Goal: Information Seeking & Learning: Learn about a topic

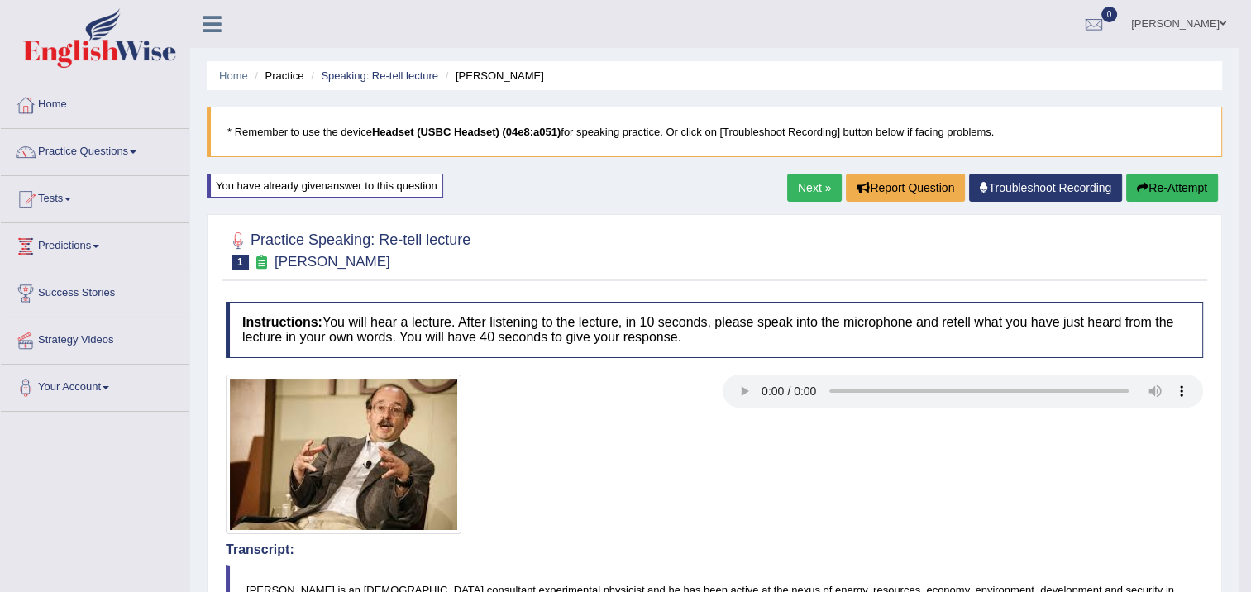
click at [1191, 192] on button "Re-Attempt" at bounding box center [1172, 188] width 92 height 28
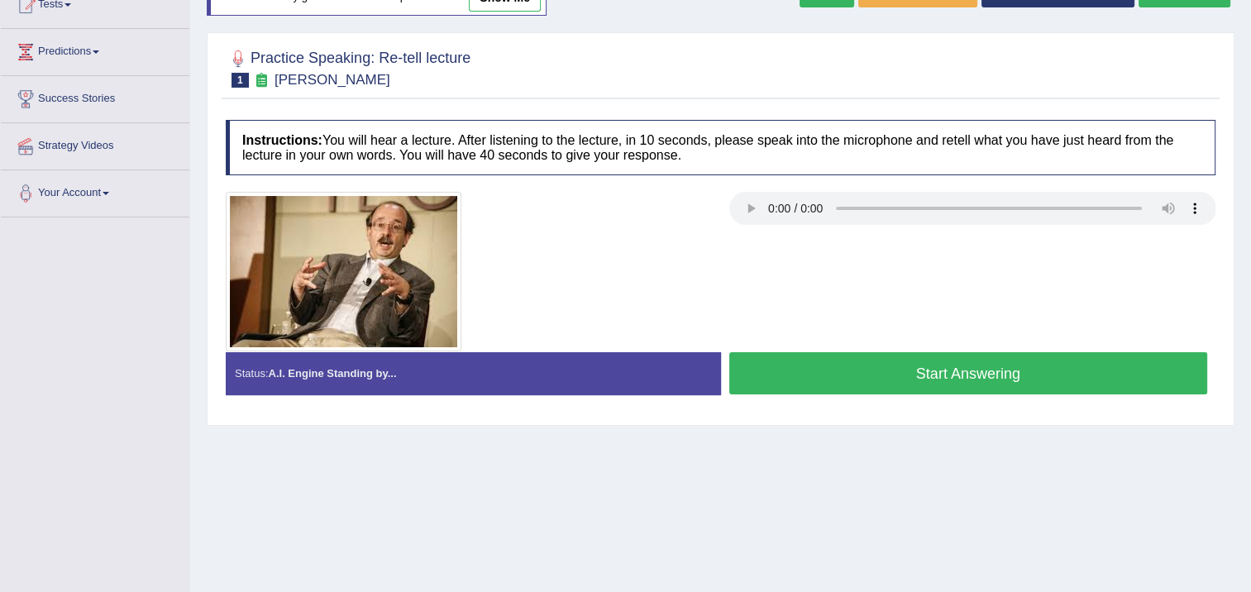
scroll to position [165, 0]
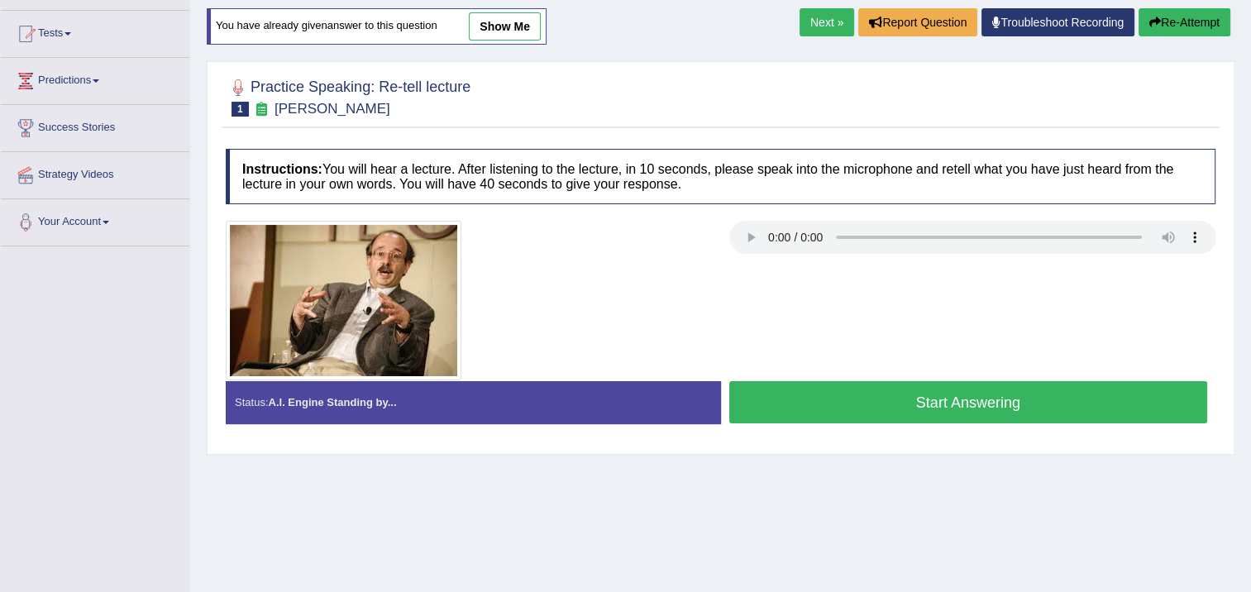
click at [881, 390] on button "Start Answering" at bounding box center [968, 402] width 479 height 42
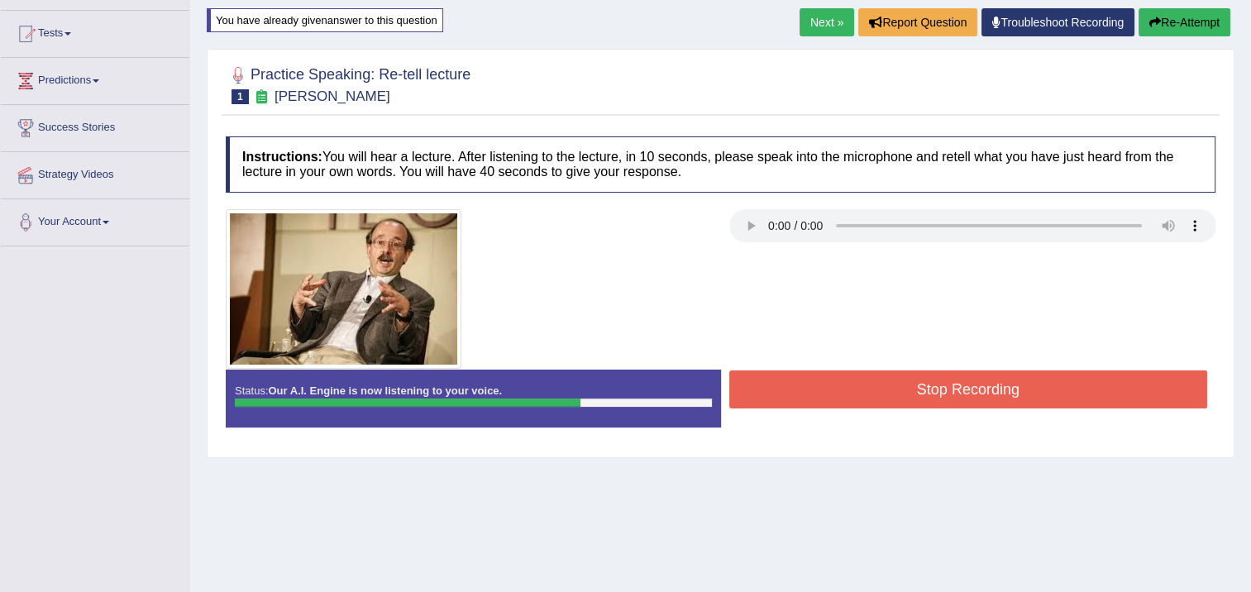
click at [1014, 370] on button "Stop Recording" at bounding box center [968, 389] width 479 height 38
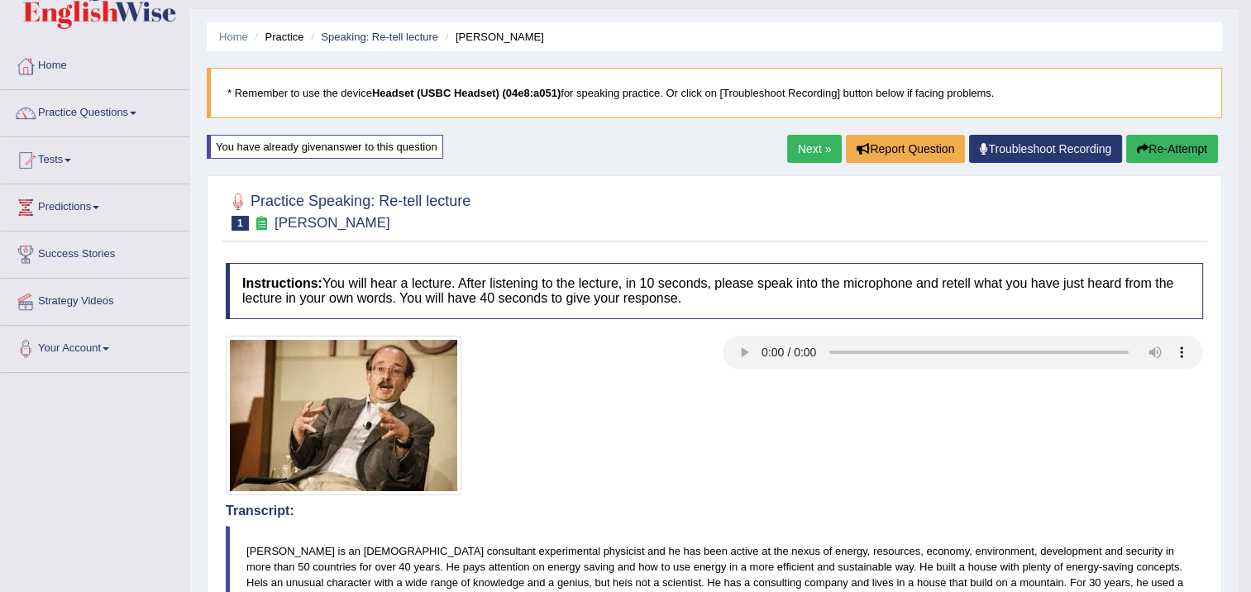
scroll to position [34, 0]
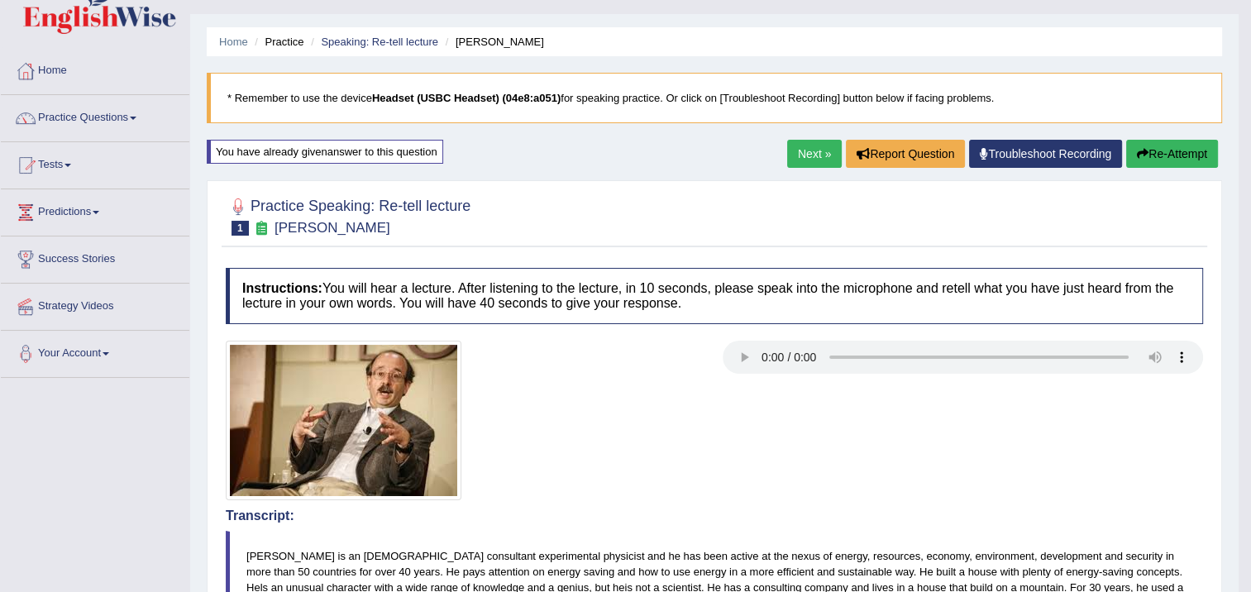
click at [800, 148] on link "Next »" at bounding box center [814, 154] width 55 height 28
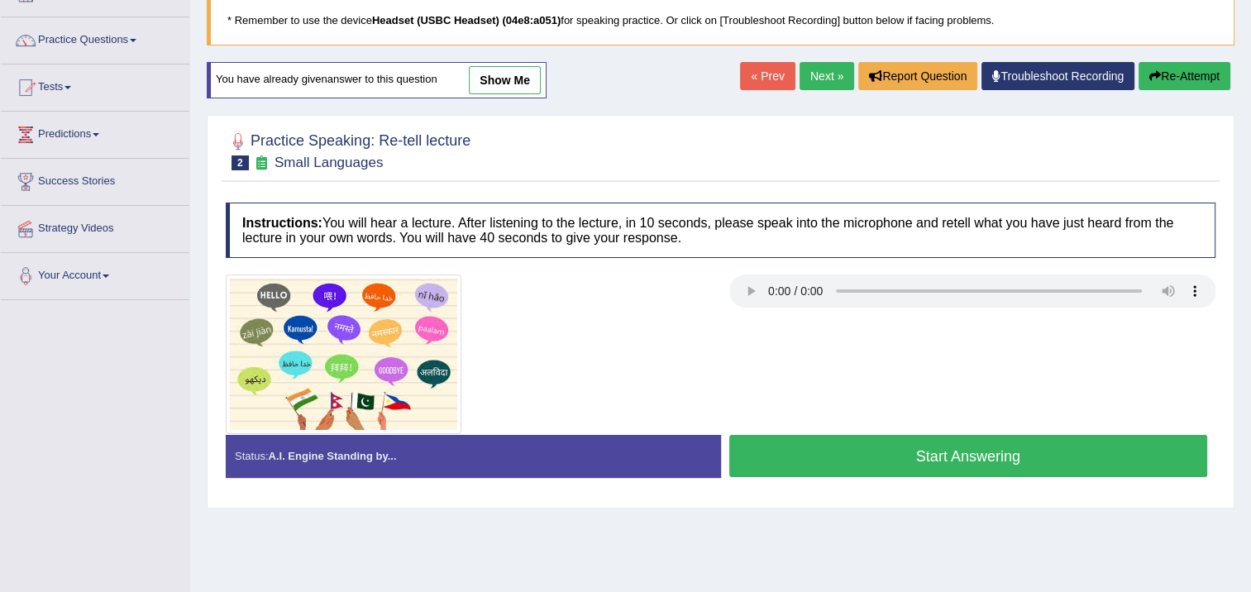
scroll to position [165, 0]
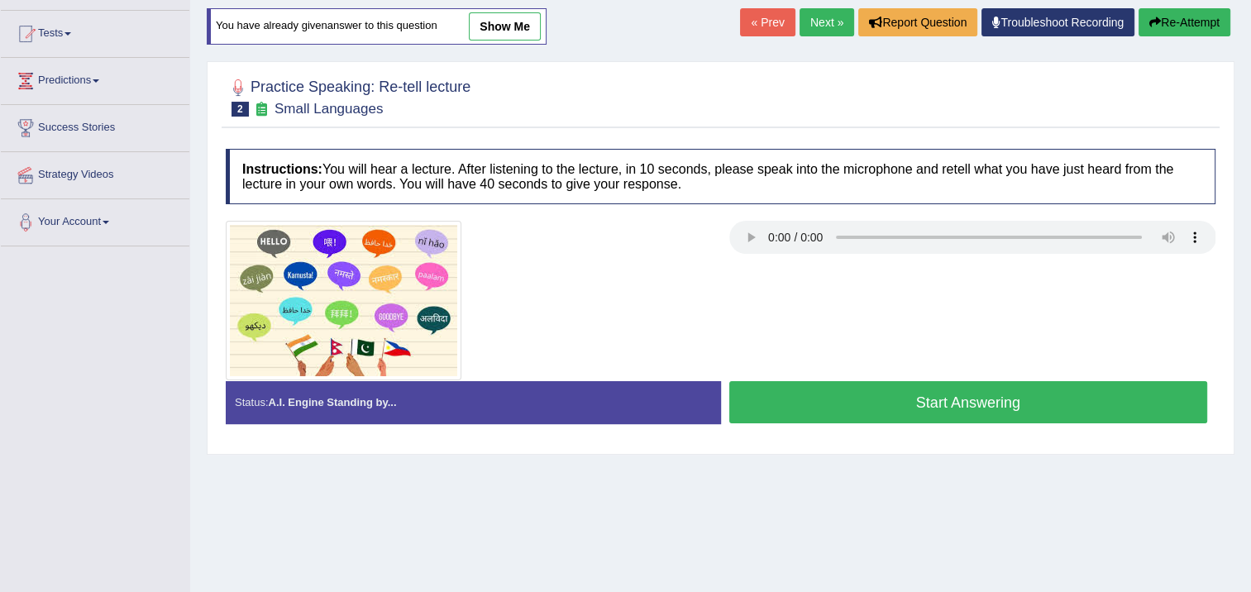
click at [757, 393] on button "Start Answering" at bounding box center [968, 402] width 479 height 42
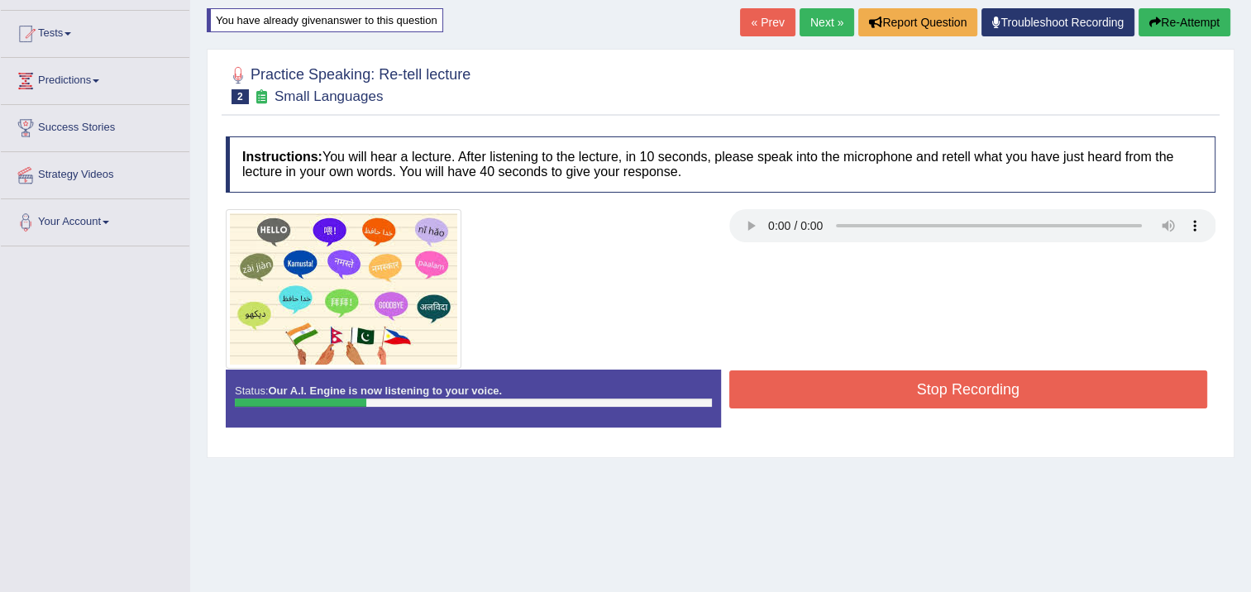
click at [756, 370] on button "Stop Recording" at bounding box center [968, 389] width 479 height 38
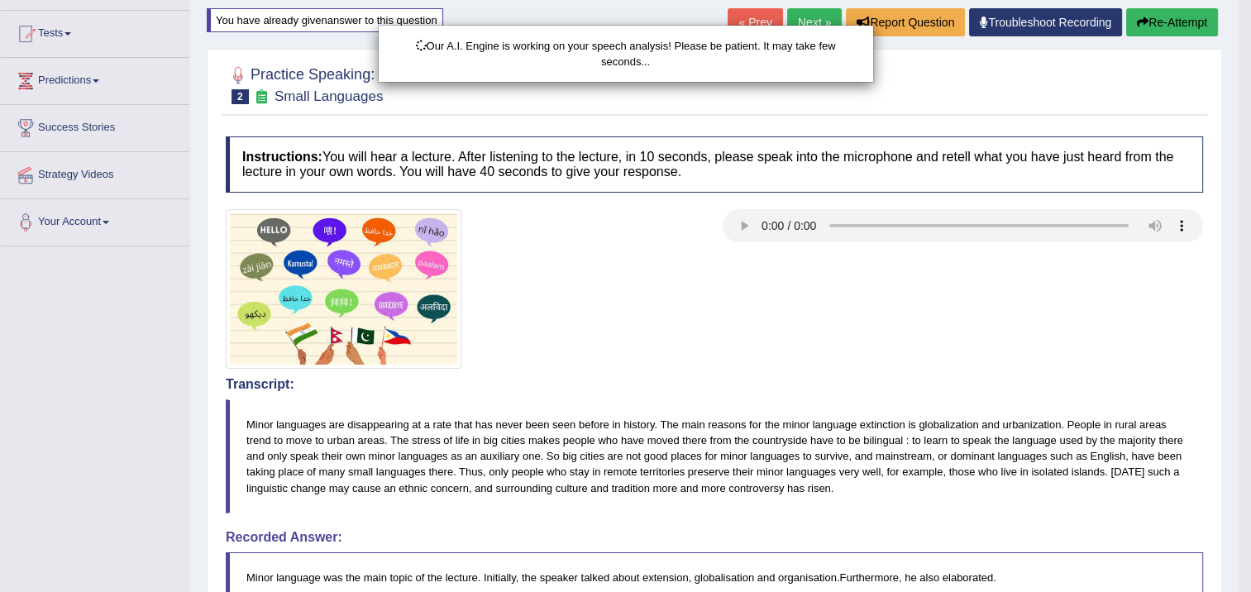
click at [1186, 26] on div "Our A.I. Engine is working on your speech analysis! Please be patient. It may t…" at bounding box center [625, 296] width 1251 height 592
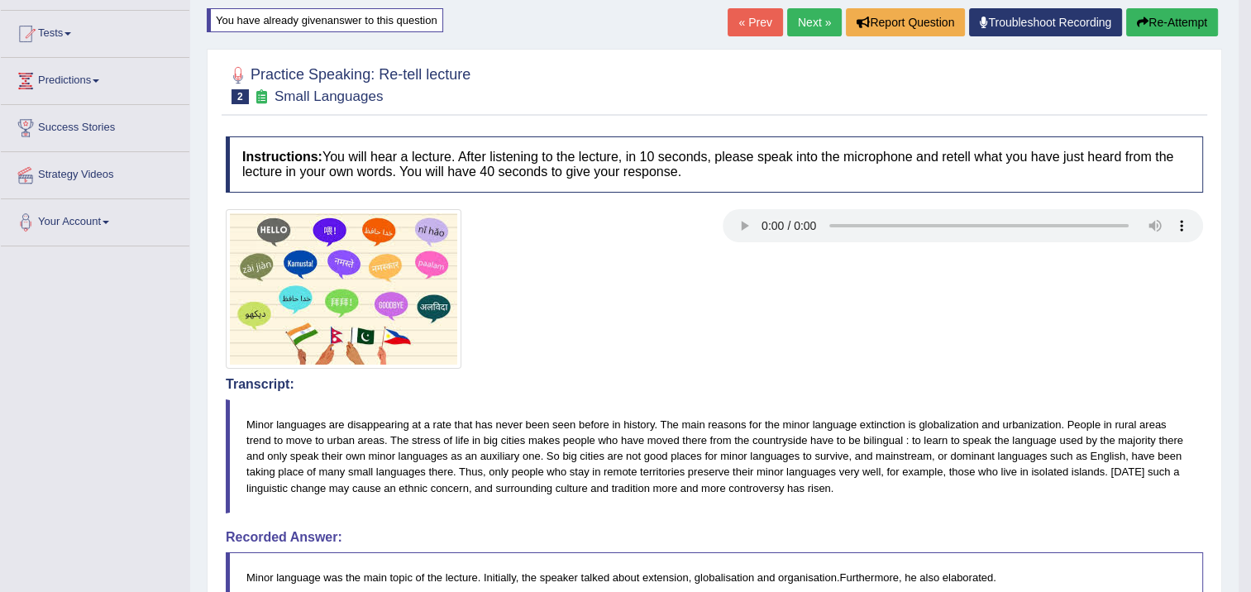
click at [1131, 12] on button "Re-Attempt" at bounding box center [1172, 22] width 92 height 28
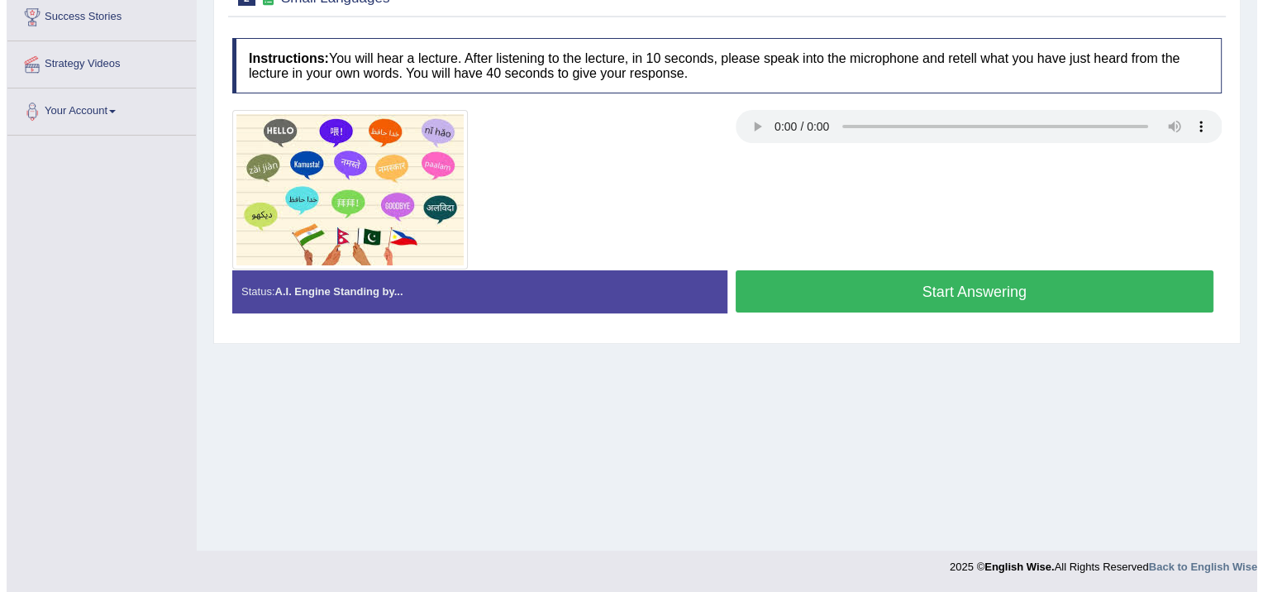
scroll to position [276, 0]
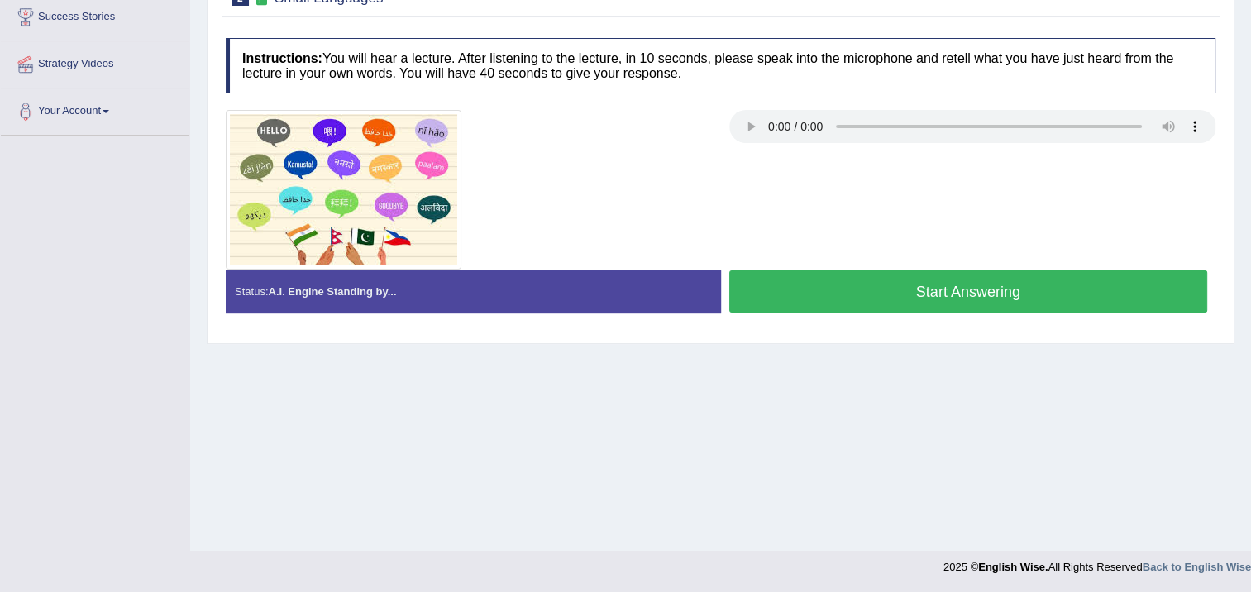
click at [829, 287] on button "Start Answering" at bounding box center [968, 291] width 479 height 42
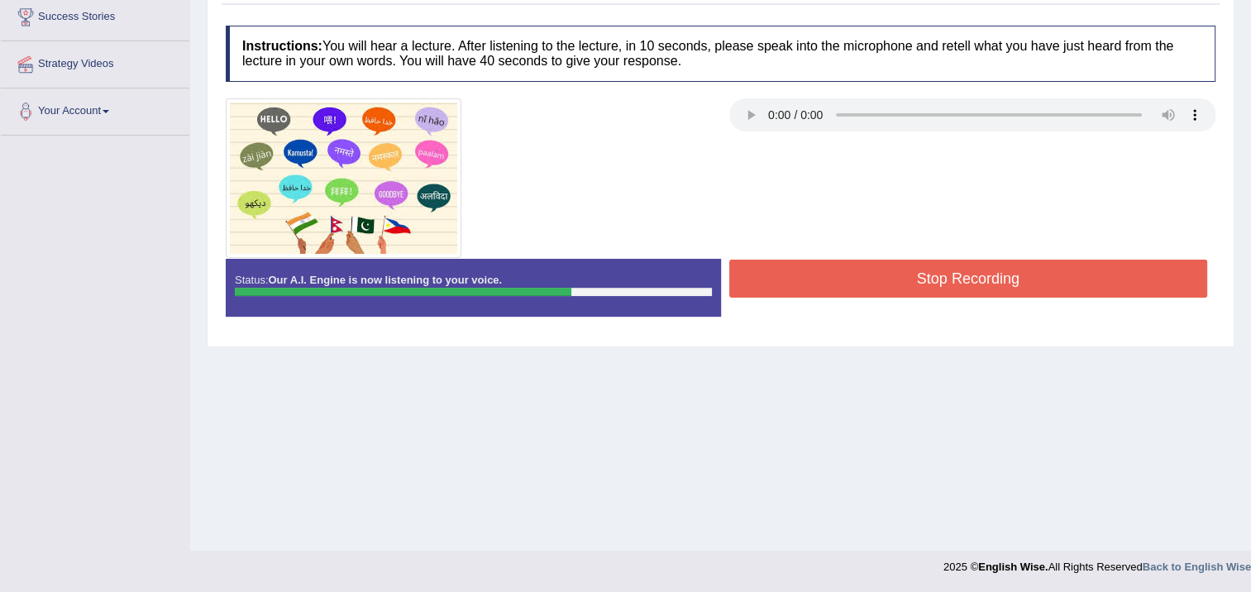
click at [898, 274] on button "Stop Recording" at bounding box center [968, 279] width 479 height 38
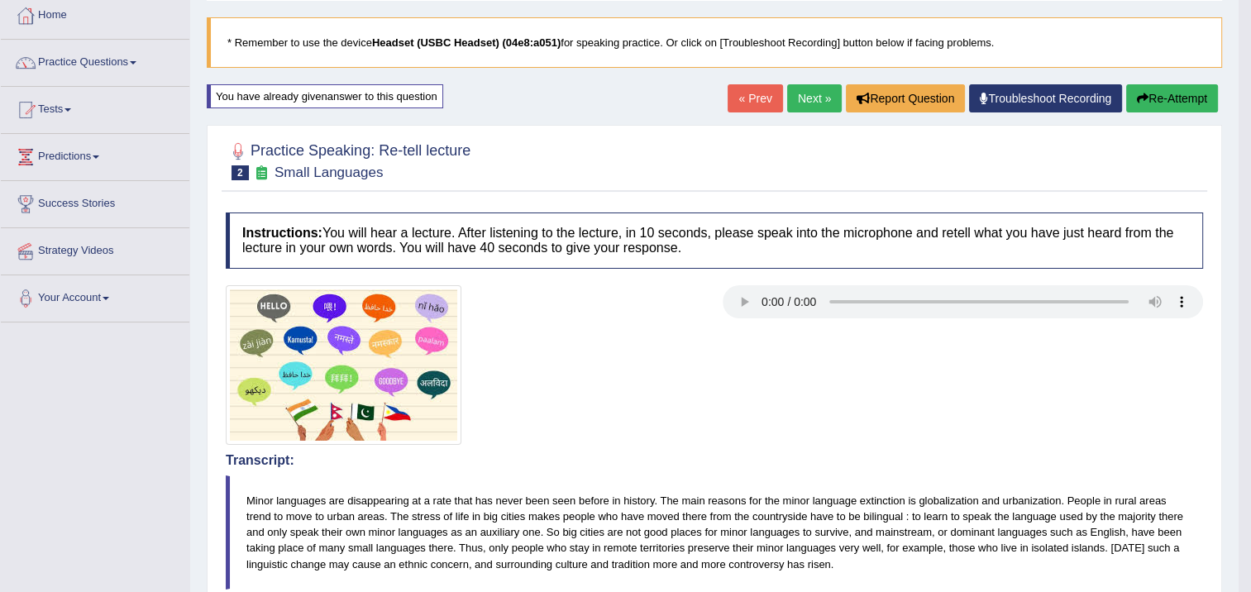
scroll to position [50, 0]
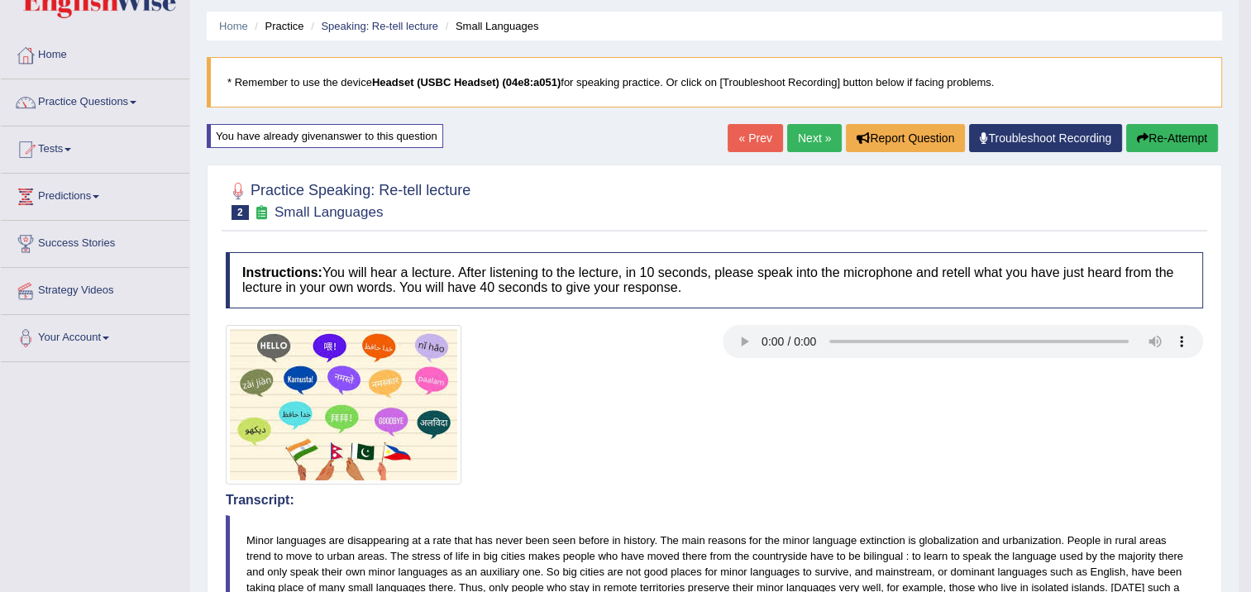
click at [800, 139] on link "Next »" at bounding box center [814, 138] width 55 height 28
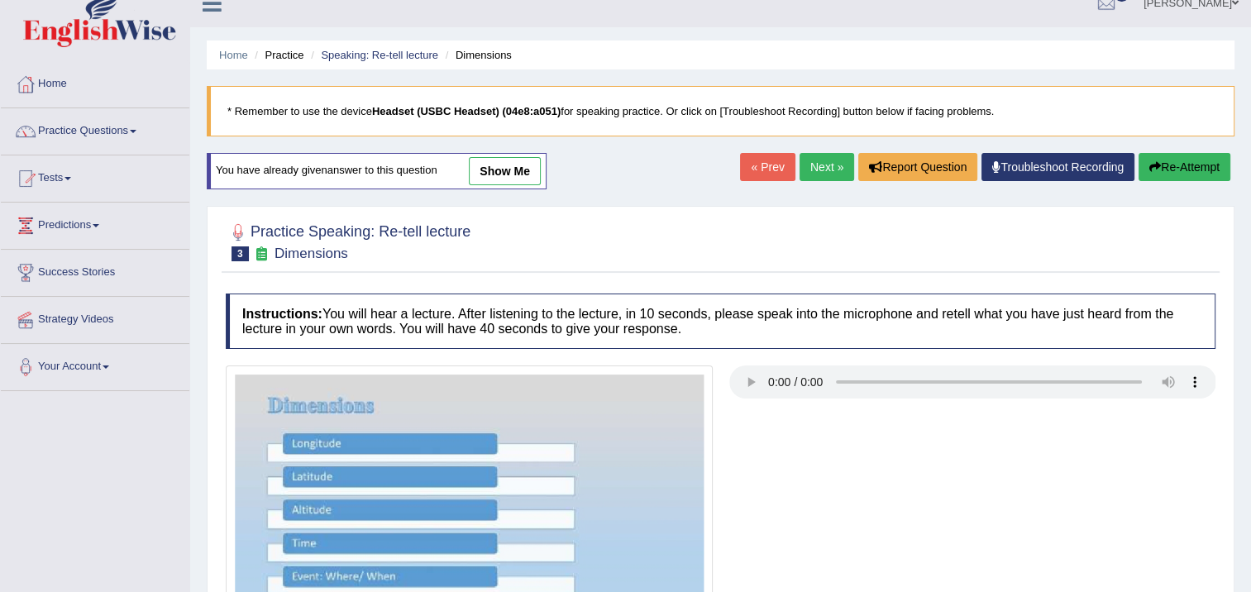
scroll to position [276, 0]
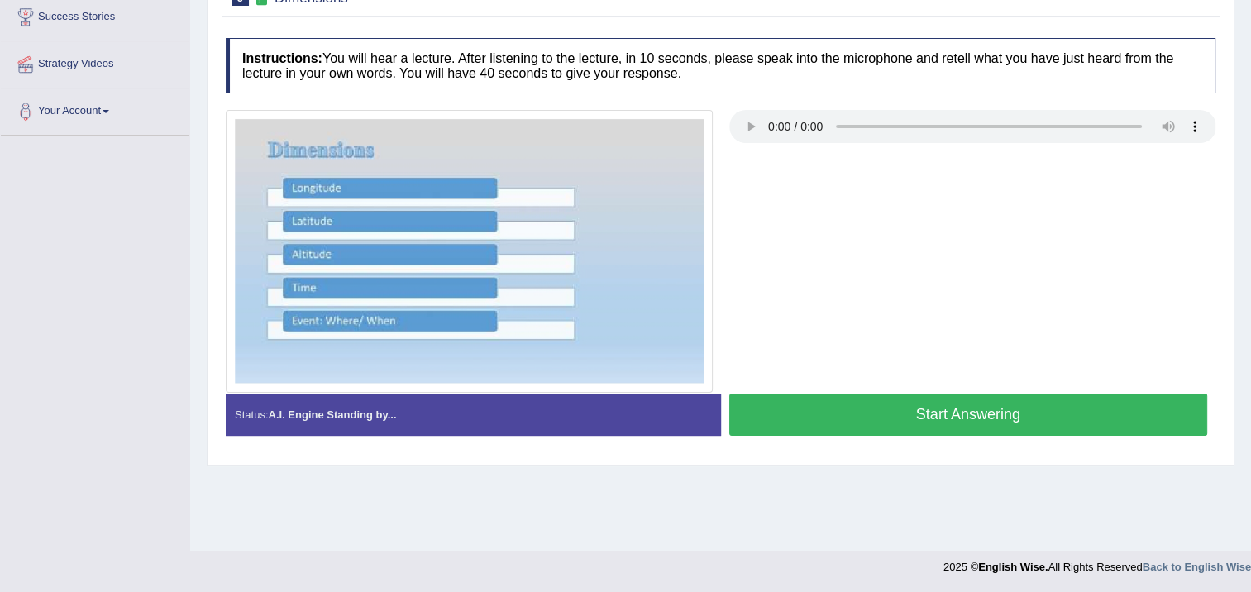
click at [850, 407] on button "Start Answering" at bounding box center [968, 415] width 479 height 42
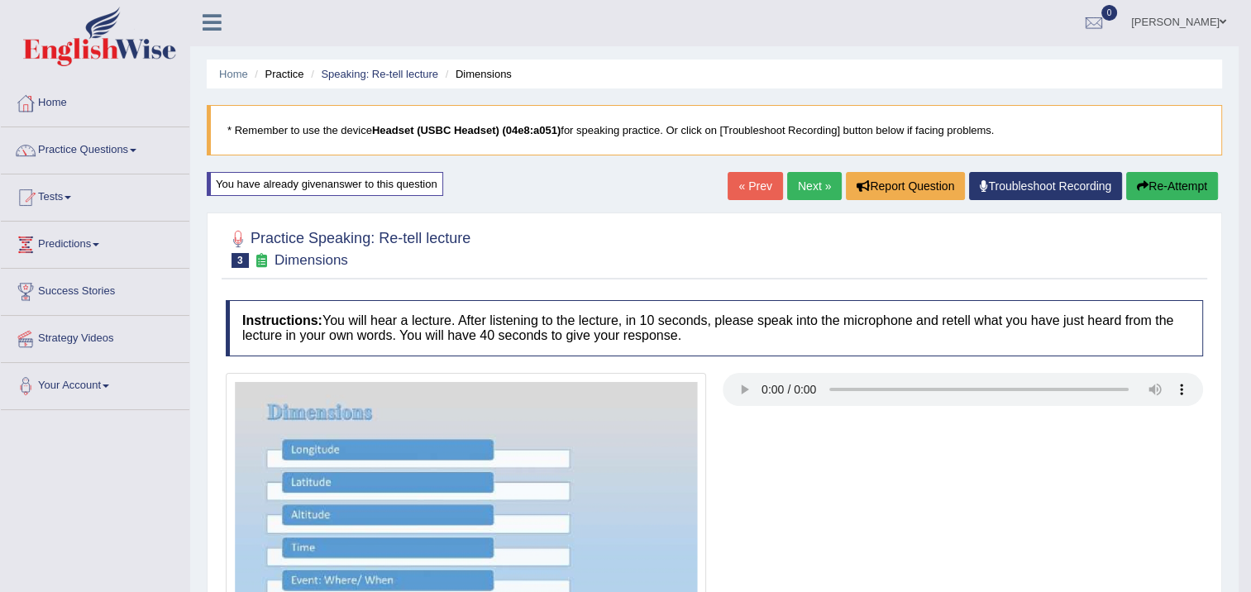
scroll to position [0, 0]
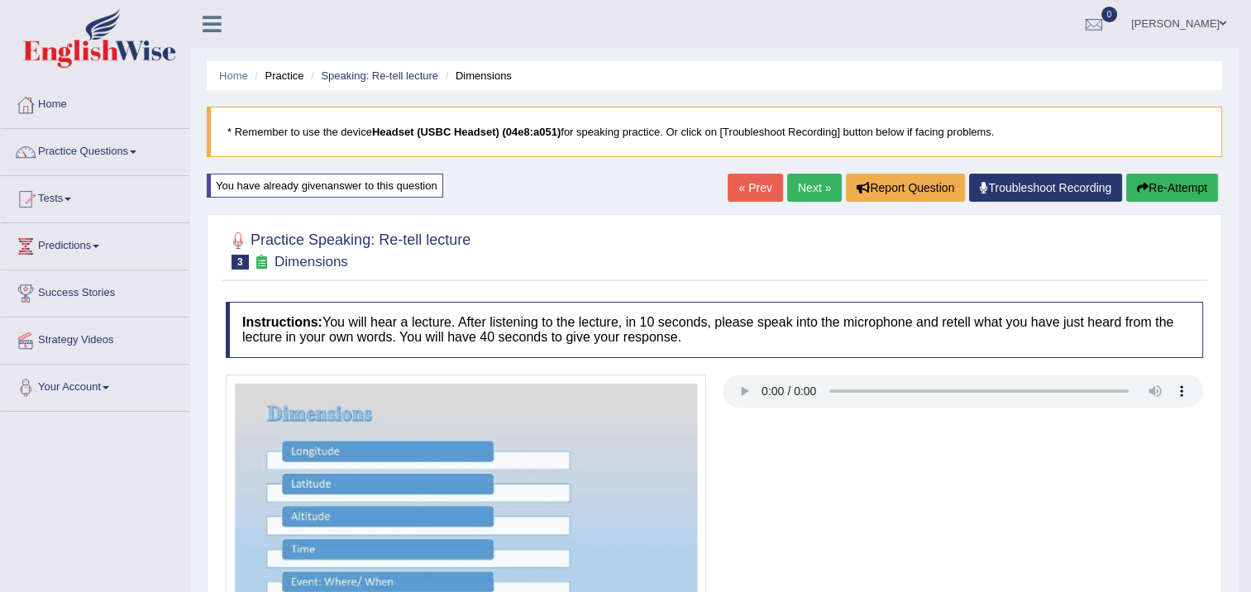
click at [1135, 177] on button "Re-Attempt" at bounding box center [1172, 188] width 92 height 28
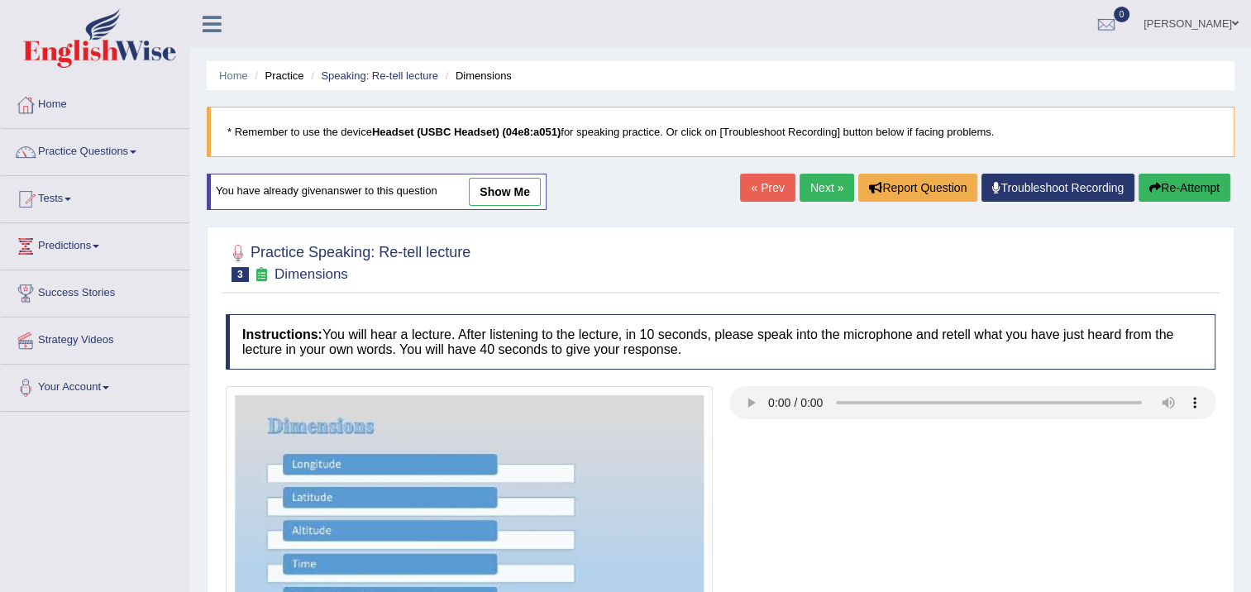
scroll to position [276, 0]
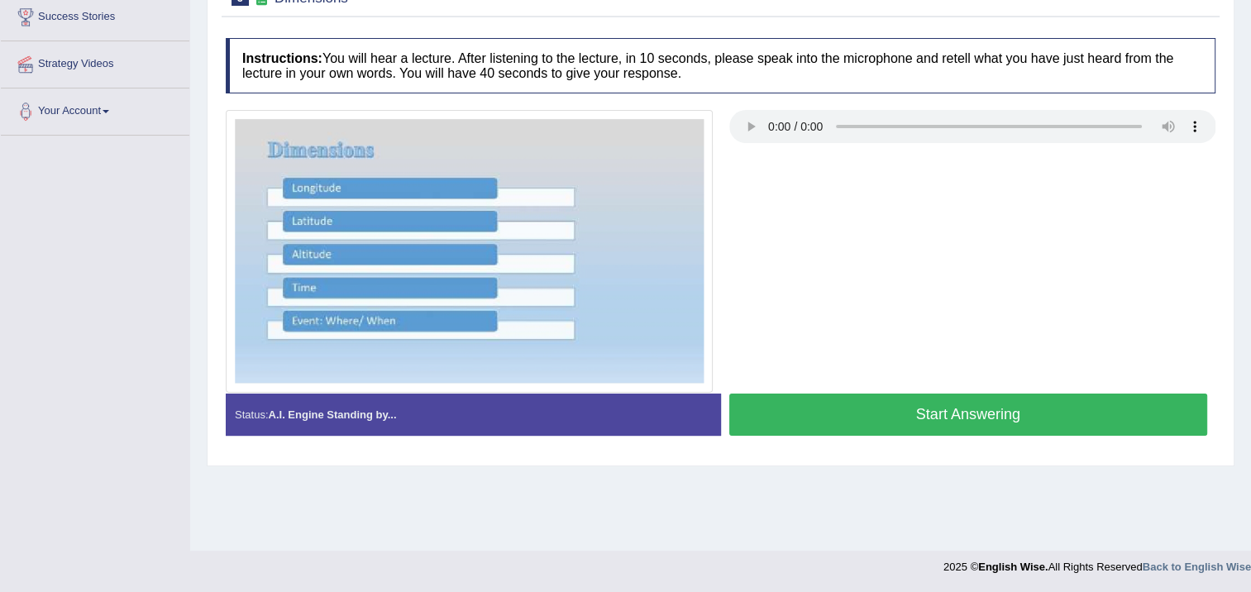
click at [770, 412] on button "Start Answering" at bounding box center [968, 415] width 479 height 42
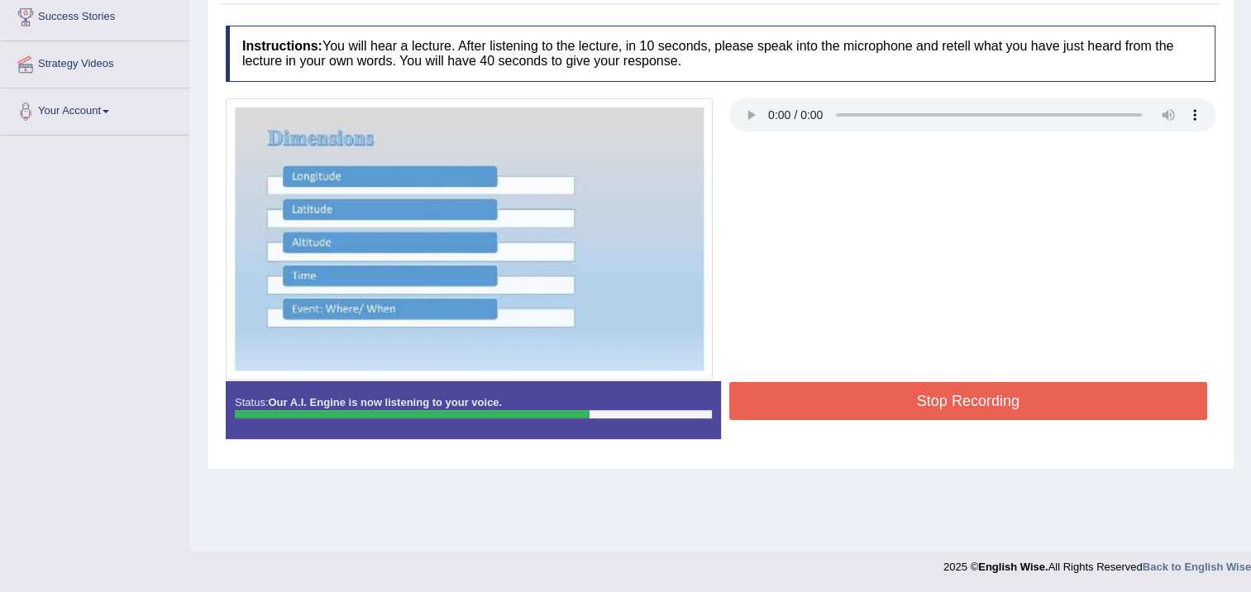
click at [774, 396] on button "Stop Recording" at bounding box center [968, 401] width 479 height 38
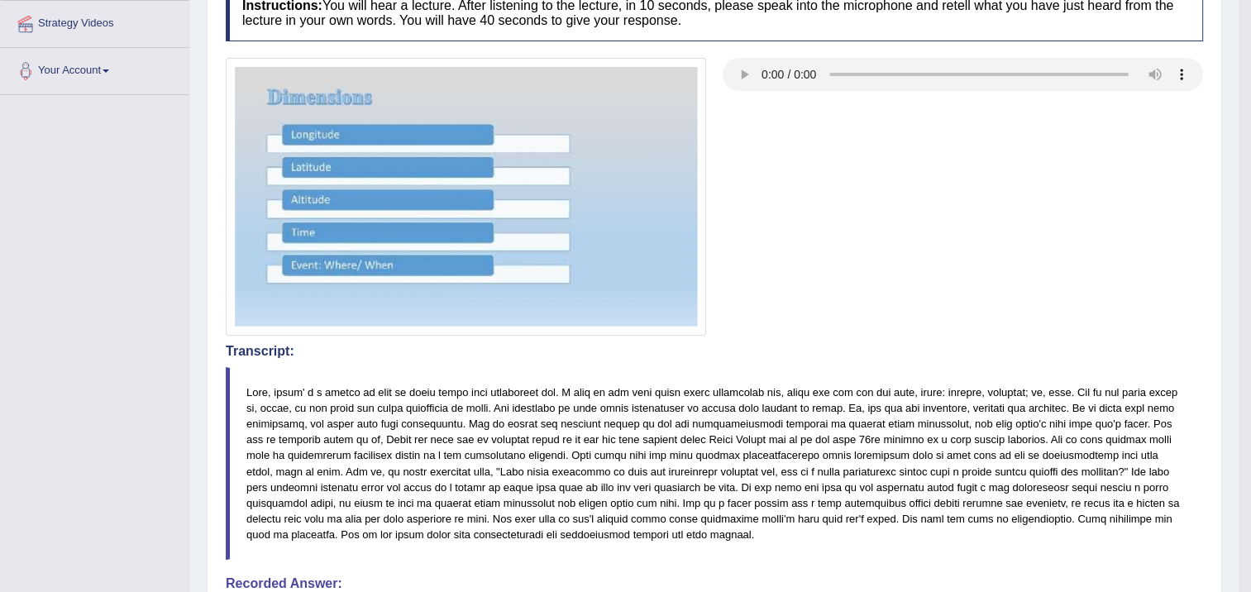
scroll to position [83, 0]
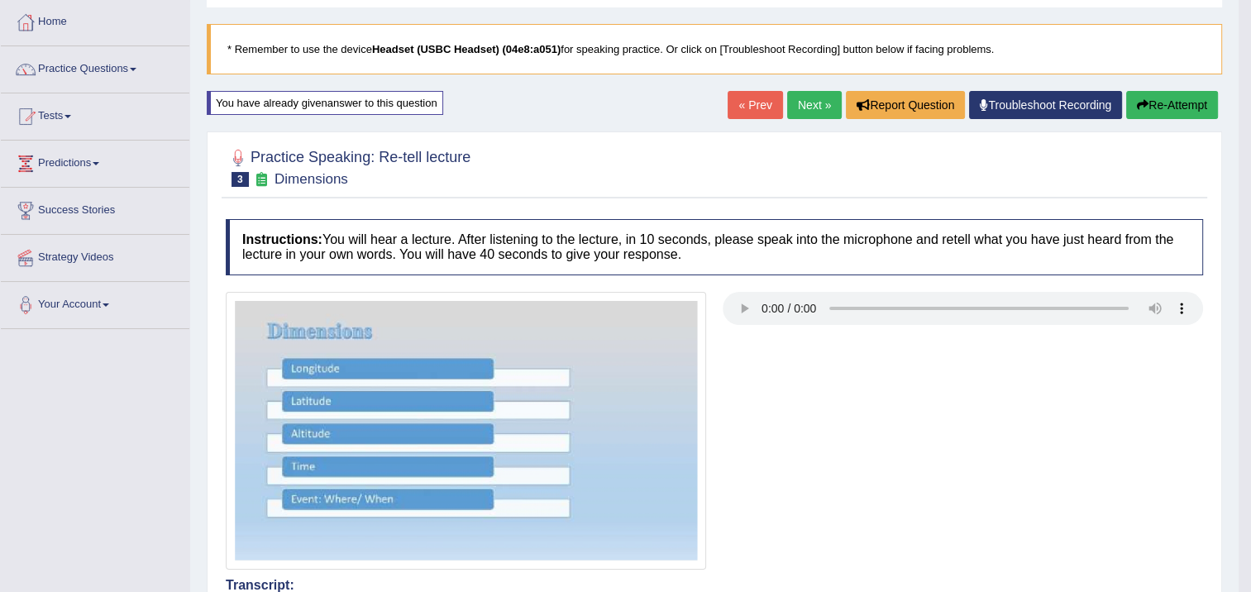
click at [1158, 103] on button "Re-Attempt" at bounding box center [1172, 105] width 92 height 28
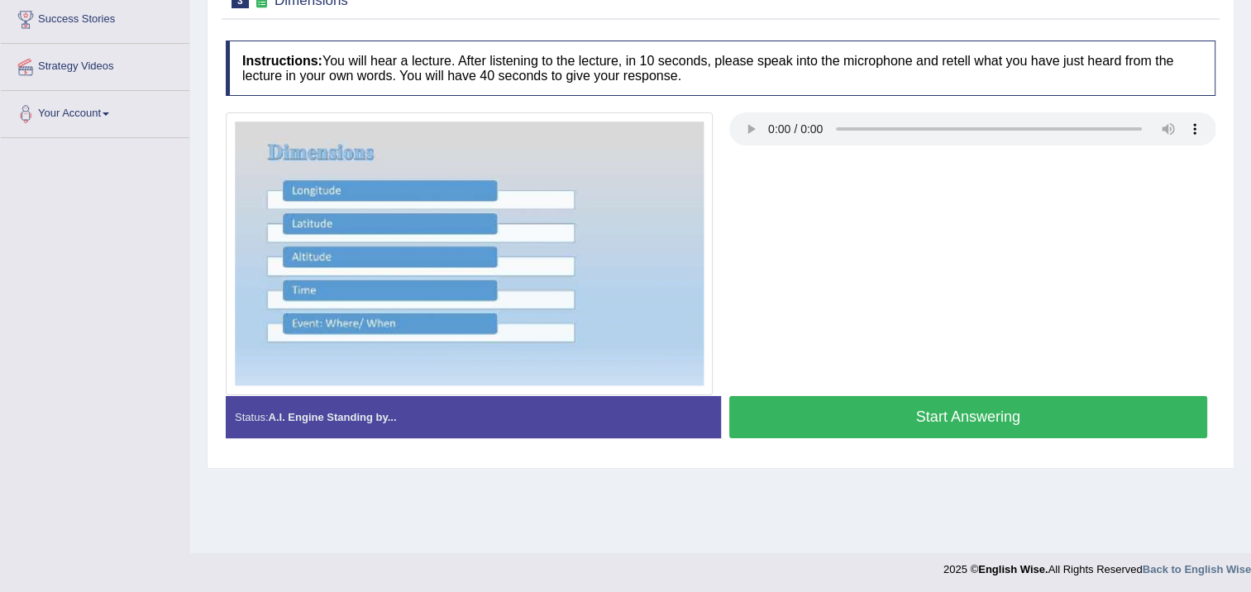
scroll to position [276, 0]
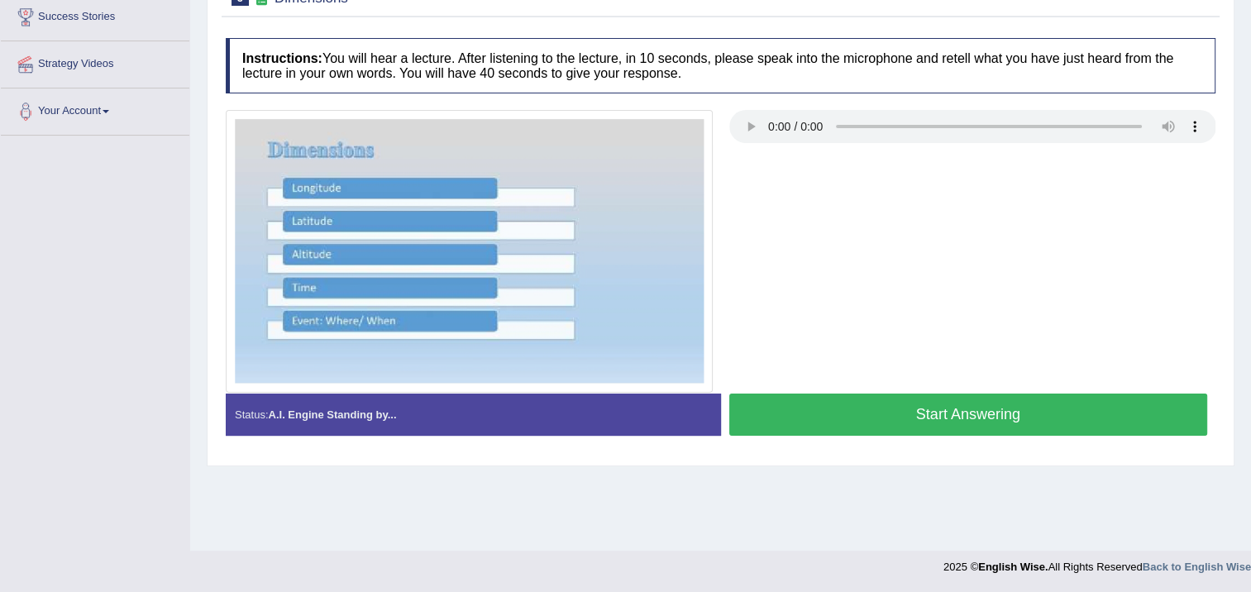
click at [774, 427] on button "Start Answering" at bounding box center [968, 415] width 479 height 42
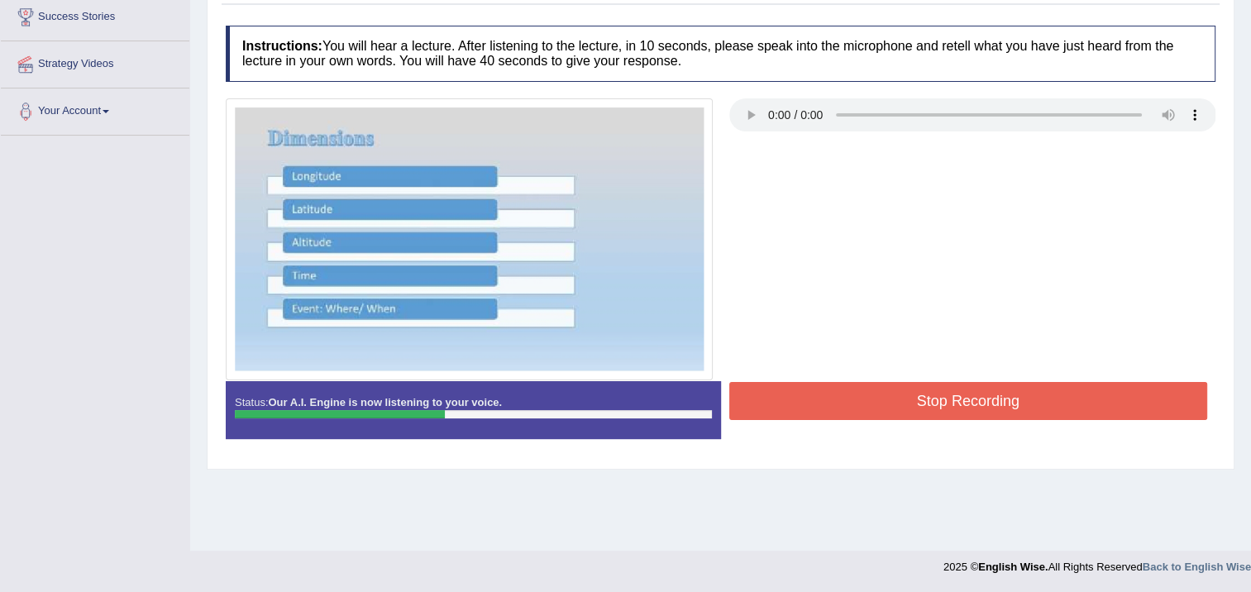
click at [857, 406] on button "Stop Recording" at bounding box center [968, 401] width 479 height 38
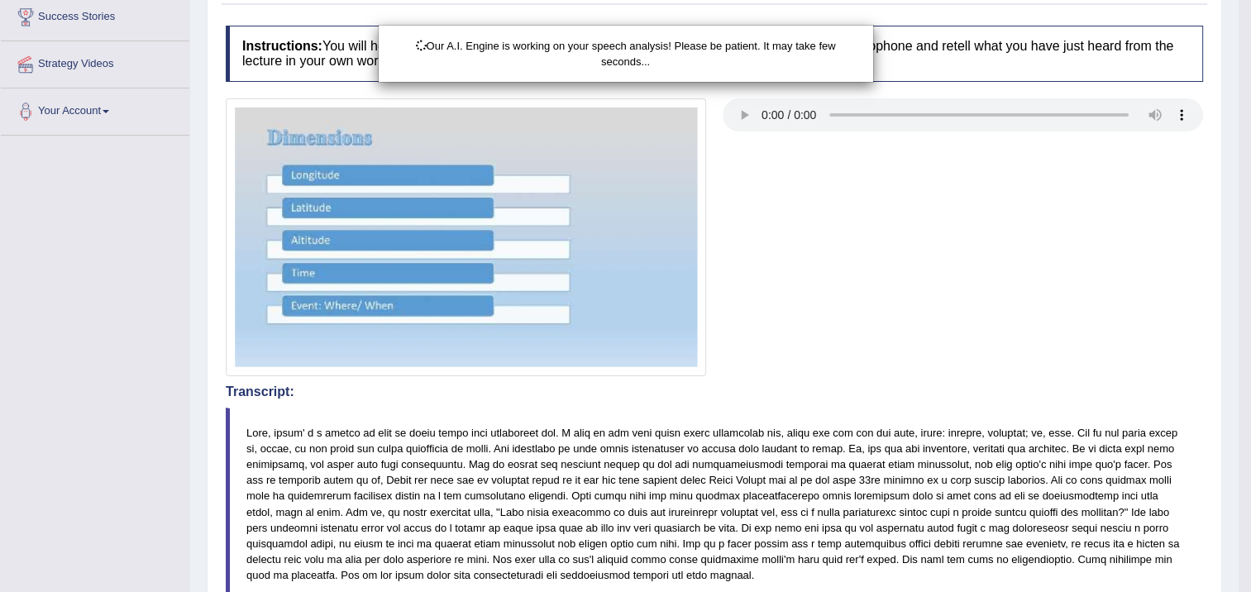
click at [749, 118] on div "Our A.I. Engine is working on your speech analysis! Please be patient. It may t…" at bounding box center [625, 296] width 1251 height 592
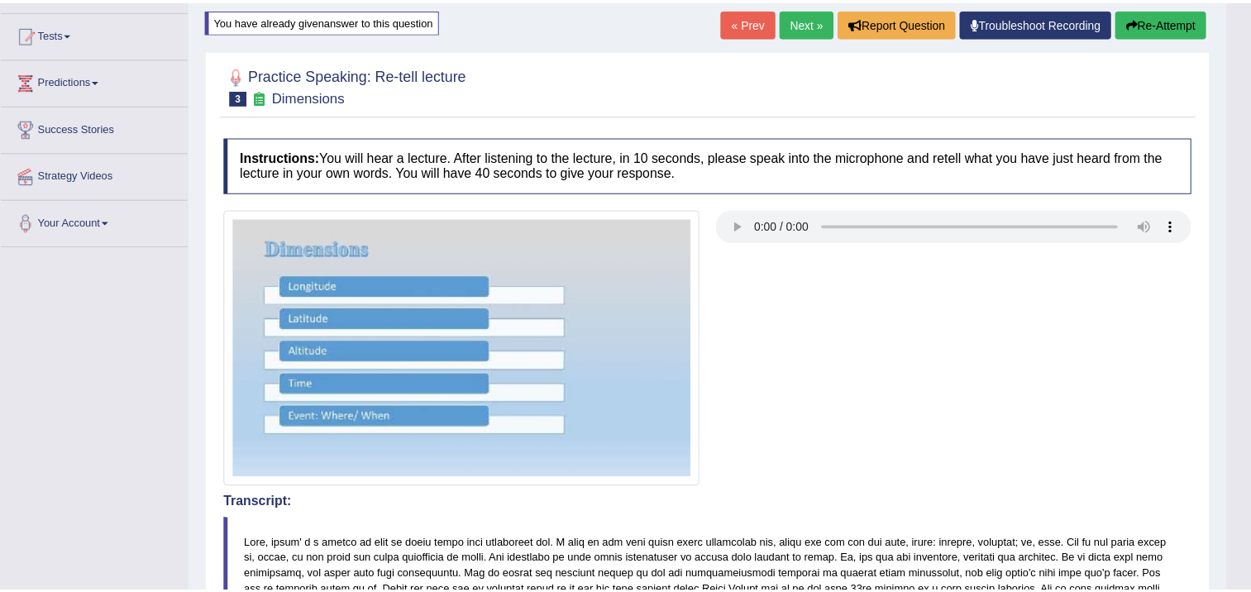
scroll to position [28, 0]
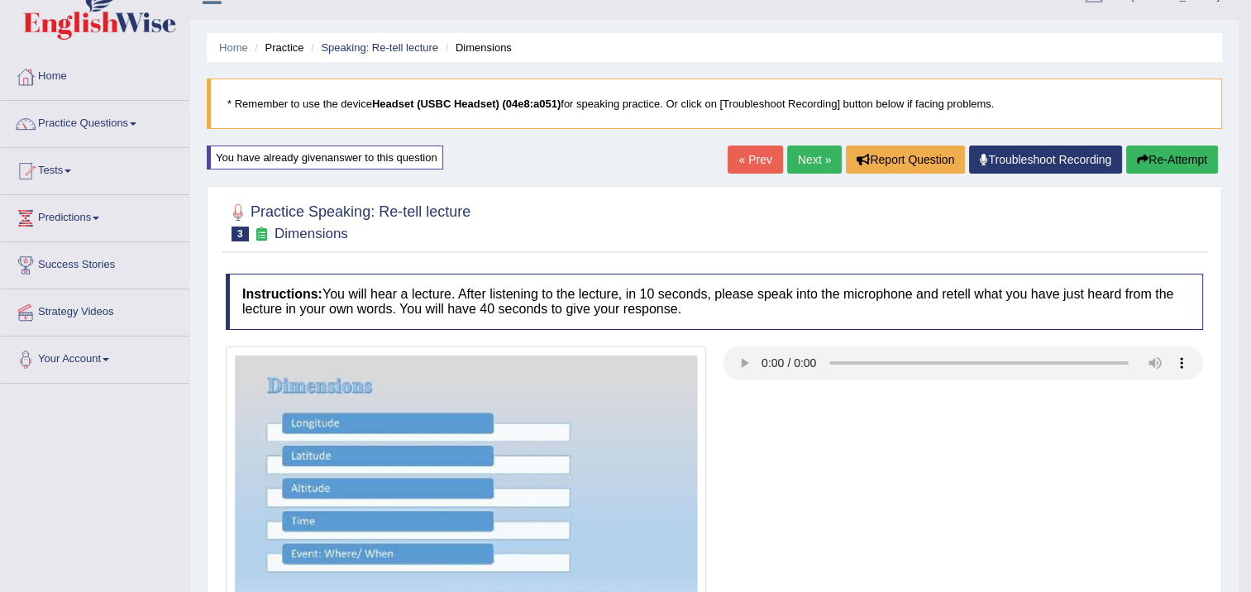
click at [1132, 157] on button "Re-Attempt" at bounding box center [1172, 160] width 92 height 28
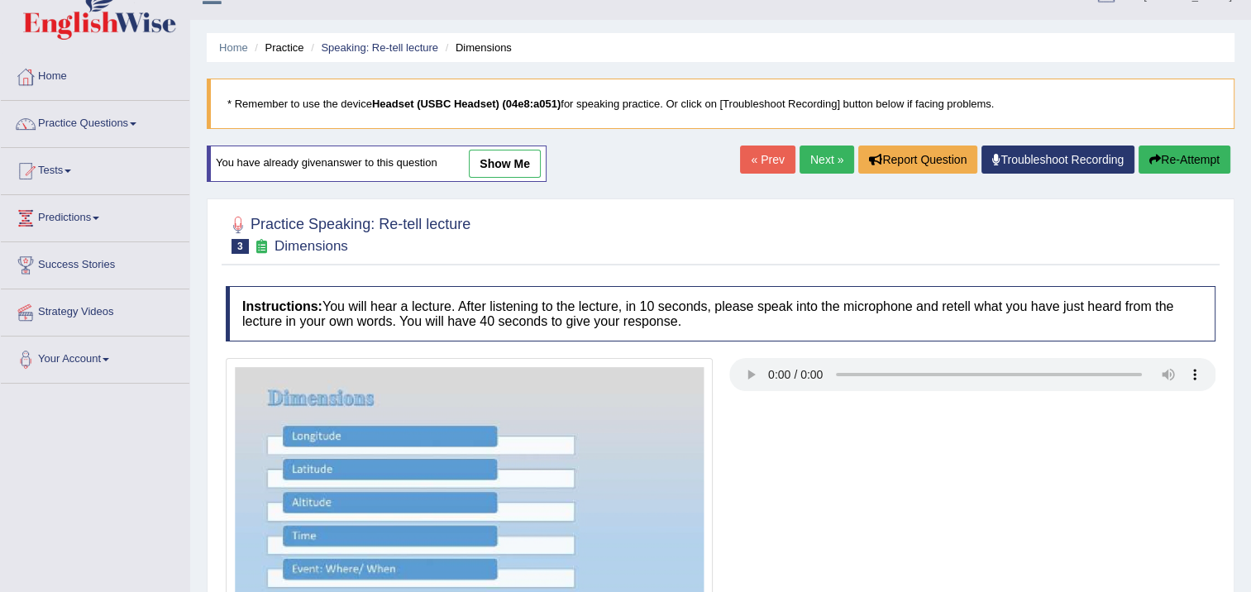
click at [1164, 160] on button "Re-Attempt" at bounding box center [1185, 160] width 92 height 28
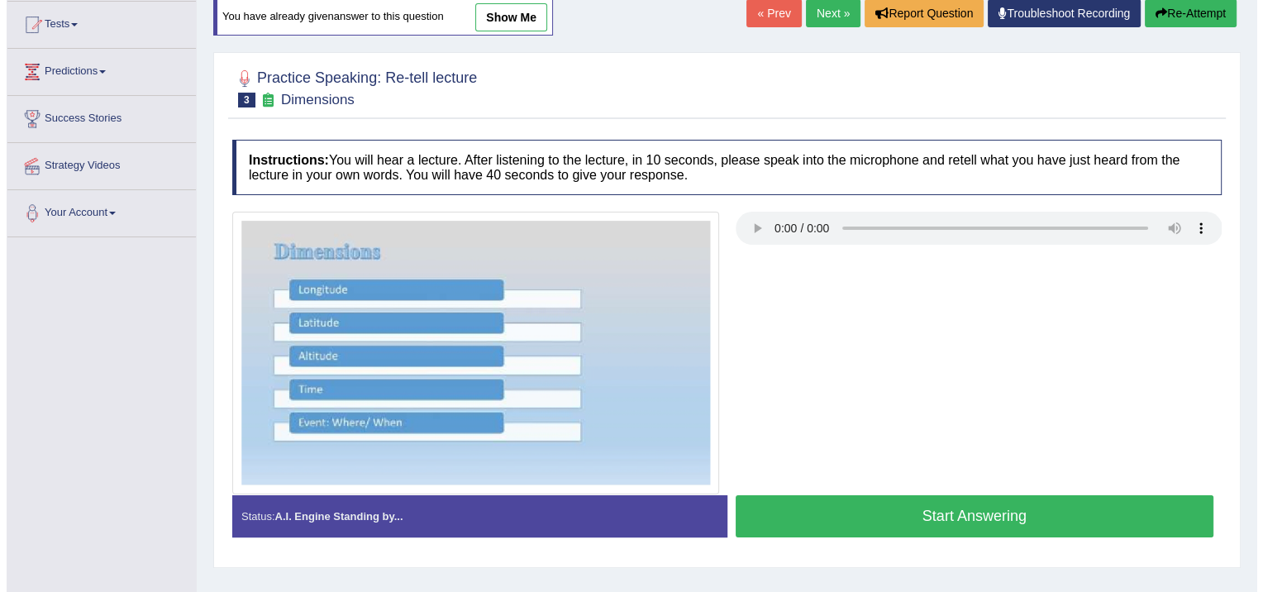
scroll to position [276, 0]
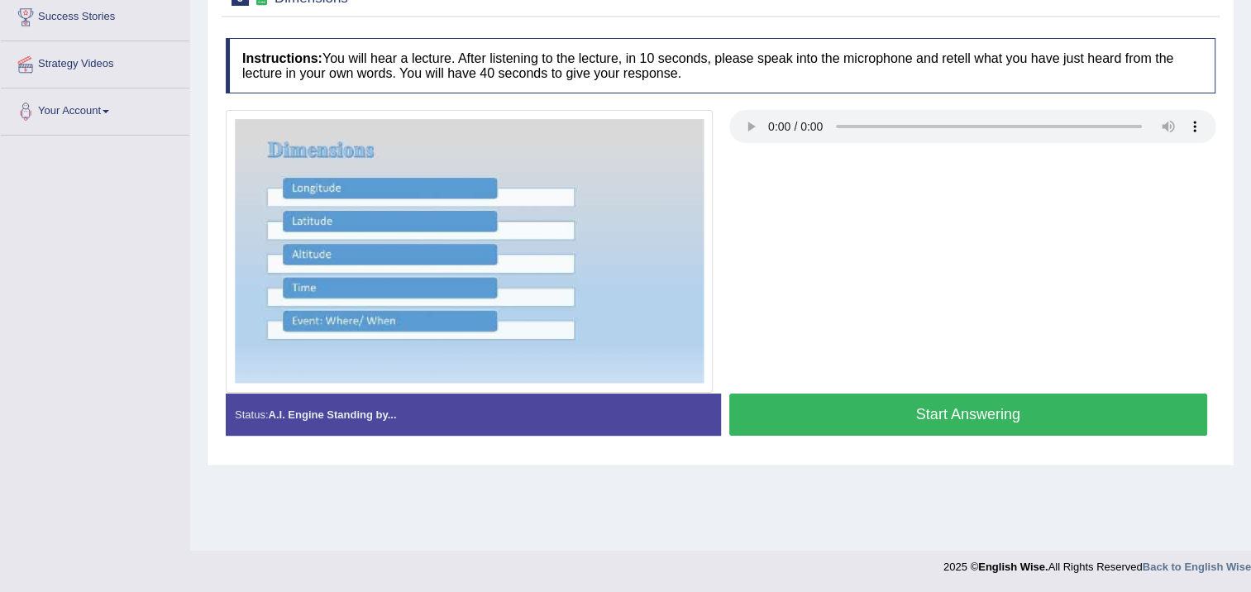
click at [915, 408] on button "Start Answering" at bounding box center [968, 415] width 479 height 42
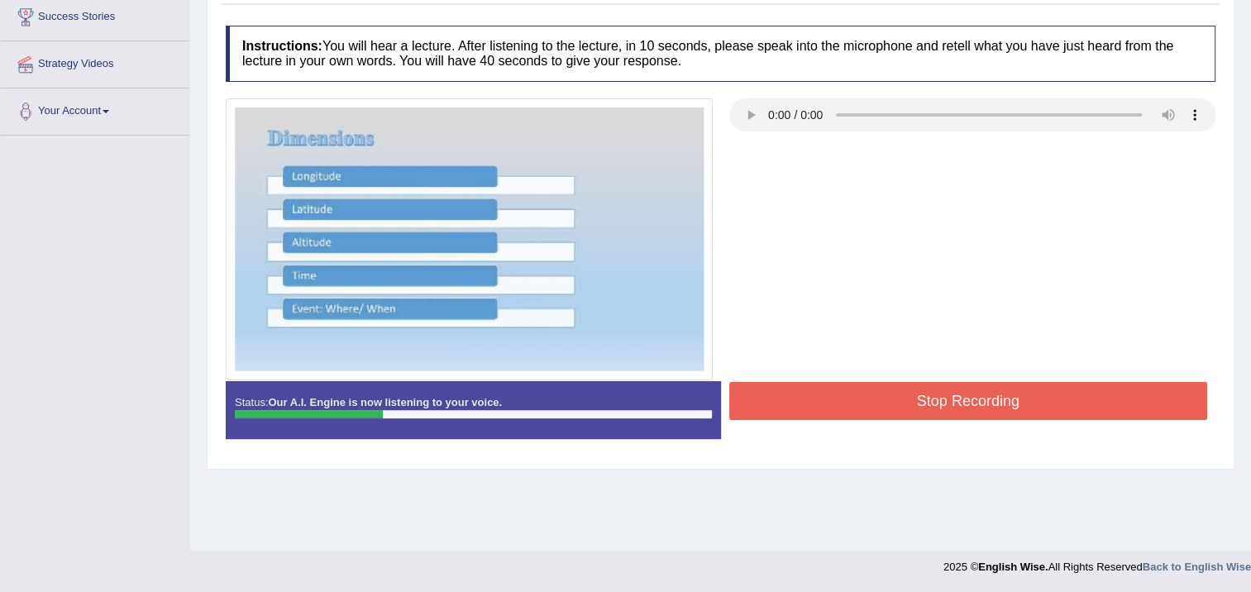
drag, startPoint x: 833, startPoint y: 377, endPoint x: 855, endPoint y: 403, distance: 34.1
click at [855, 403] on div "Instructions: You will hear a lecture. After listening to the lecture, in 10 se…" at bounding box center [721, 238] width 998 height 442
click at [885, 389] on button "Stop Recording" at bounding box center [968, 401] width 479 height 38
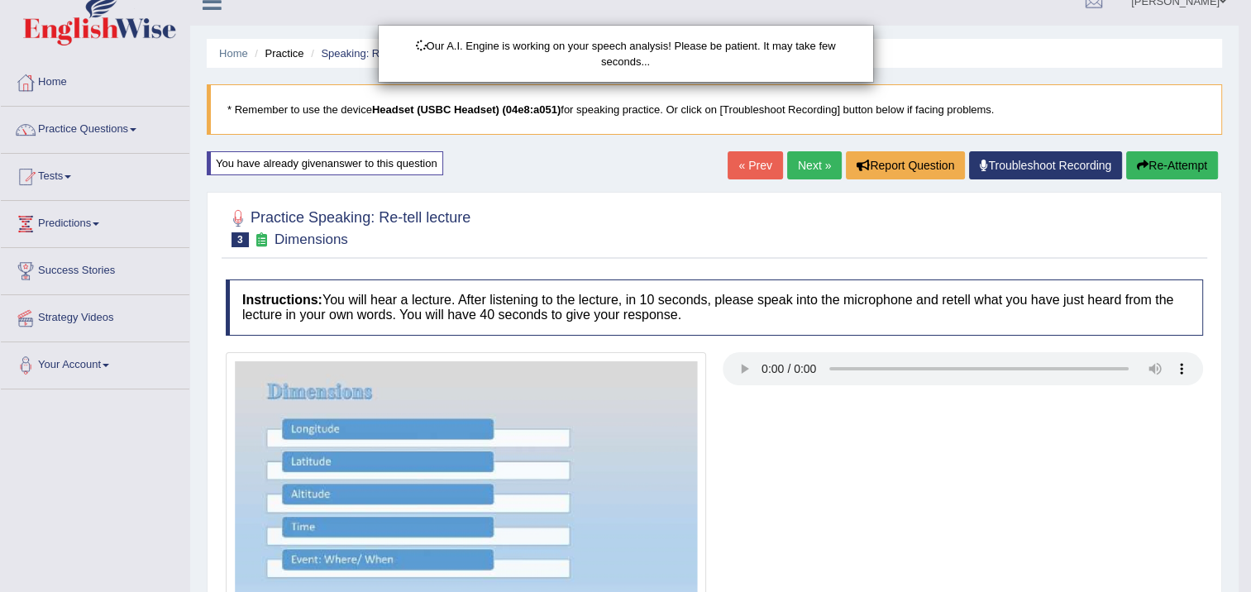
scroll to position [0, 0]
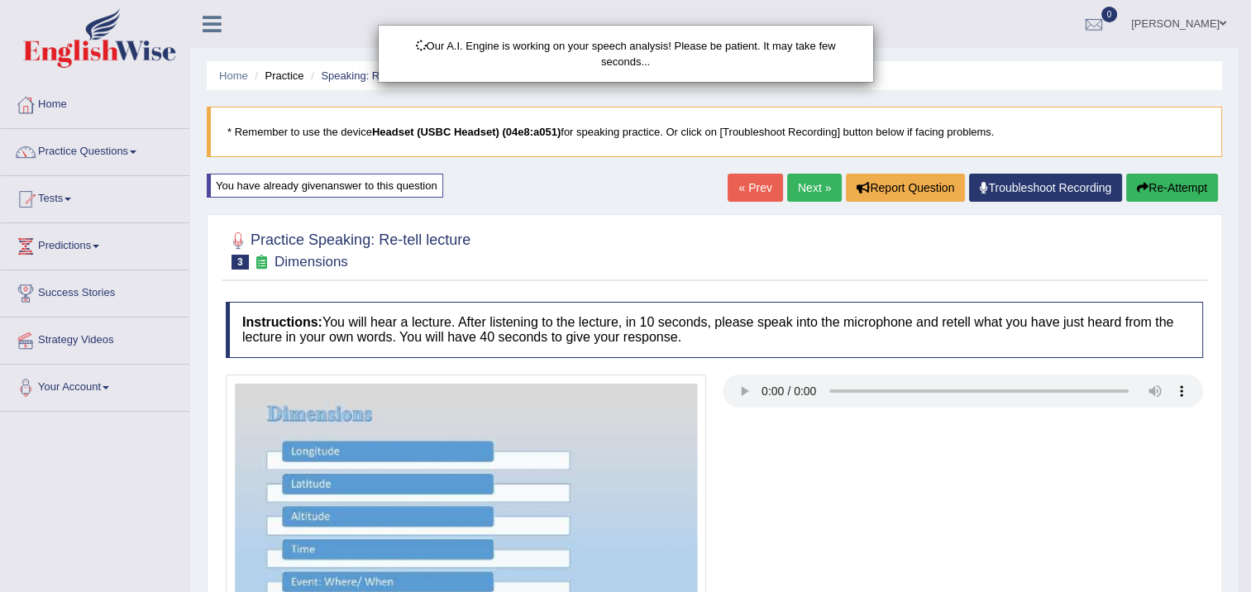
drag, startPoint x: 1145, startPoint y: 321, endPoint x: 1132, endPoint y: 294, distance: 29.6
click at [1138, 298] on div "Our A.I. Engine is working on your speech analysis! Please be patient. It may t…" at bounding box center [625, 296] width 1251 height 592
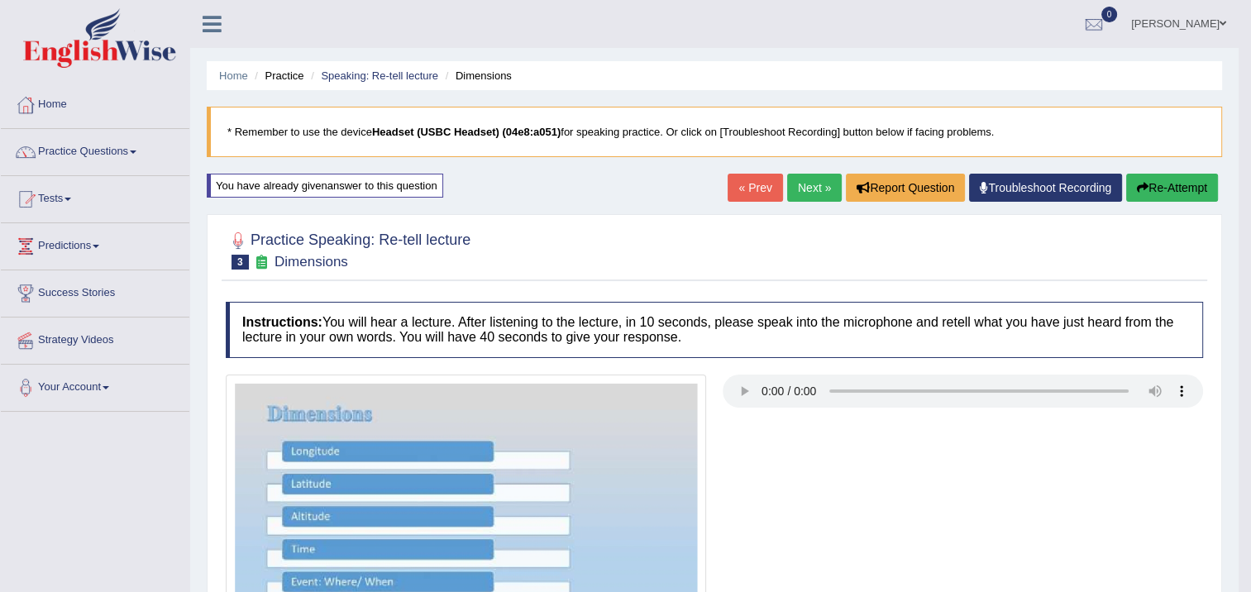
click at [1157, 192] on button "Re-Attempt" at bounding box center [1172, 188] width 92 height 28
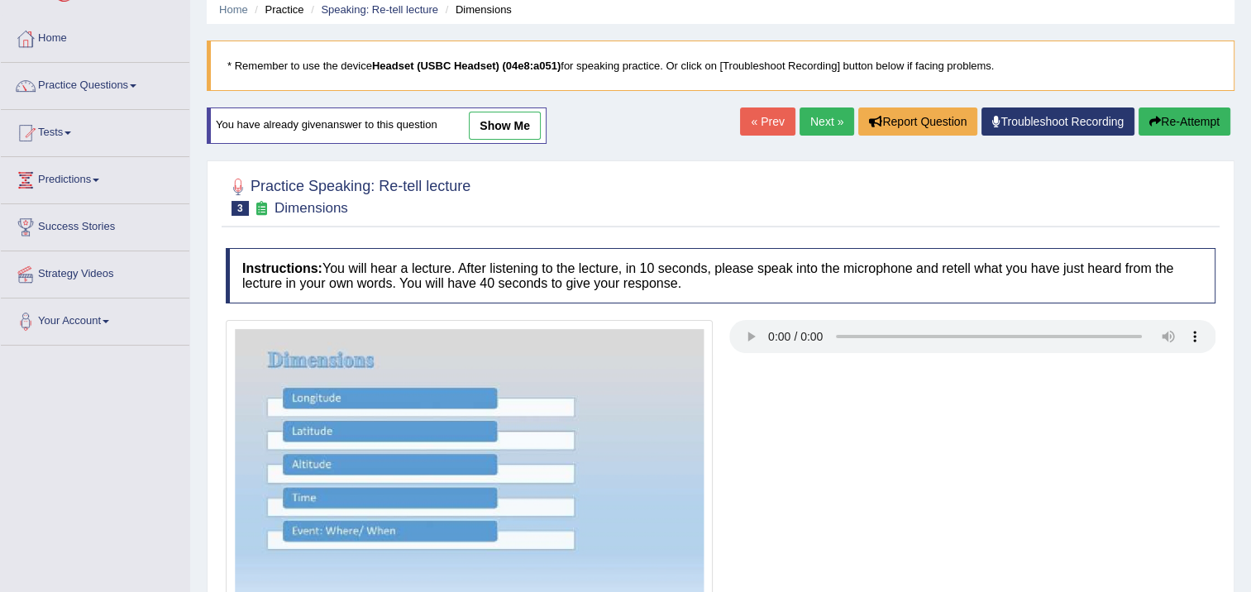
scroll to position [276, 0]
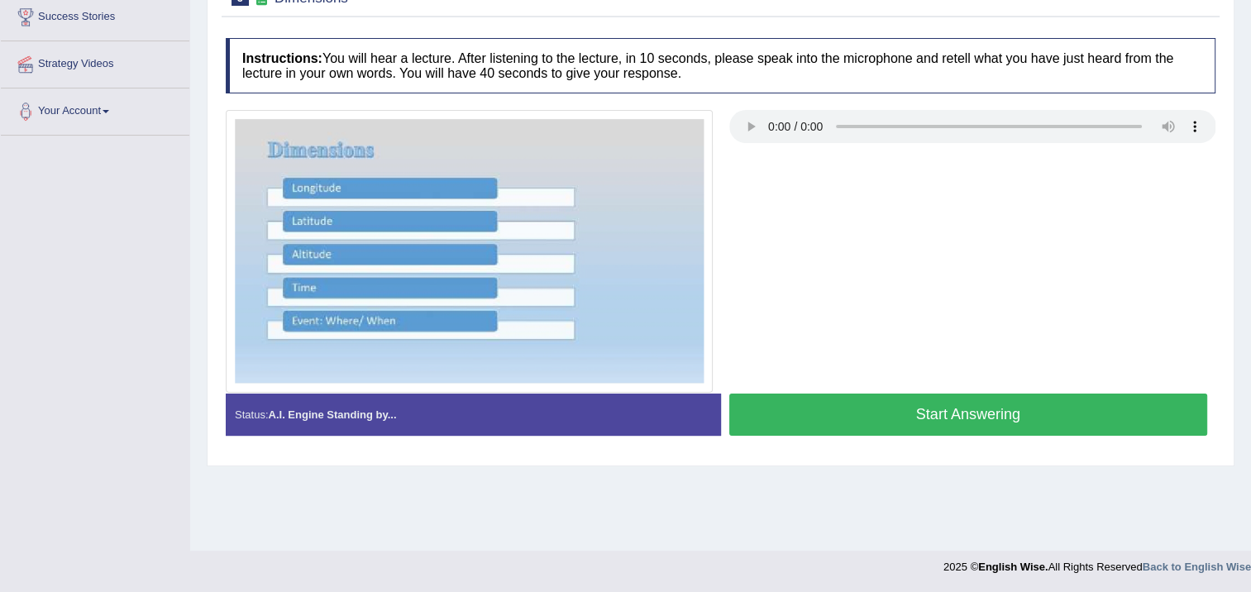
click at [992, 410] on button "Start Answering" at bounding box center [968, 415] width 479 height 42
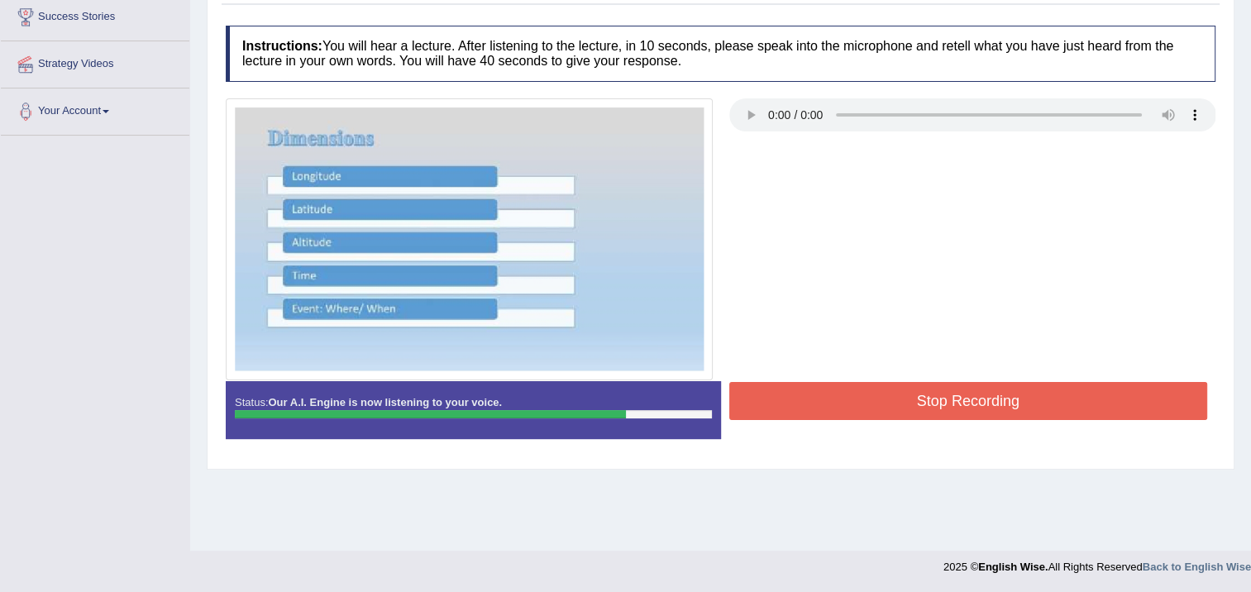
click at [865, 384] on button "Stop Recording" at bounding box center [968, 401] width 479 height 38
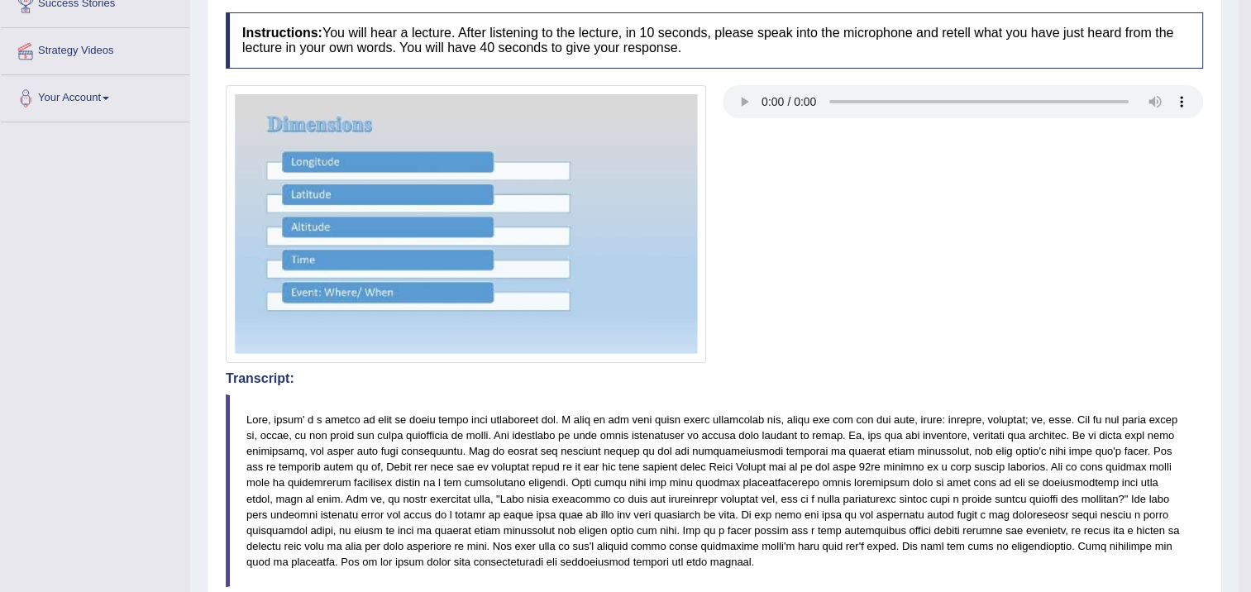
scroll to position [248, 0]
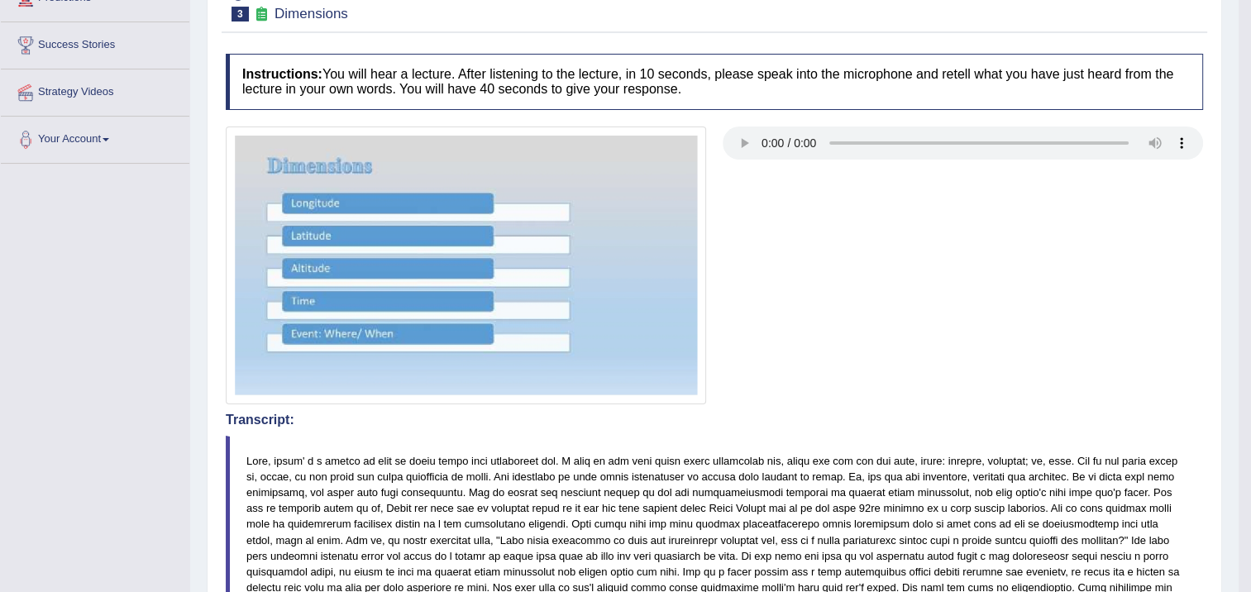
click at [1024, 356] on div at bounding box center [714, 266] width 994 height 279
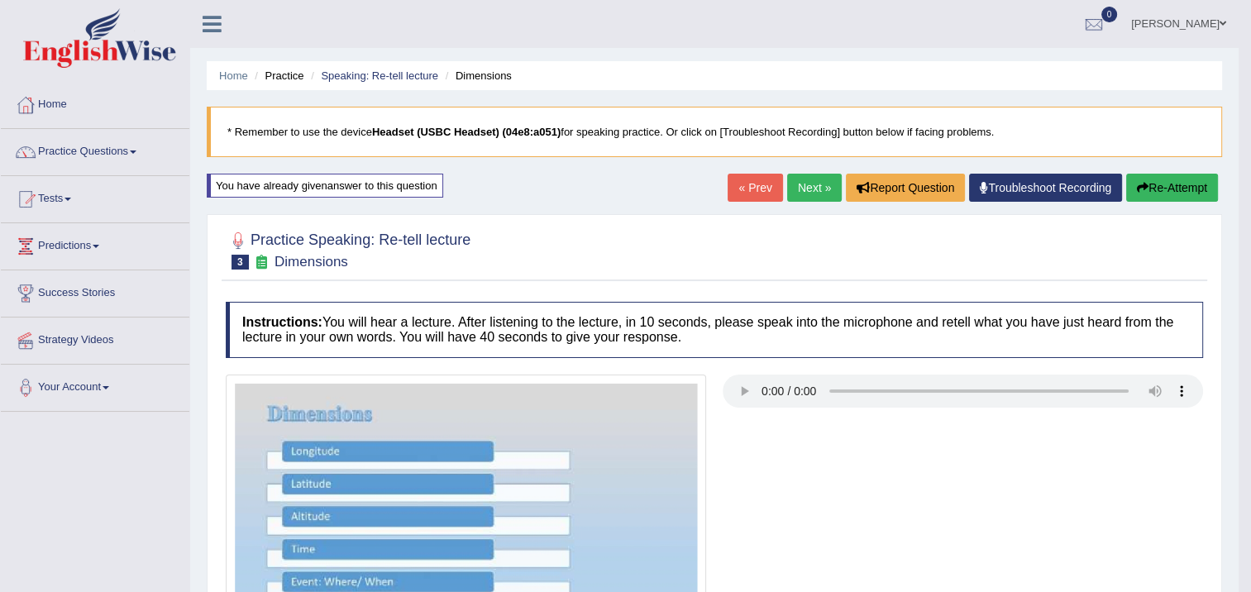
click at [1175, 192] on button "Re-Attempt" at bounding box center [1172, 188] width 92 height 28
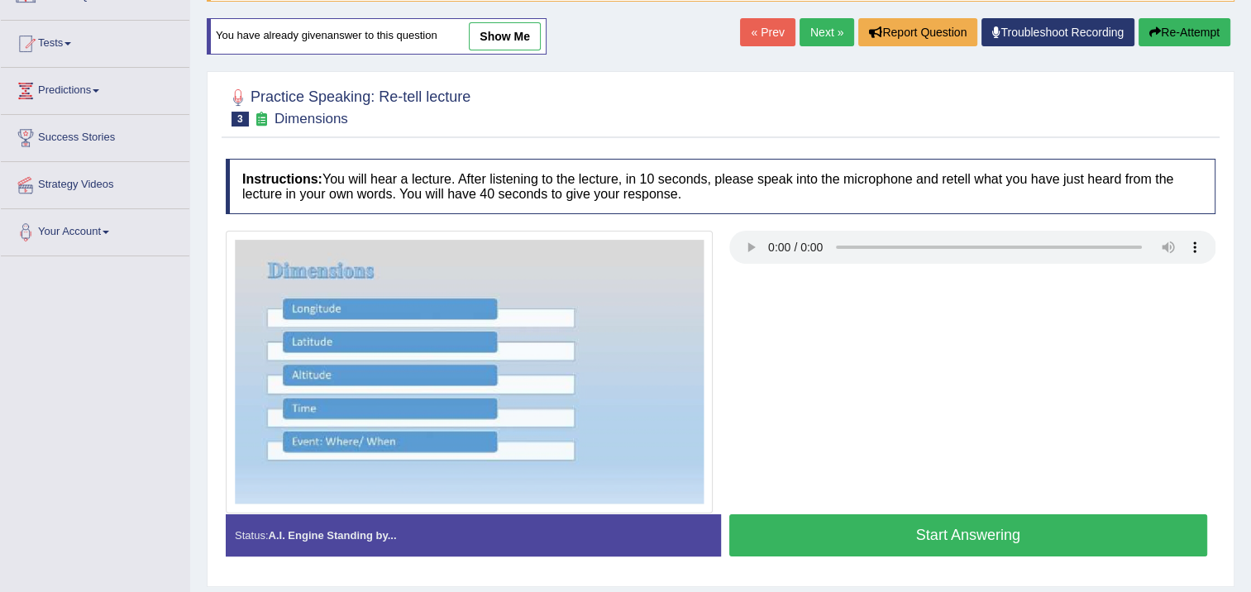
scroll to position [165, 0]
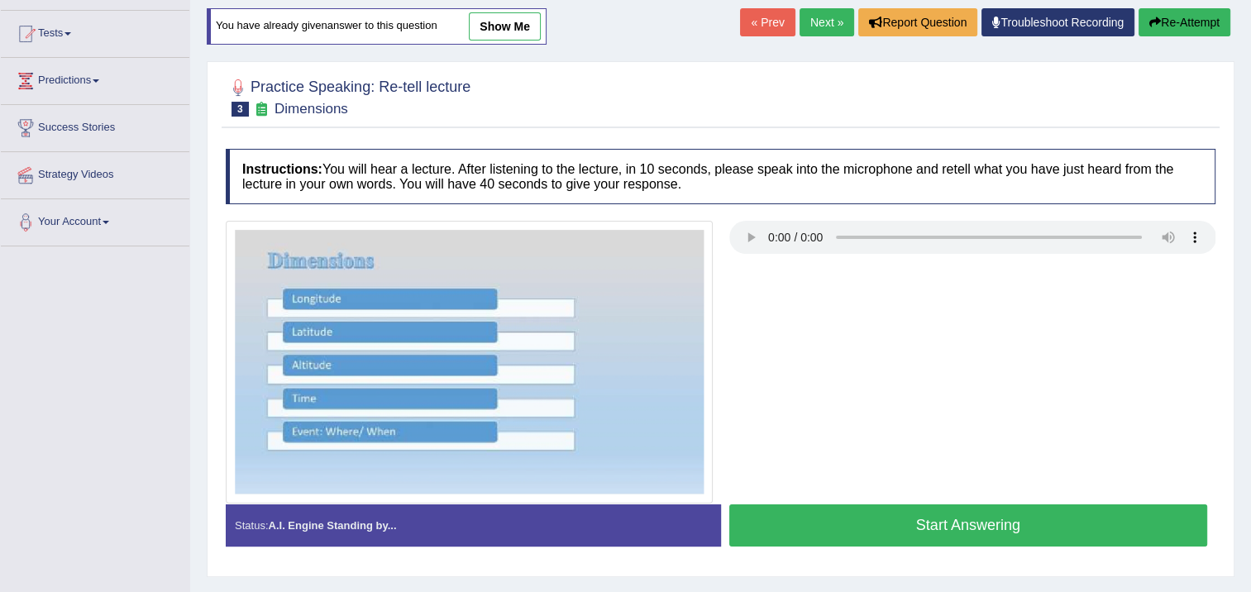
click at [916, 523] on button "Start Answering" at bounding box center [968, 525] width 479 height 42
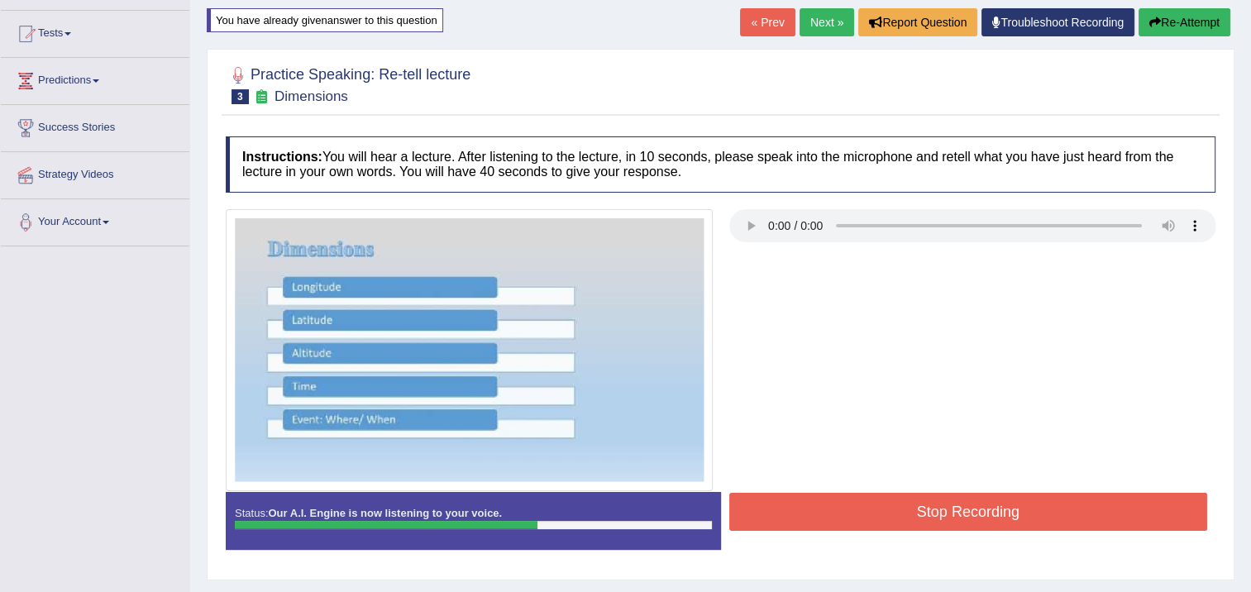
click at [959, 521] on button "Stop Recording" at bounding box center [968, 512] width 479 height 38
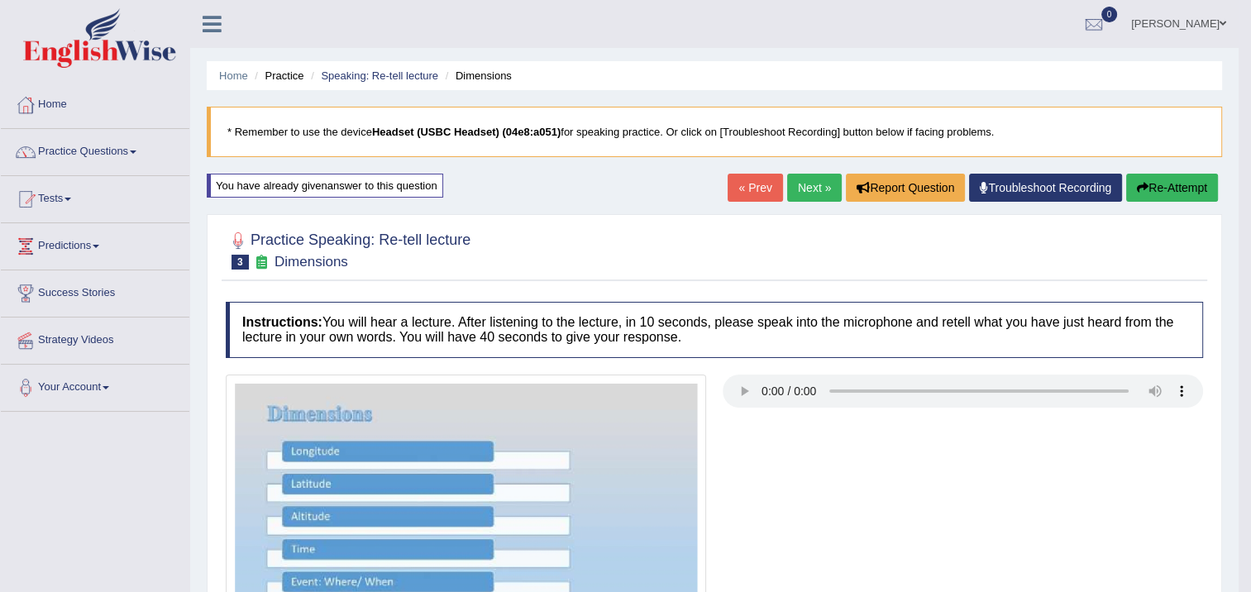
scroll to position [0, 0]
click at [1176, 189] on button "Re-Attempt" at bounding box center [1172, 188] width 92 height 28
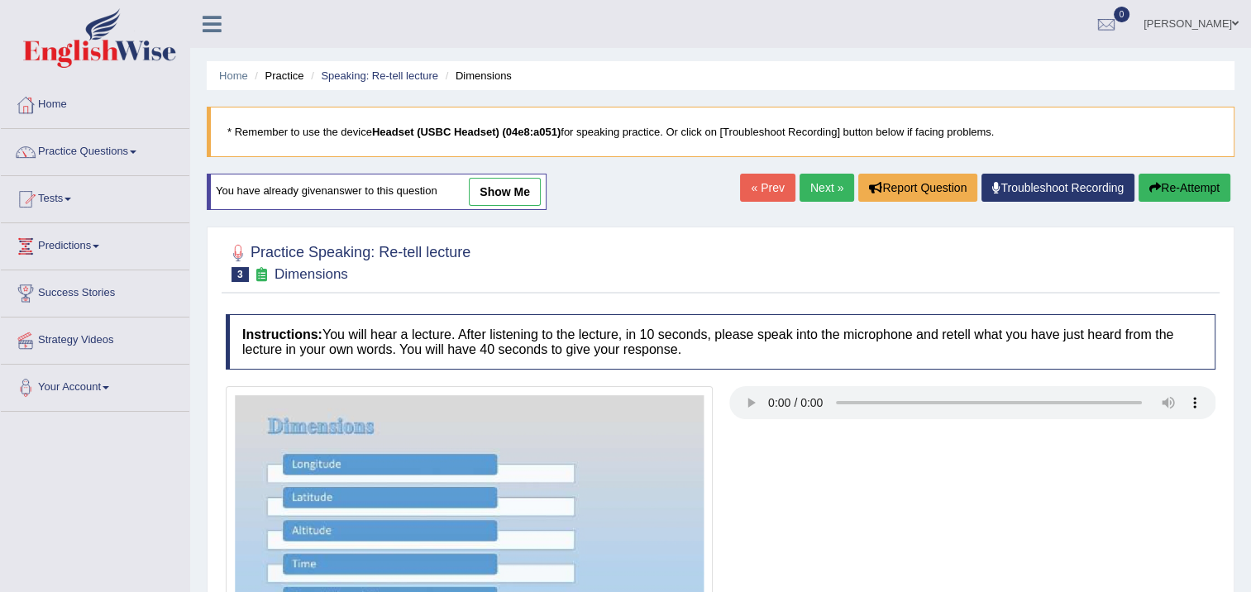
scroll to position [276, 0]
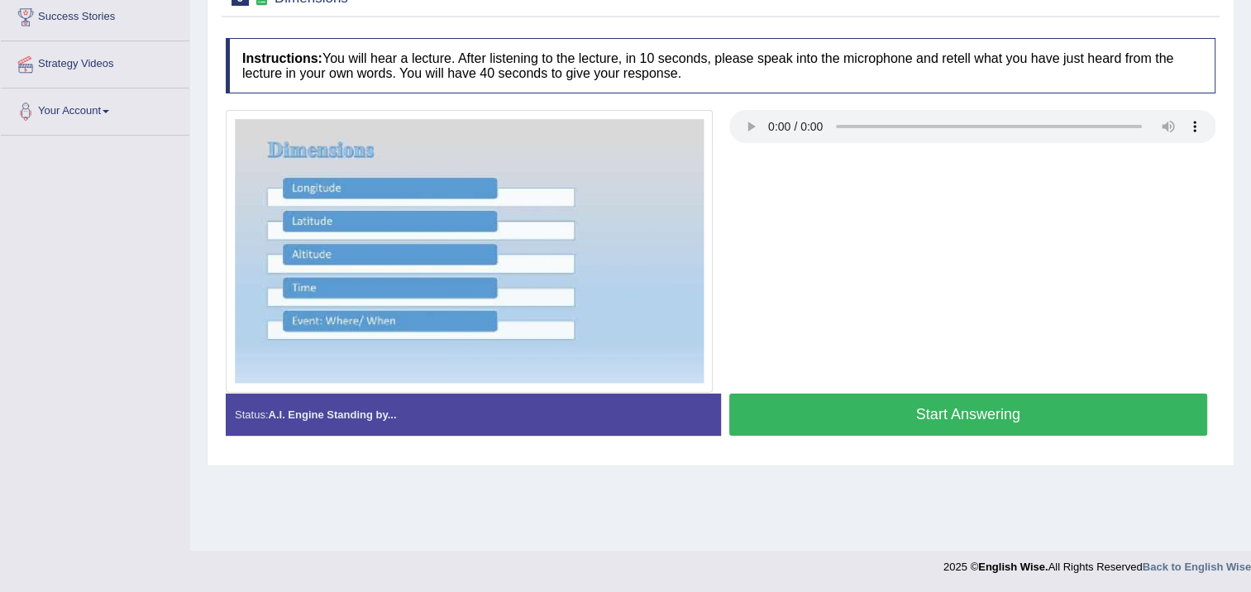
click at [947, 428] on button "Start Answering" at bounding box center [968, 415] width 479 height 42
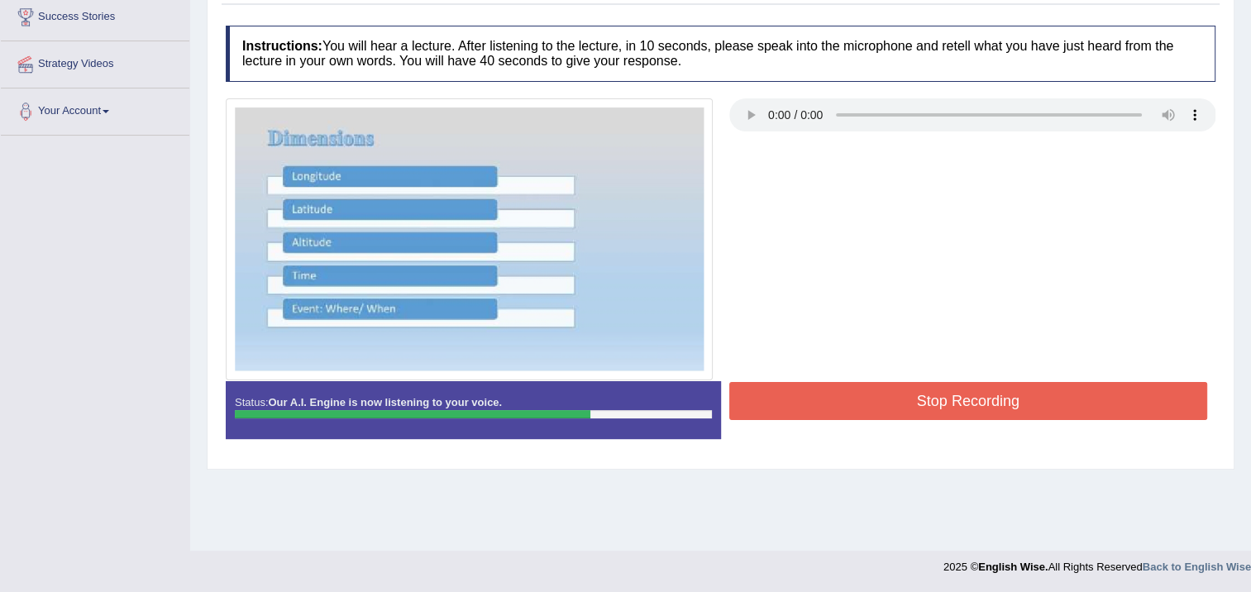
click at [934, 408] on button "Stop Recording" at bounding box center [968, 401] width 479 height 38
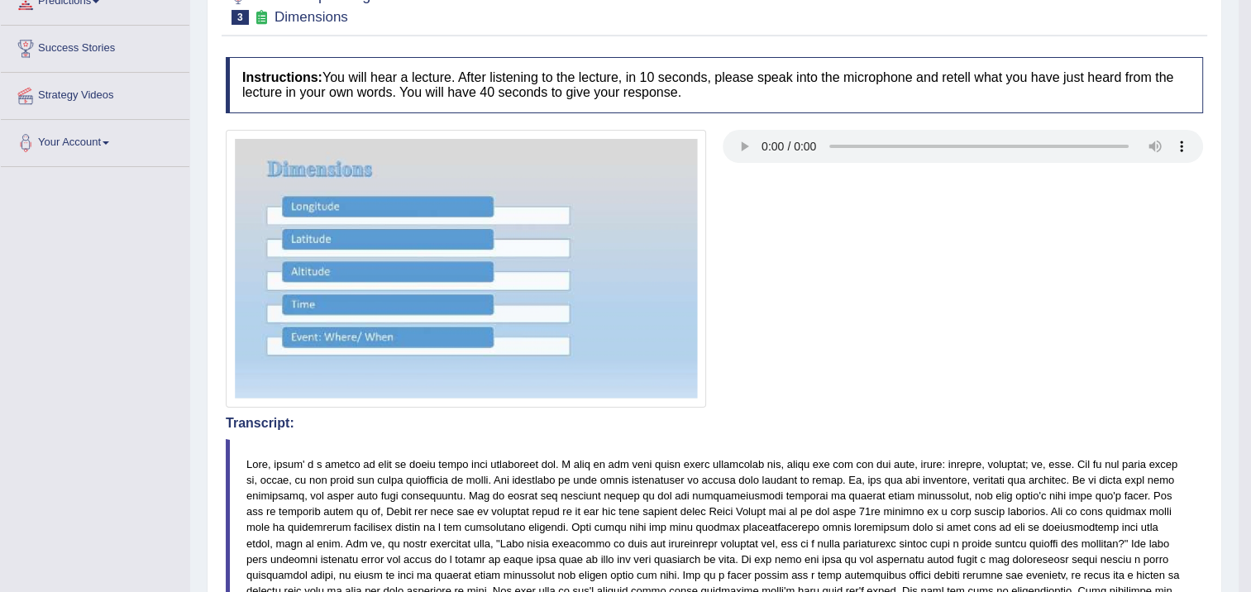
scroll to position [28, 0]
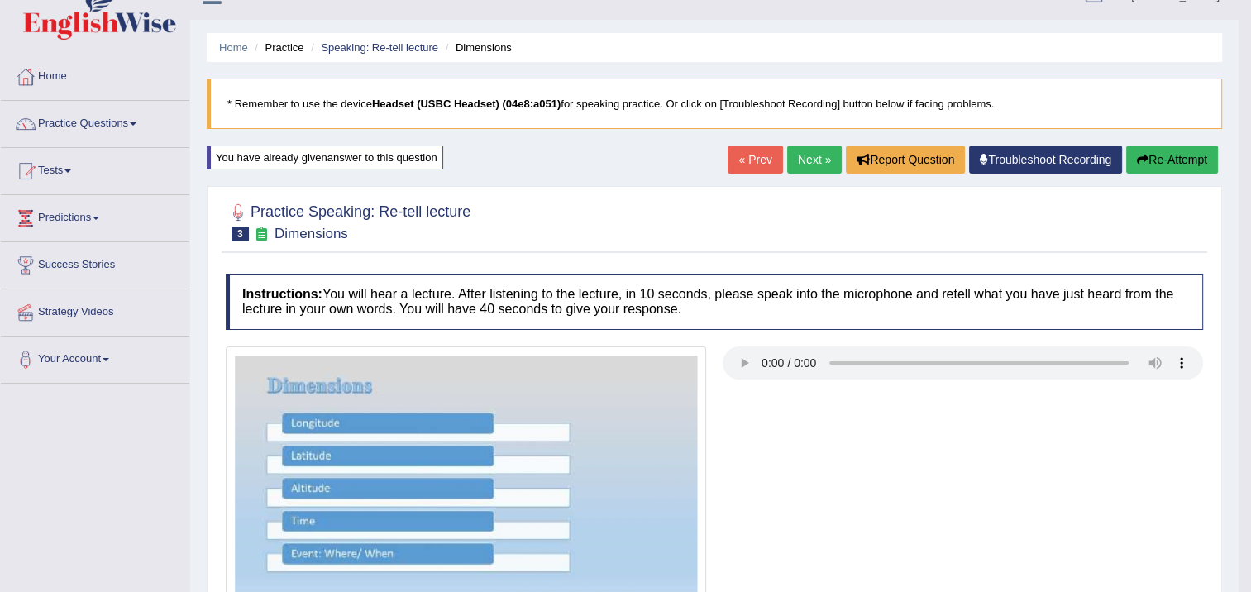
click at [800, 149] on link "Next »" at bounding box center [814, 160] width 55 height 28
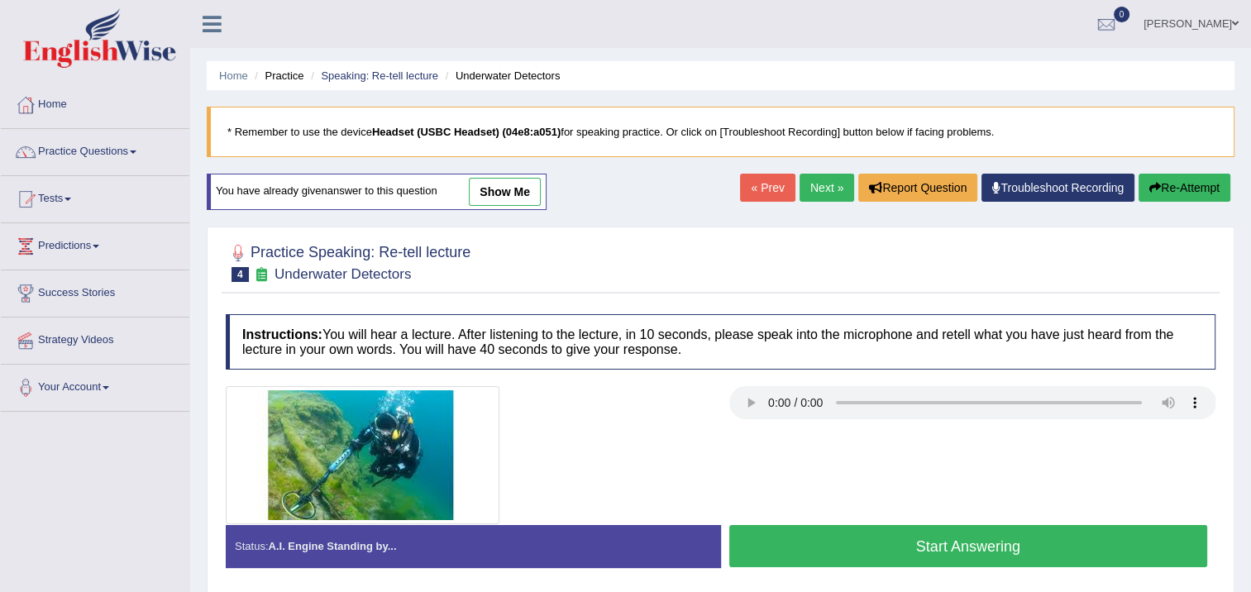
drag, startPoint x: 821, startPoint y: 427, endPoint x: 762, endPoint y: 422, distance: 58.8
click at [770, 425] on div at bounding box center [720, 455] width 1006 height 138
click at [813, 545] on button "Start Answering" at bounding box center [968, 546] width 479 height 42
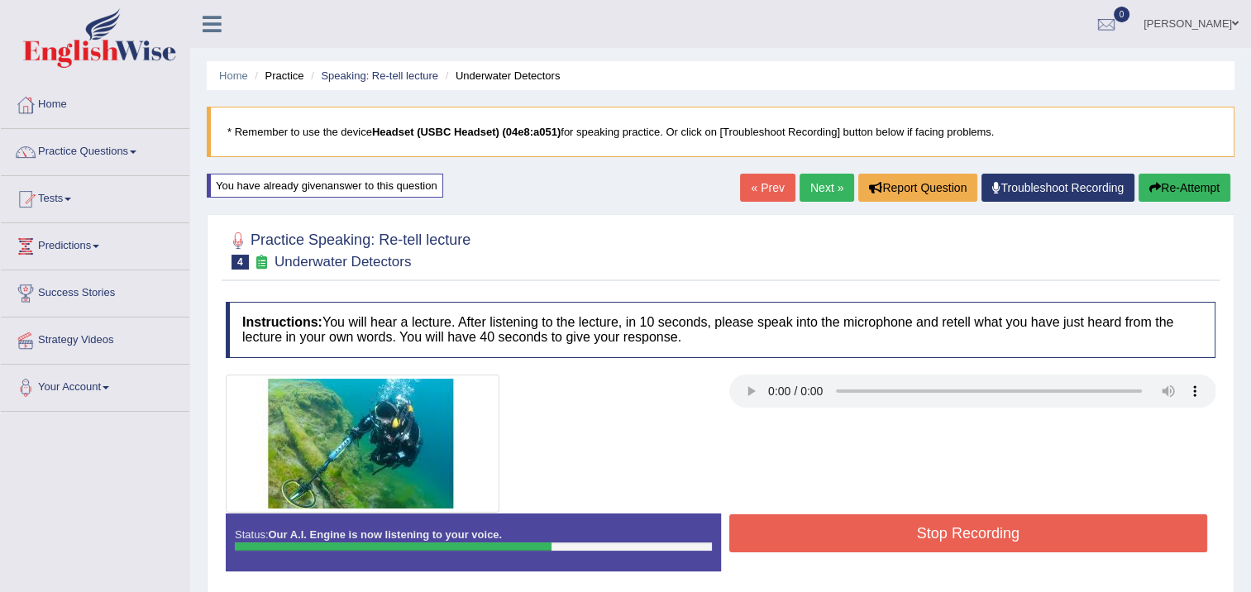
click at [800, 532] on button "Stop Recording" at bounding box center [968, 533] width 479 height 38
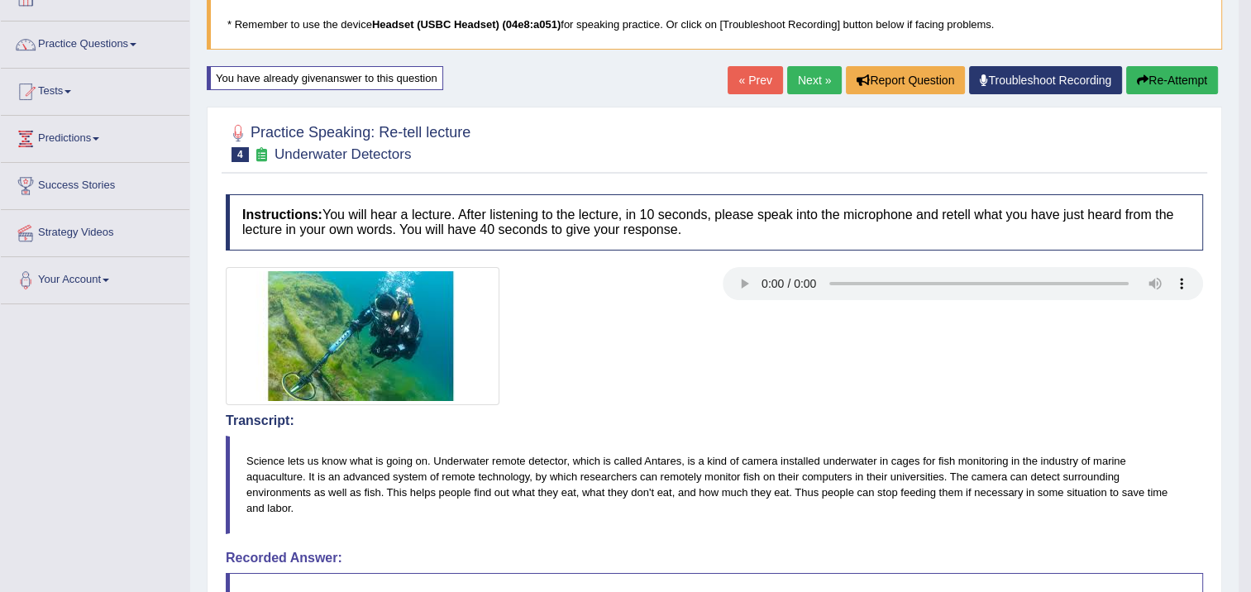
scroll to position [95, 0]
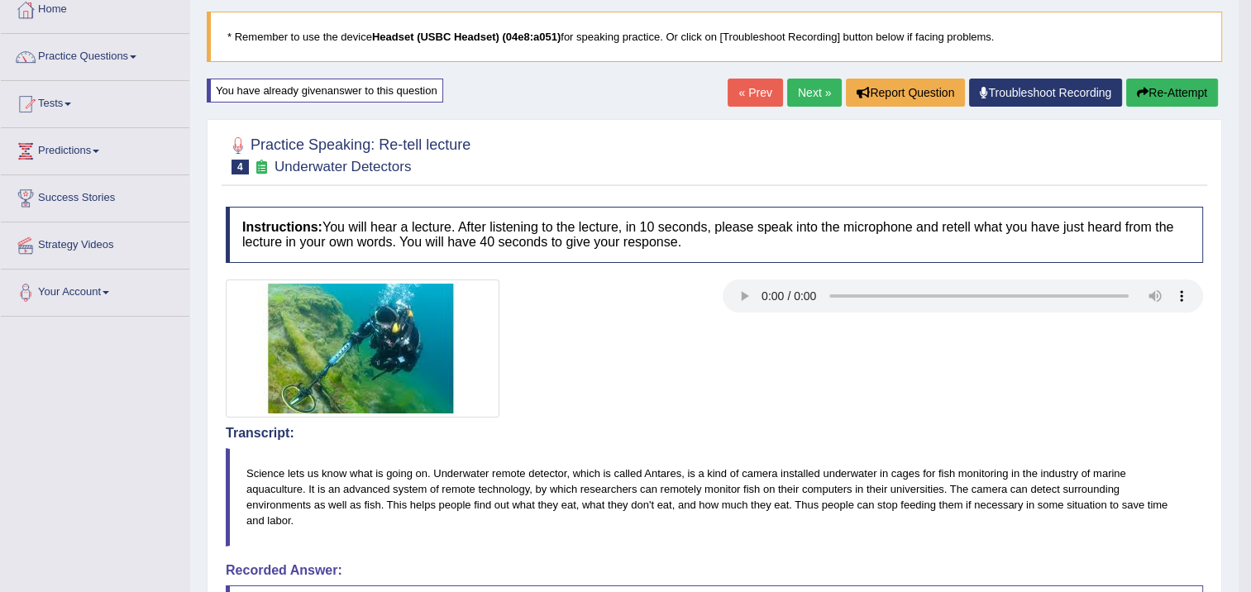
click at [806, 90] on link "Next »" at bounding box center [814, 93] width 55 height 28
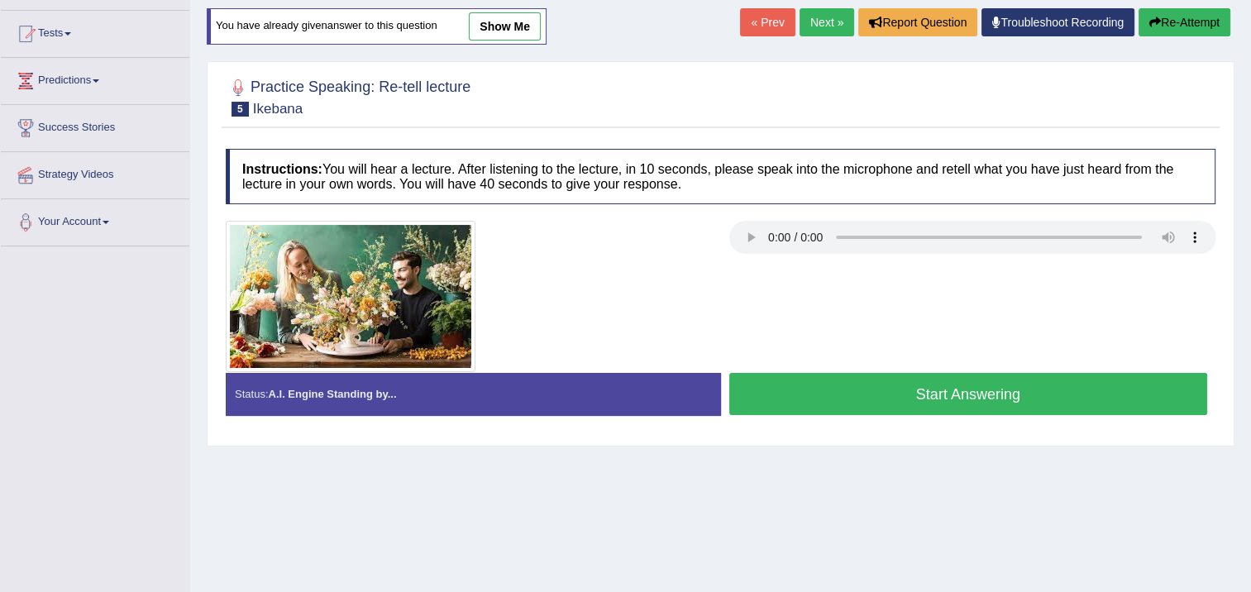
scroll to position [165, 0]
click at [933, 406] on button "Start Answering" at bounding box center [968, 394] width 479 height 42
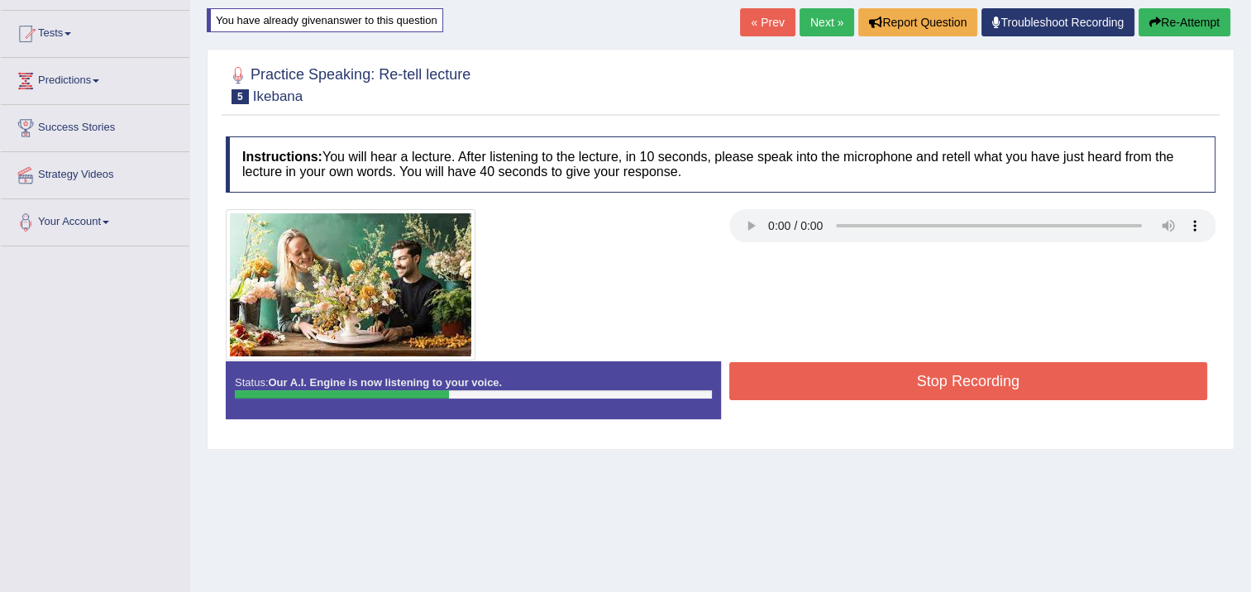
click at [956, 369] on button "Stop Recording" at bounding box center [968, 381] width 479 height 38
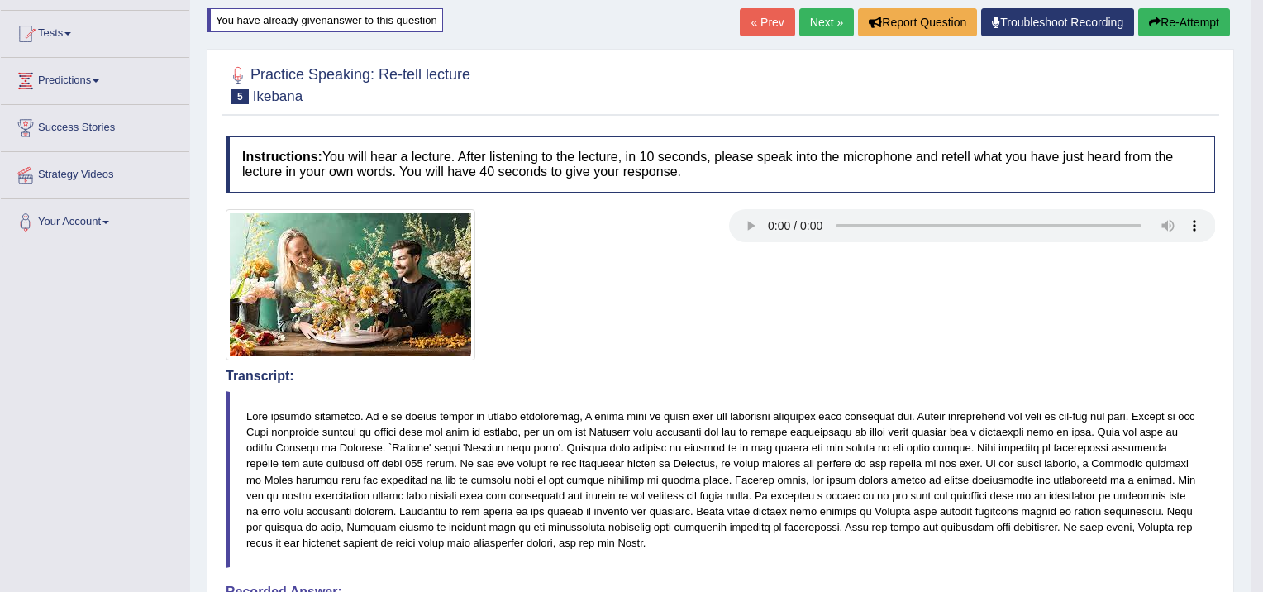
click at [0, 0] on div "Comparing text to speech..." at bounding box center [0, 0] width 0 height 0
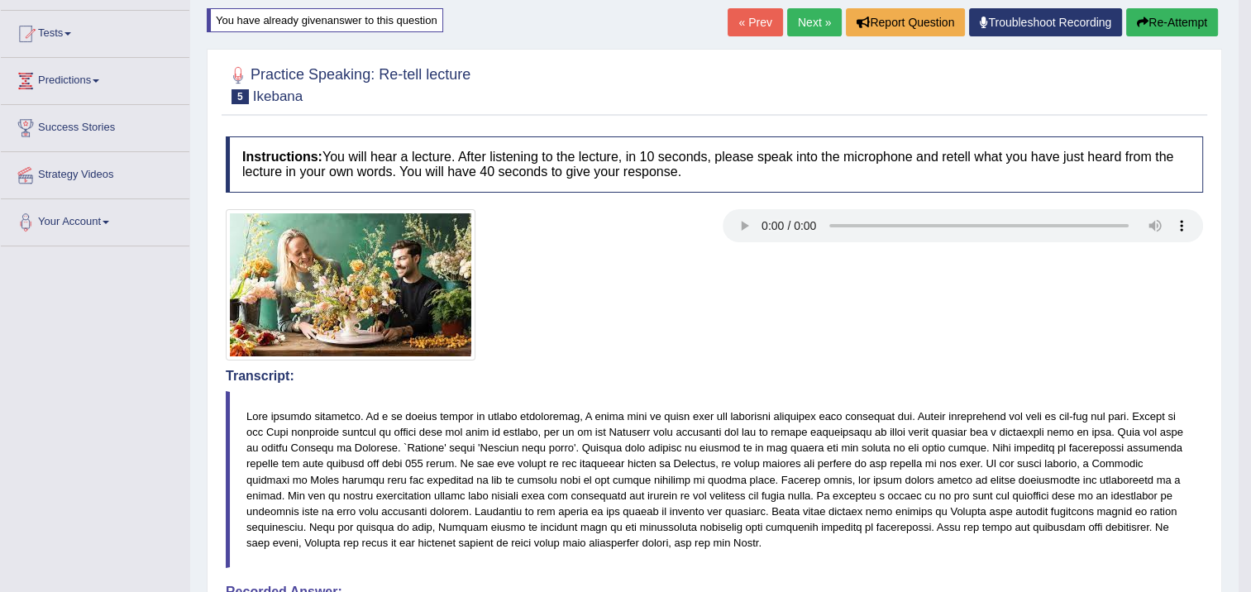
click at [1181, 20] on button "Re-Attempt" at bounding box center [1172, 22] width 92 height 28
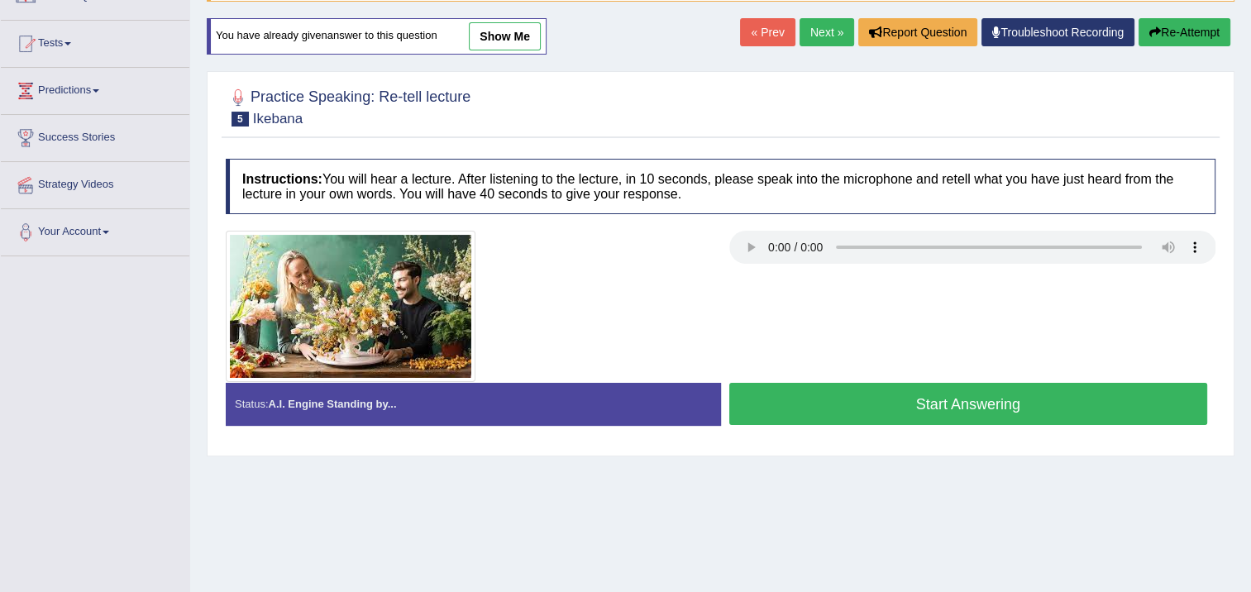
scroll to position [165, 0]
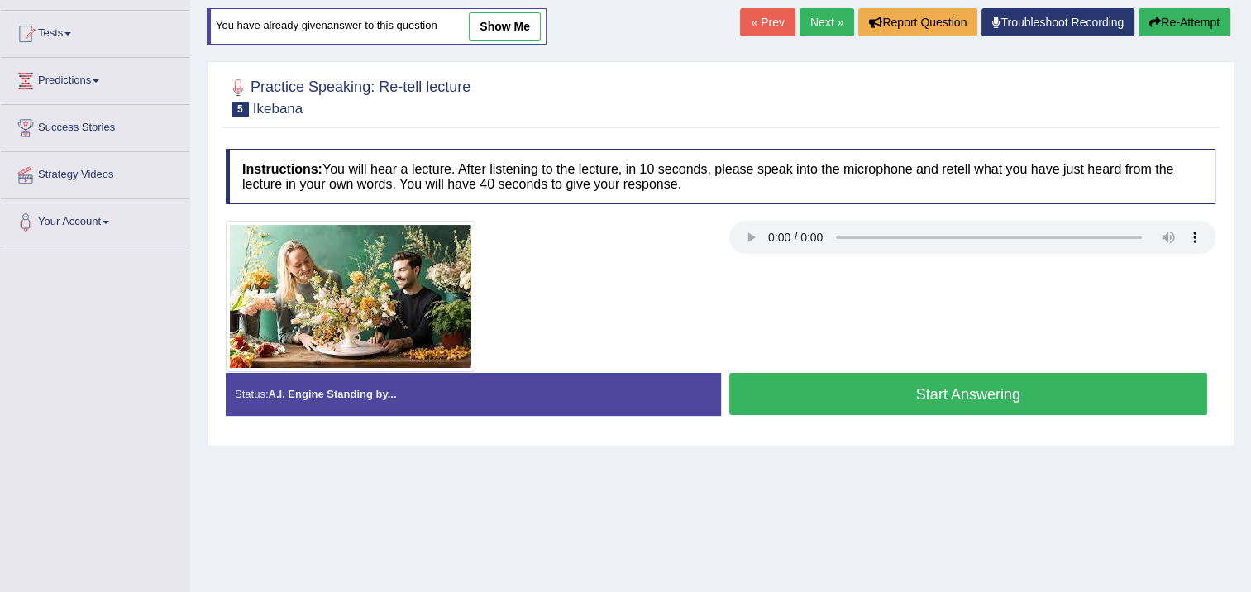
click at [794, 398] on button "Start Answering" at bounding box center [968, 394] width 479 height 42
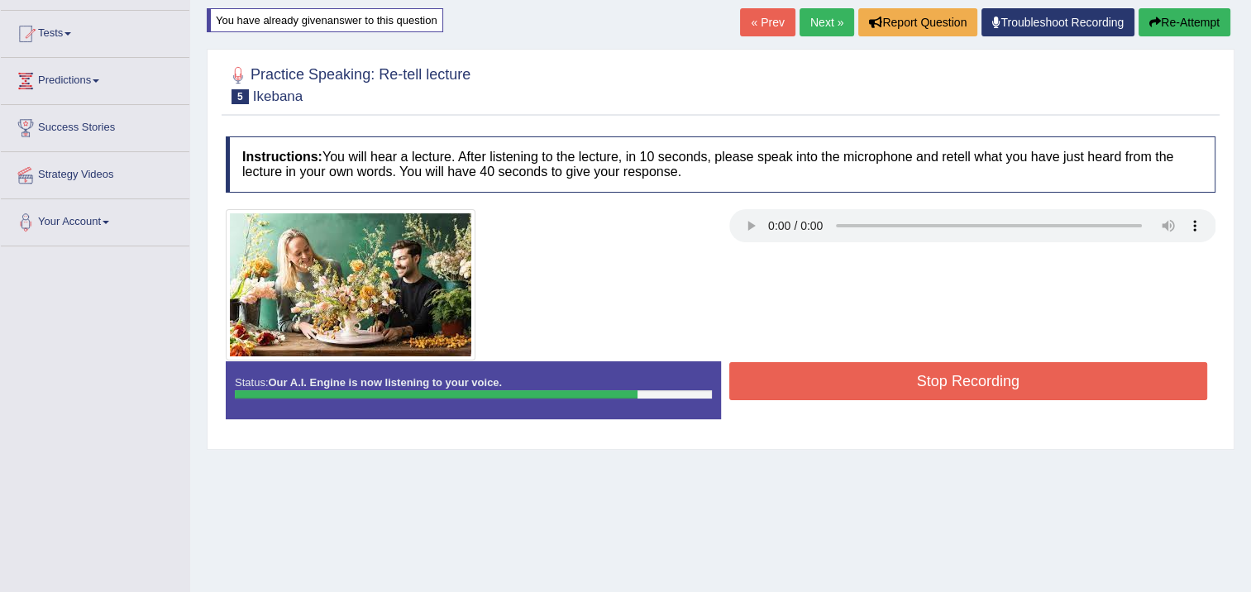
click at [1161, 23] on button "Re-Attempt" at bounding box center [1185, 22] width 92 height 28
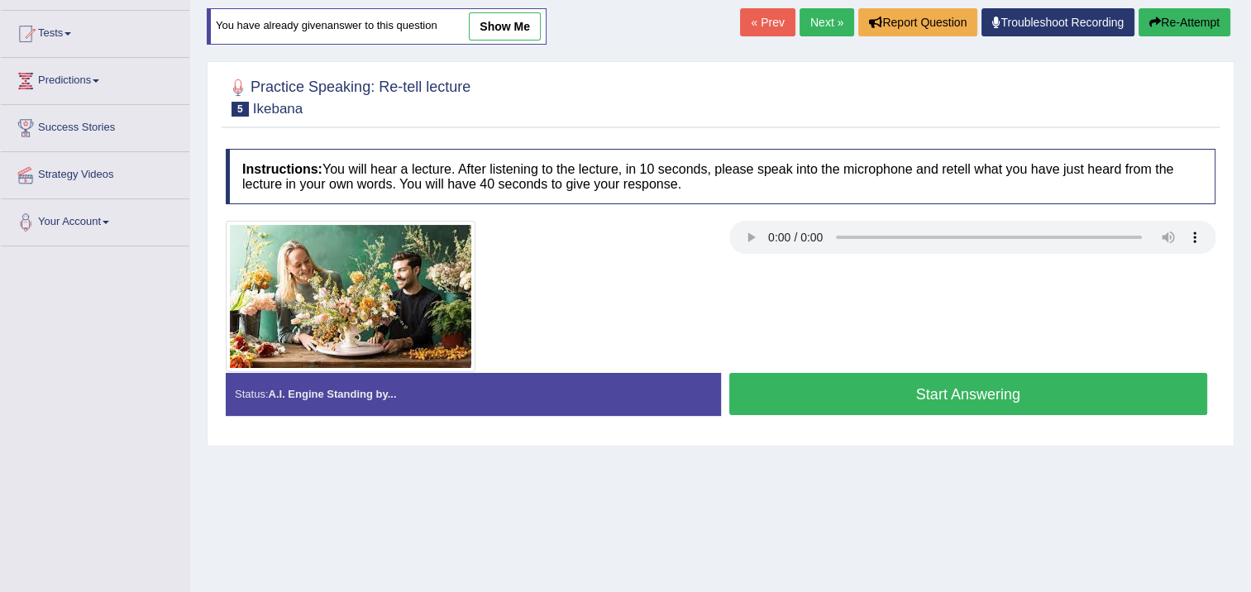
click at [904, 394] on button "Start Answering" at bounding box center [968, 394] width 479 height 42
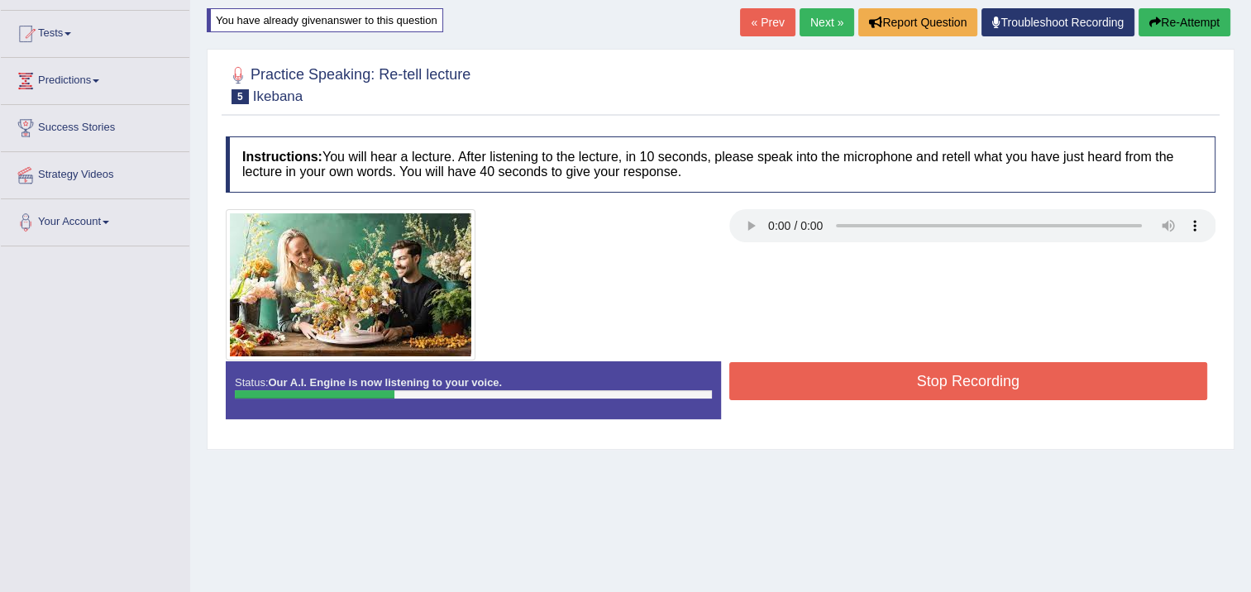
click at [858, 374] on button "Stop Recording" at bounding box center [968, 381] width 479 height 38
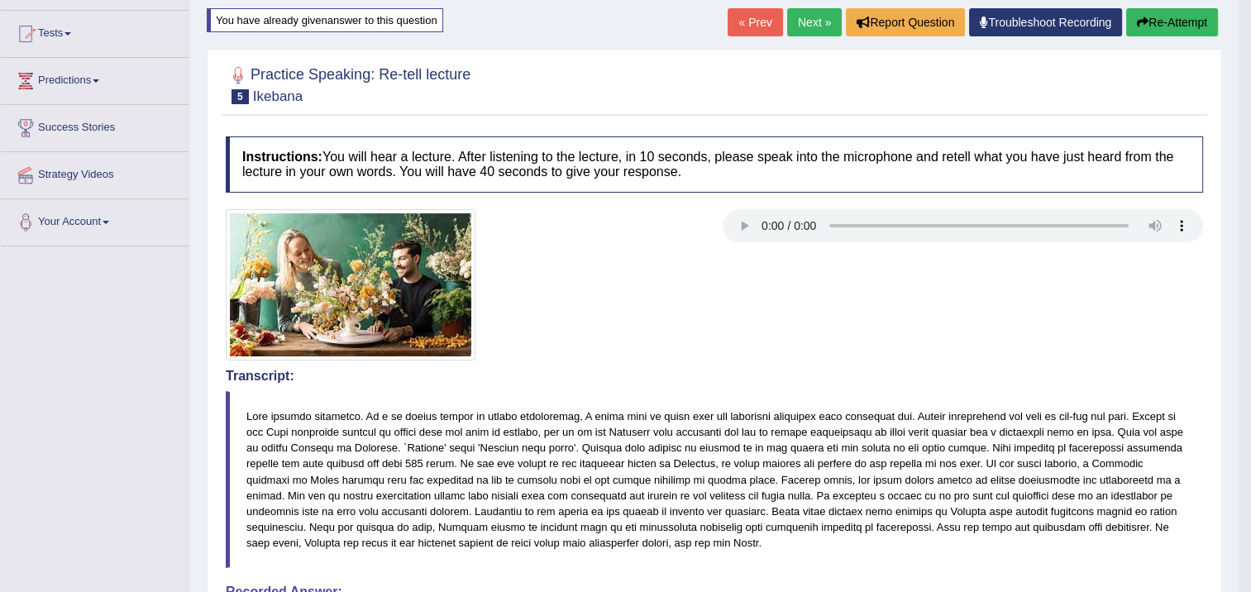
click at [1171, 26] on button "Re-Attempt" at bounding box center [1172, 22] width 92 height 28
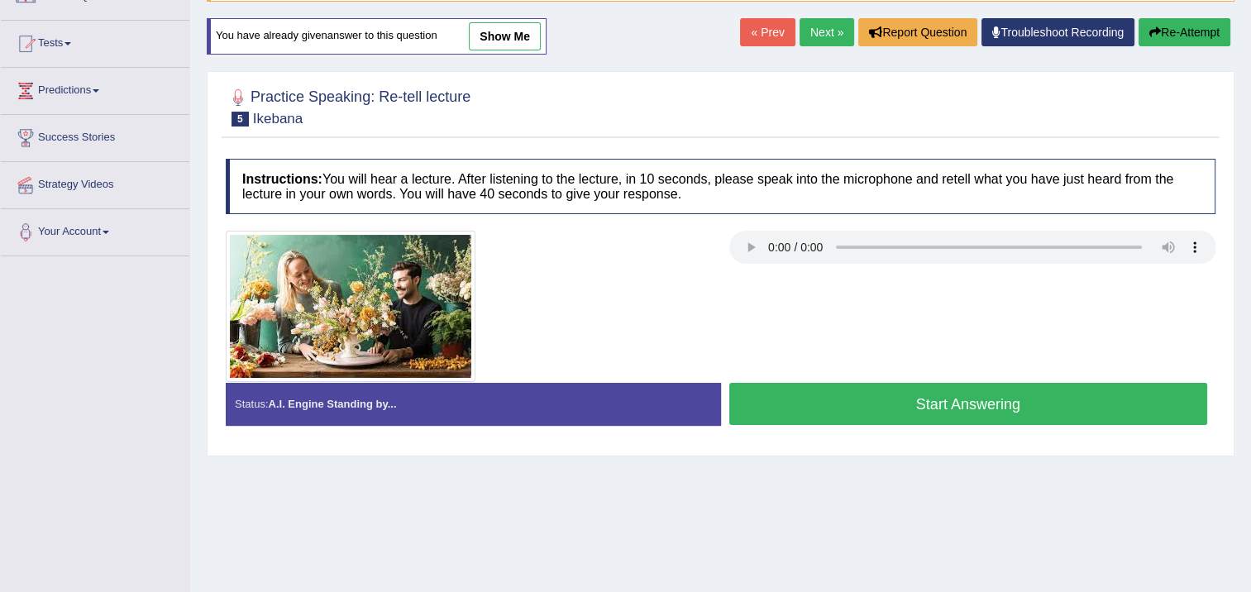
scroll to position [165, 0]
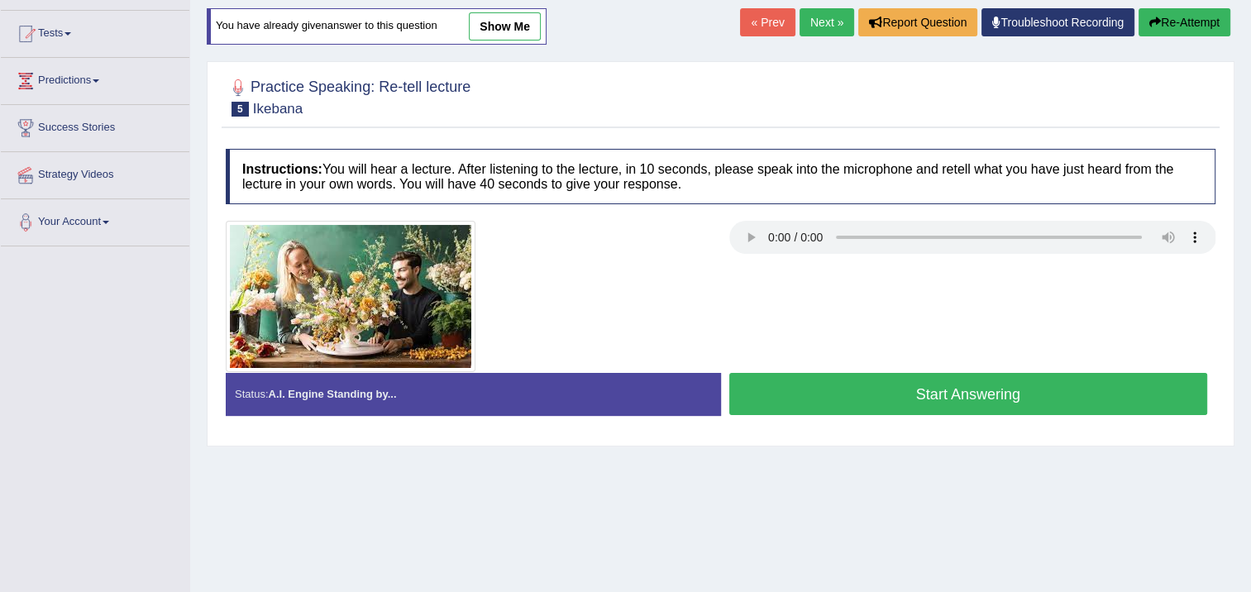
click at [977, 394] on button "Start Answering" at bounding box center [968, 394] width 479 height 42
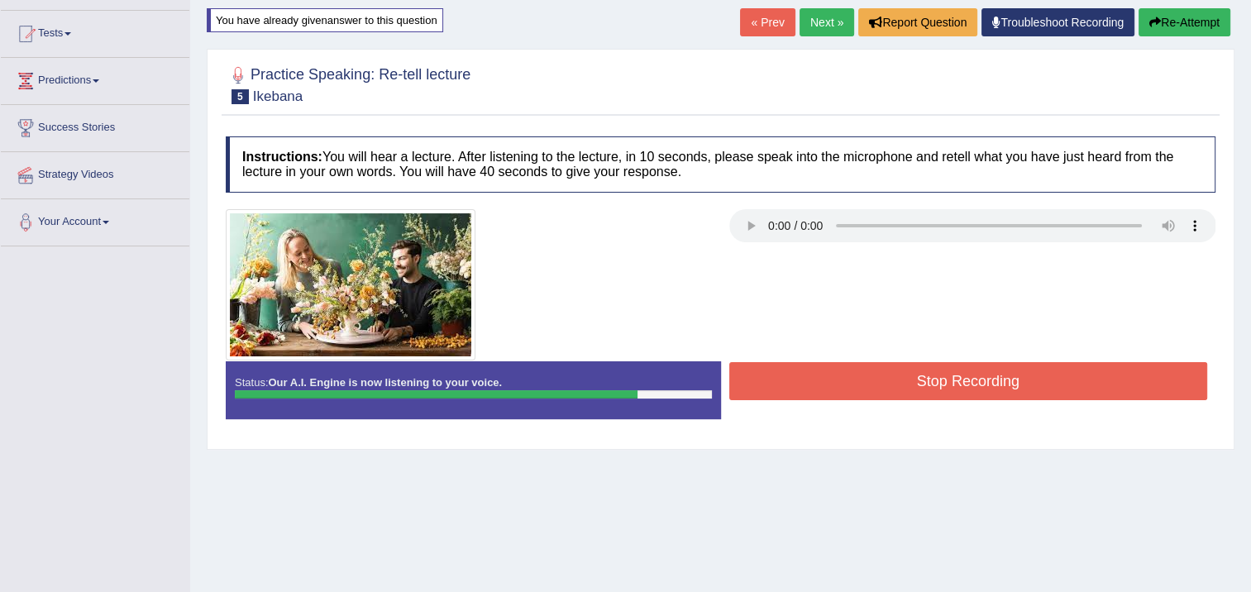
click at [901, 367] on button "Stop Recording" at bounding box center [968, 381] width 479 height 38
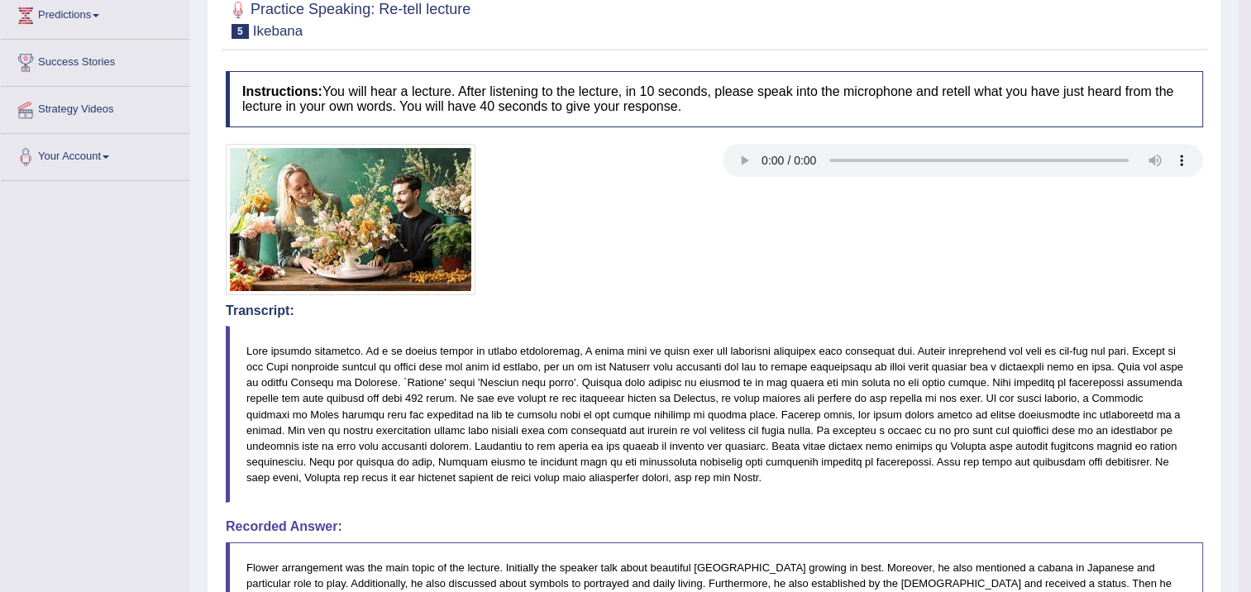
scroll to position [11, 0]
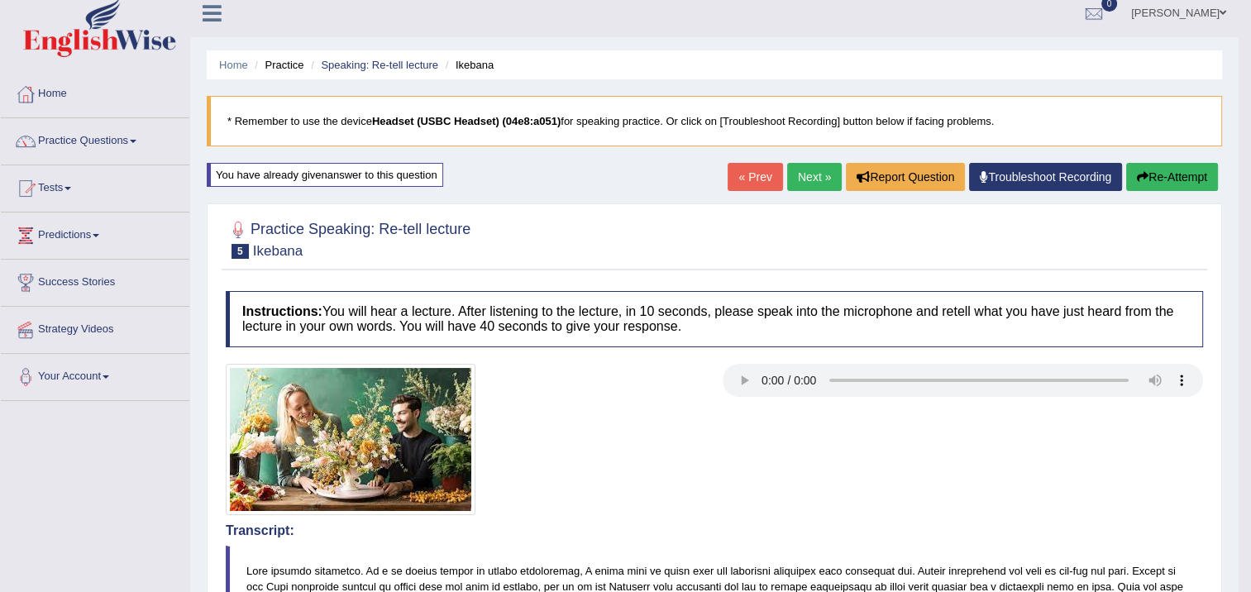
click at [1138, 182] on icon "button" at bounding box center [1143, 177] width 12 height 12
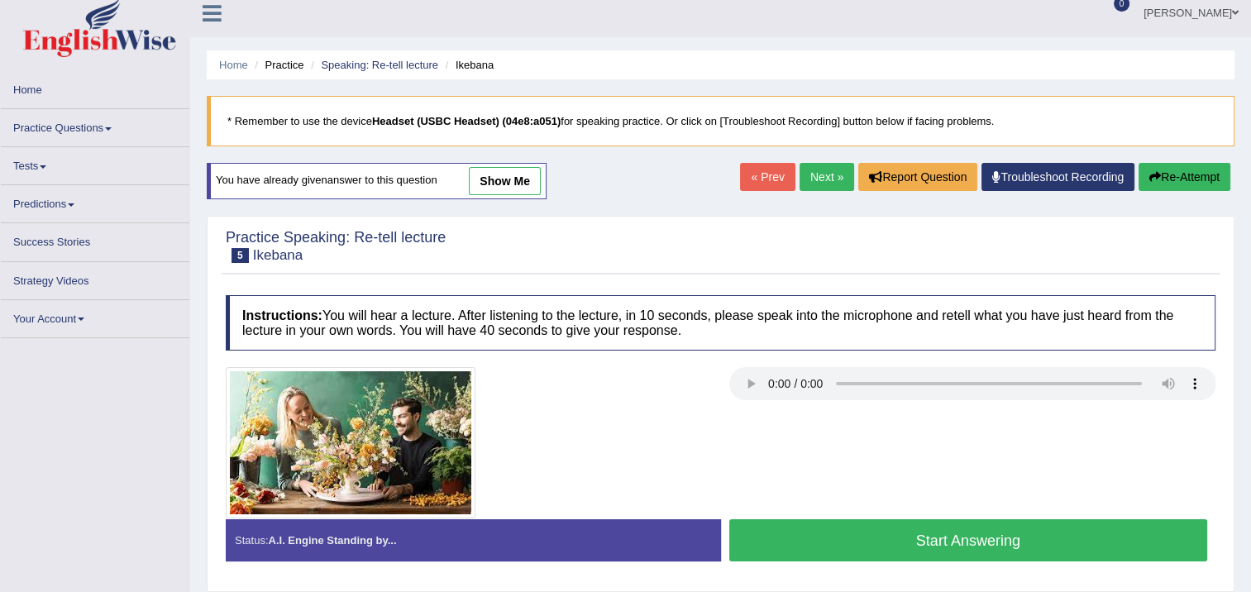
scroll to position [11, 0]
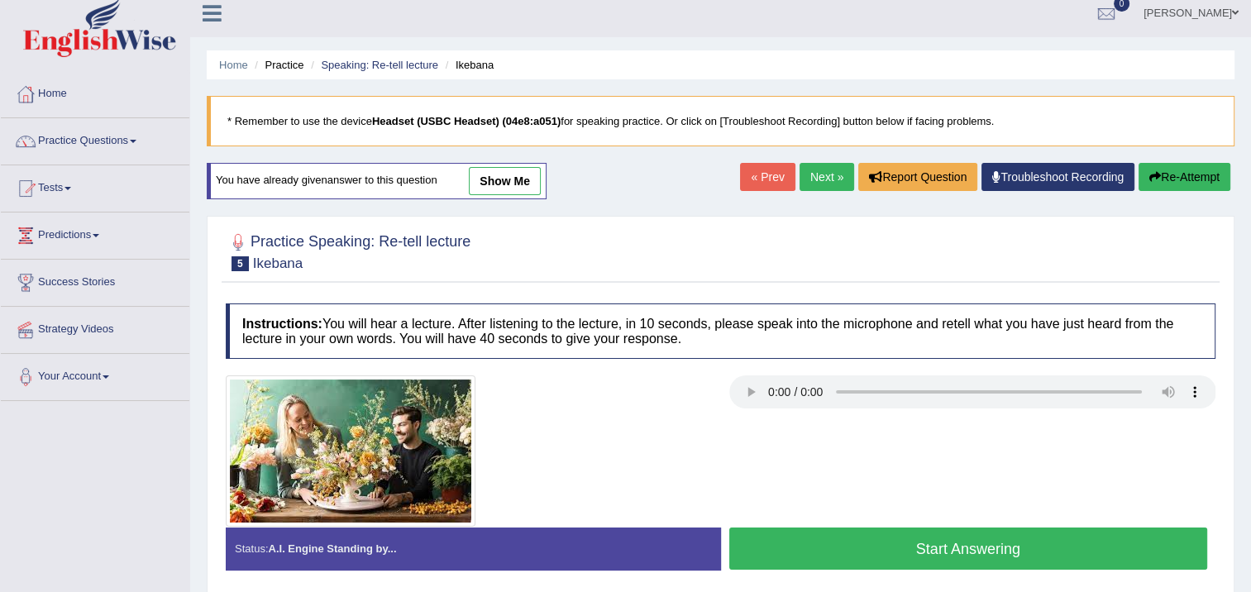
click at [1167, 175] on button "Re-Attempt" at bounding box center [1185, 177] width 92 height 28
click at [819, 179] on link "Next »" at bounding box center [827, 177] width 55 height 28
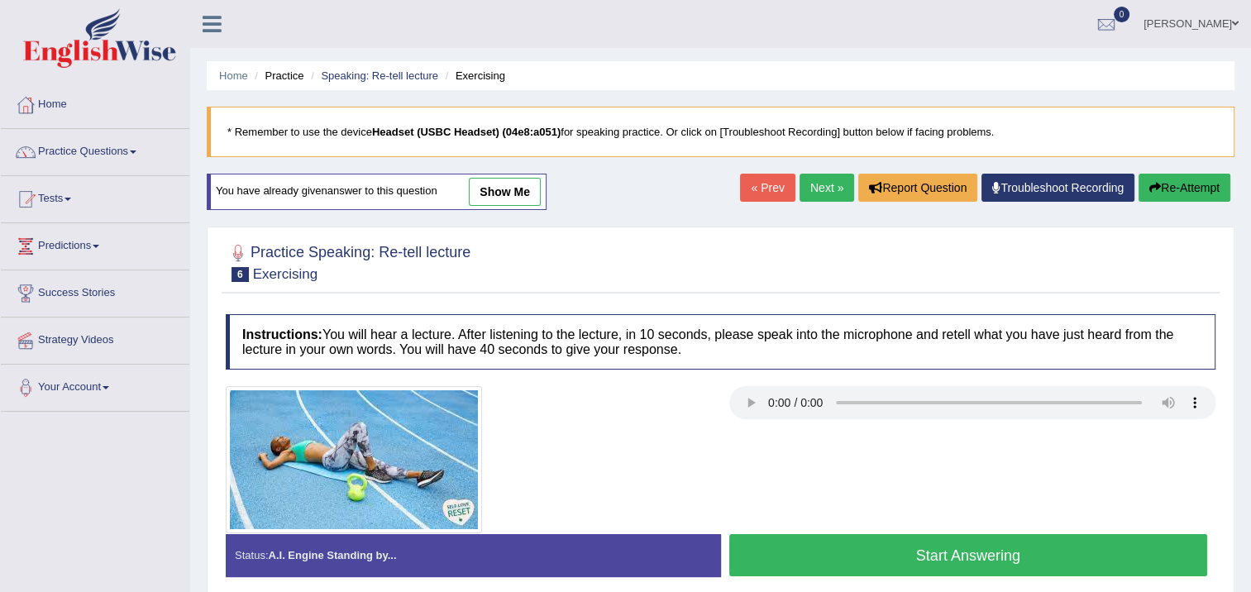
click at [777, 546] on button "Start Answering" at bounding box center [968, 555] width 479 height 42
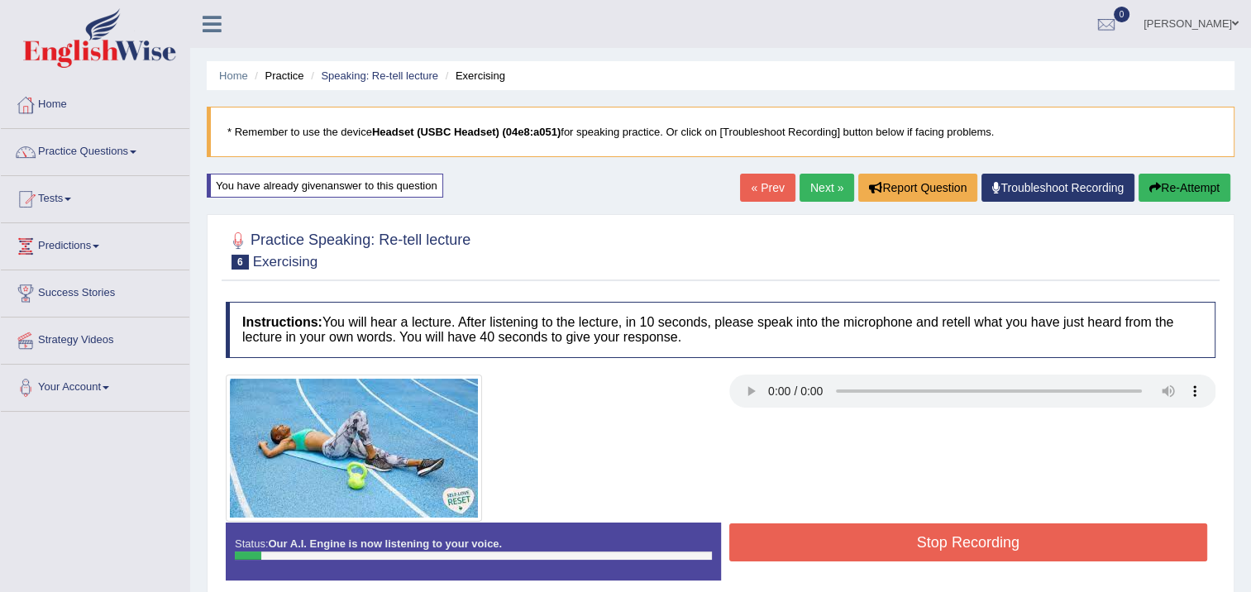
click at [1208, 198] on button "Re-Attempt" at bounding box center [1185, 188] width 92 height 28
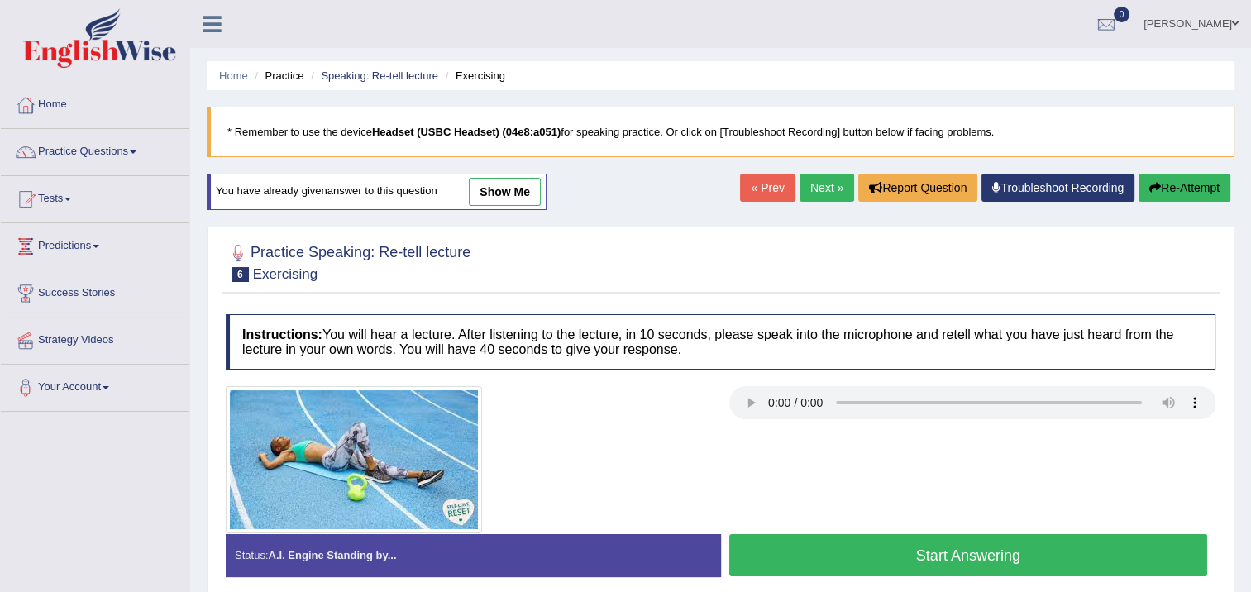
click at [892, 549] on button "Start Answering" at bounding box center [968, 555] width 479 height 42
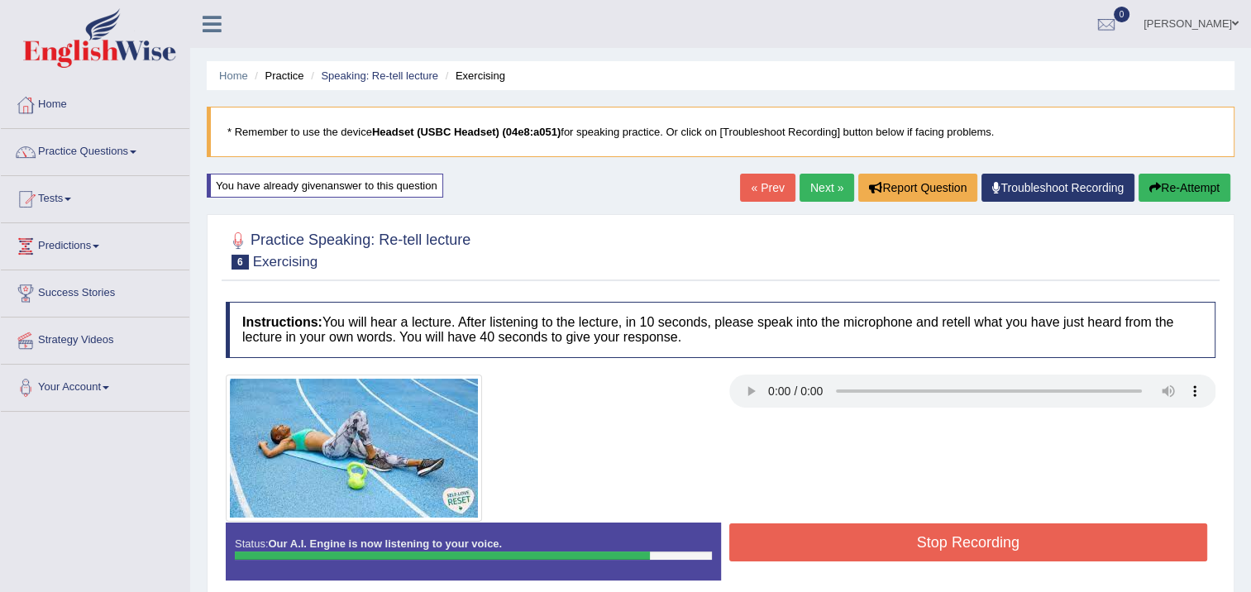
click at [908, 531] on button "Stop Recording" at bounding box center [968, 542] width 479 height 38
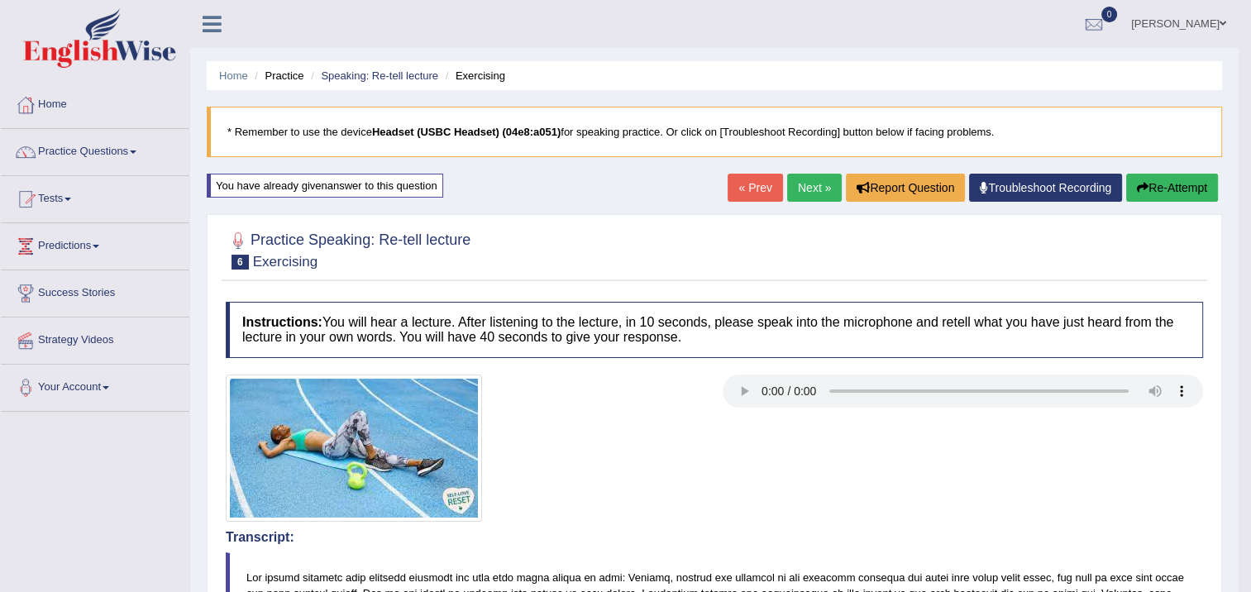
click at [1139, 189] on icon "button" at bounding box center [1143, 188] width 12 height 12
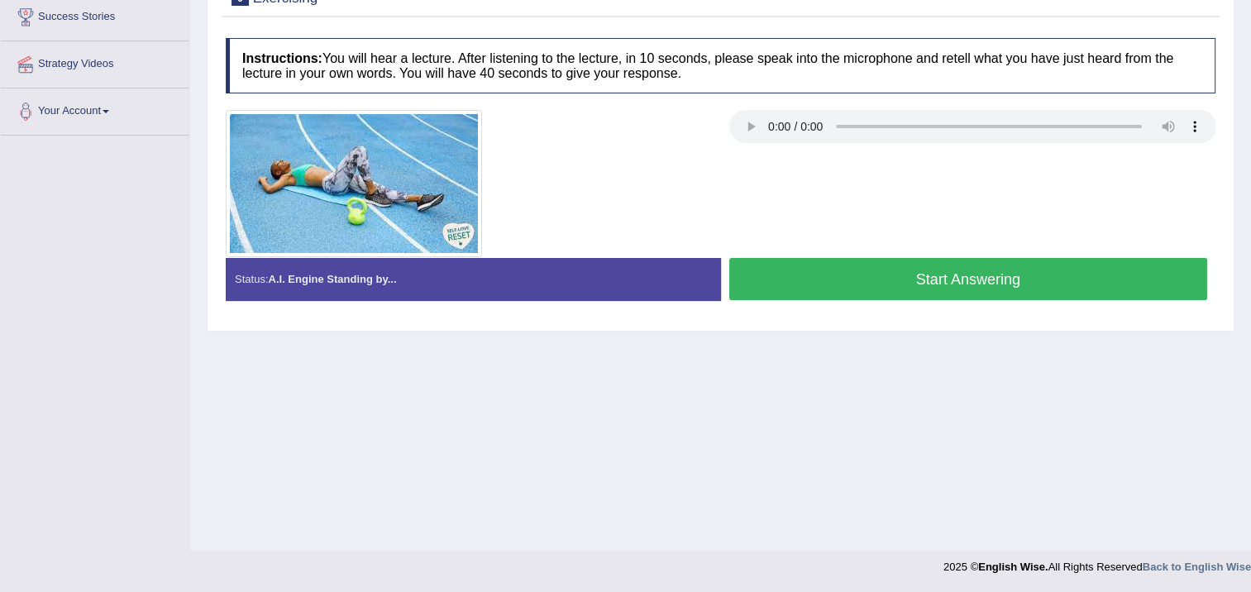
scroll to position [276, 0]
click at [814, 289] on button "Start Answering" at bounding box center [968, 279] width 479 height 42
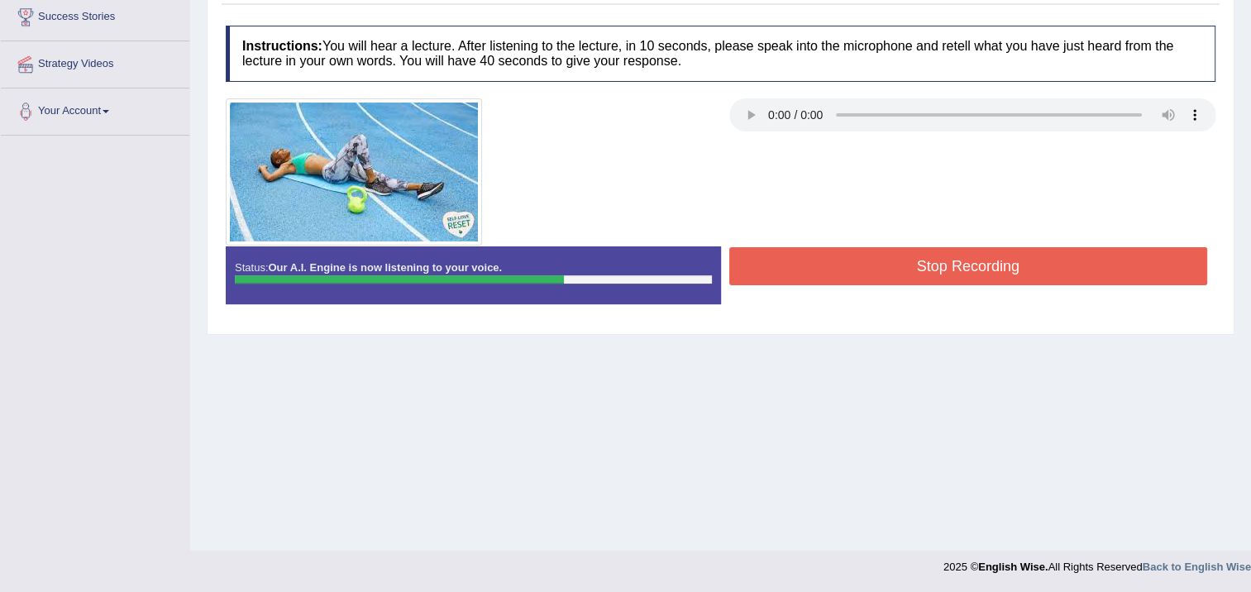
click at [833, 254] on button "Stop Recording" at bounding box center [968, 266] width 479 height 38
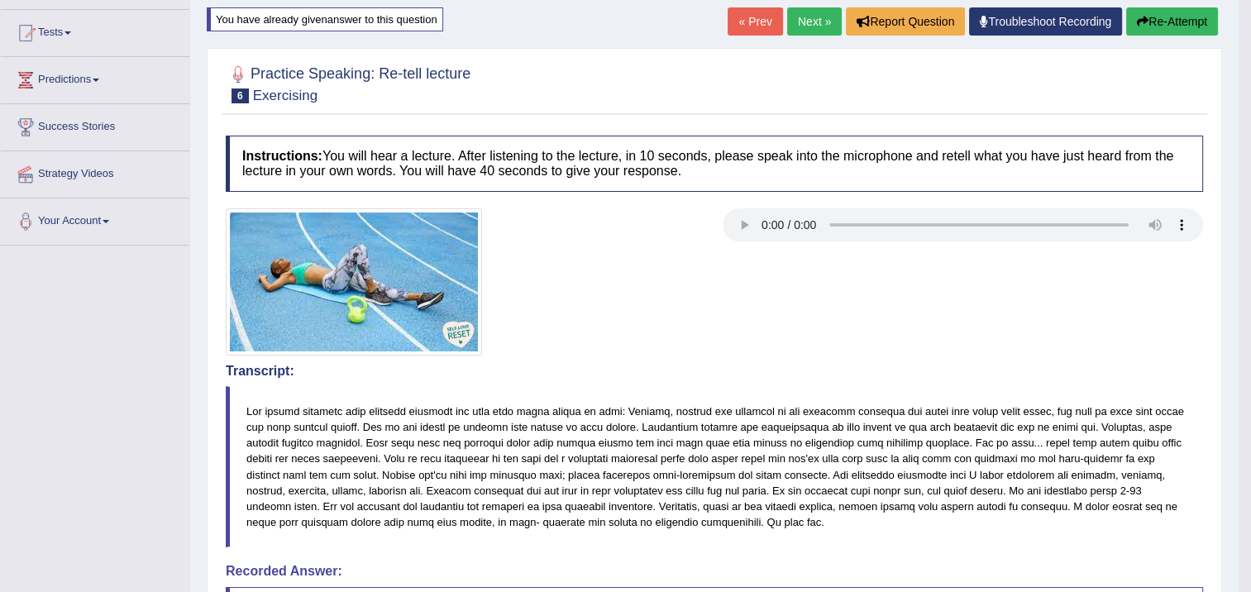
scroll to position [0, 0]
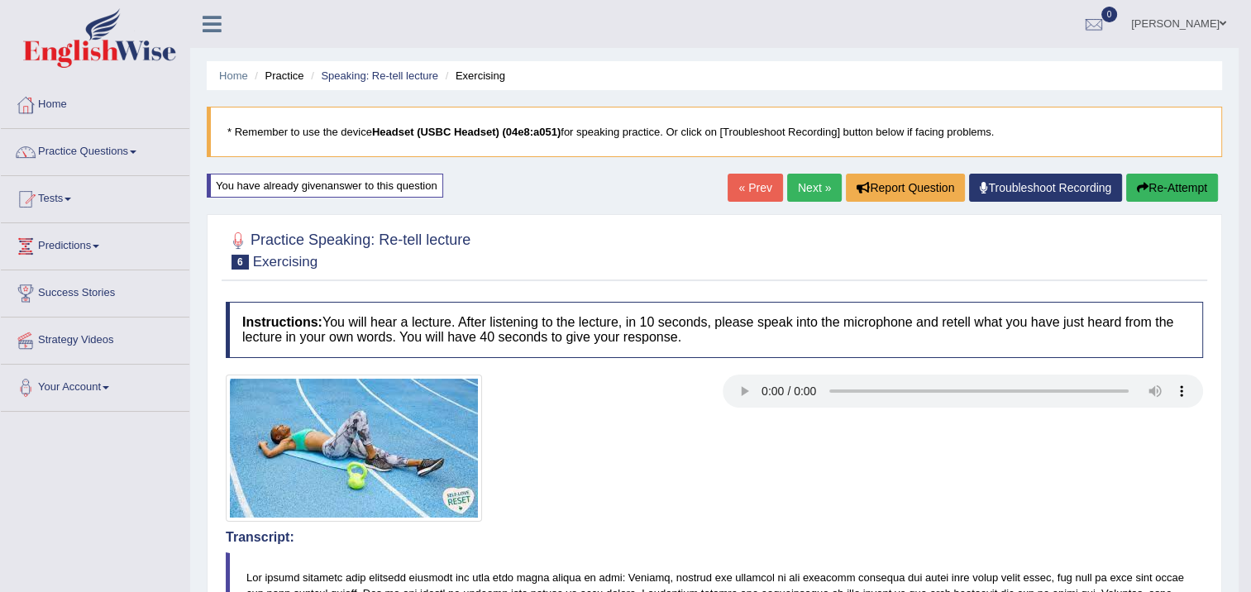
click at [823, 188] on link "Next »" at bounding box center [814, 188] width 55 height 28
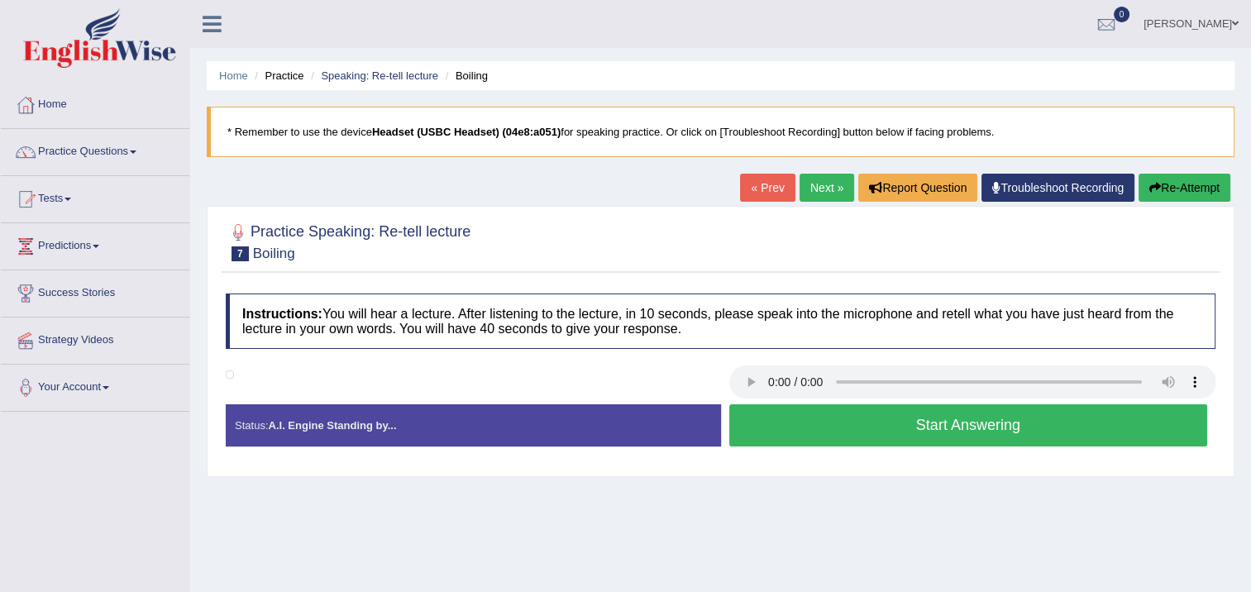
click at [790, 429] on button "Start Answering" at bounding box center [968, 425] width 479 height 42
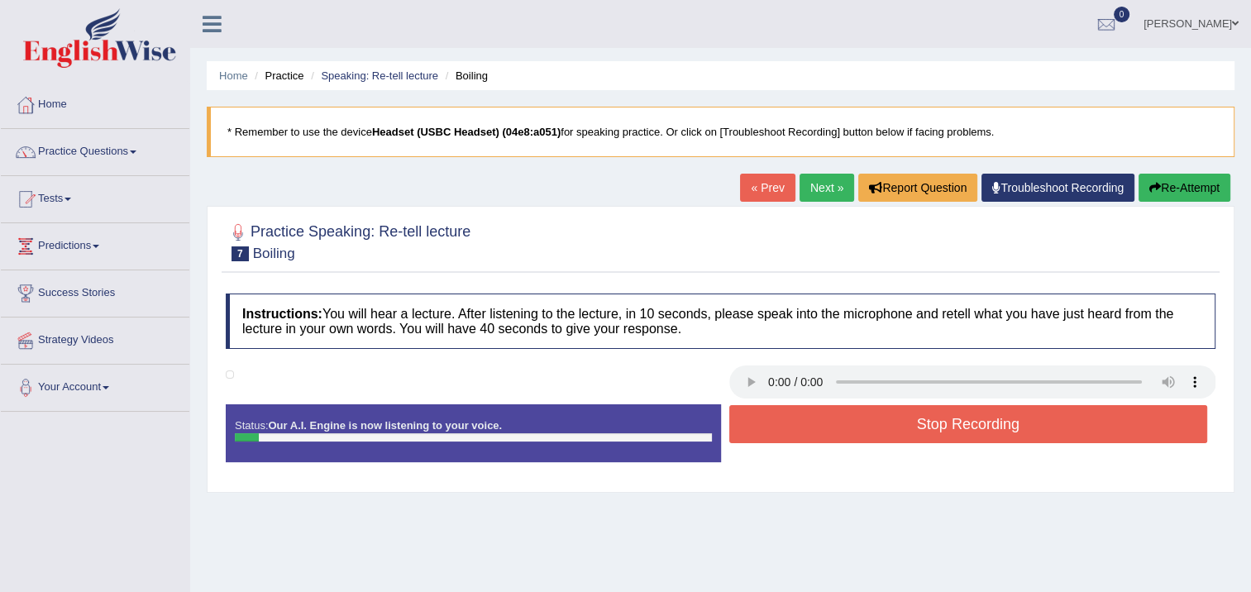
click at [791, 418] on button "Stop Recording" at bounding box center [968, 424] width 479 height 38
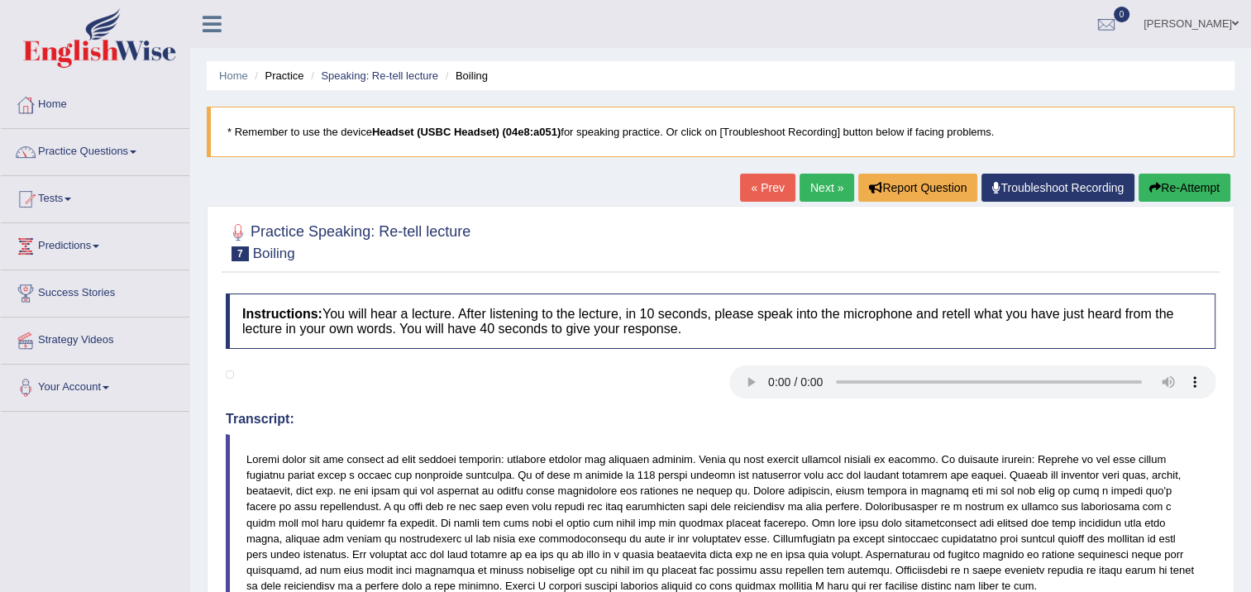
drag, startPoint x: 1194, startPoint y: 177, endPoint x: 1177, endPoint y: 190, distance: 21.2
click at [1194, 178] on button "Re-Attempt" at bounding box center [1185, 188] width 92 height 28
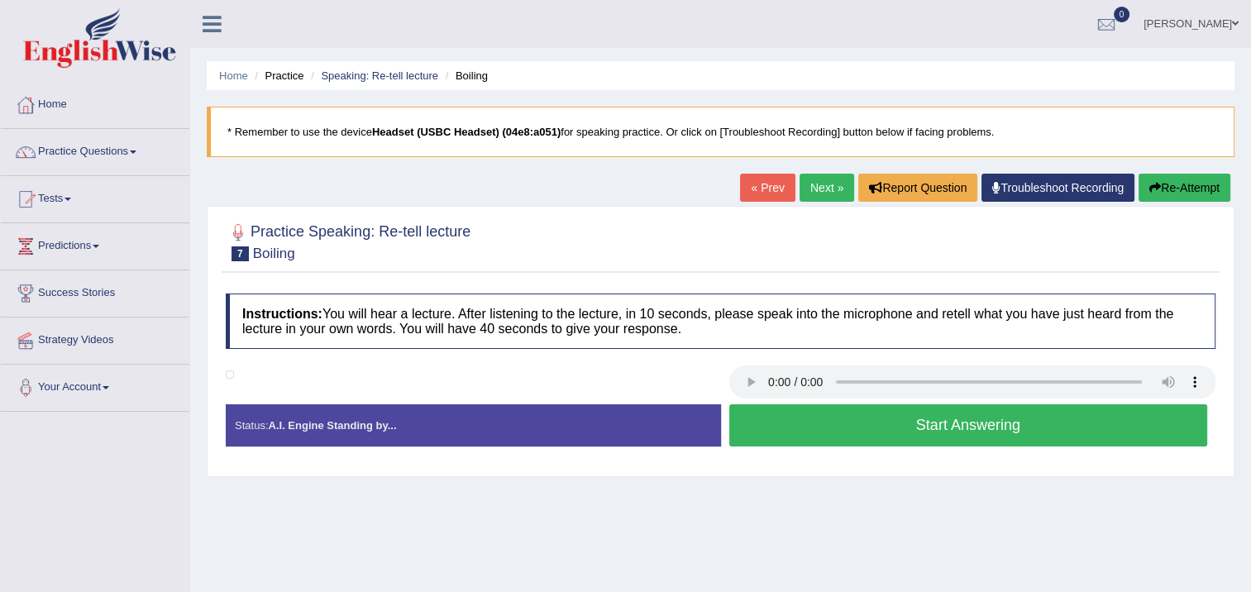
click at [1177, 185] on button "Re-Attempt" at bounding box center [1185, 188] width 92 height 28
click at [915, 418] on button "Start Answering" at bounding box center [968, 425] width 479 height 42
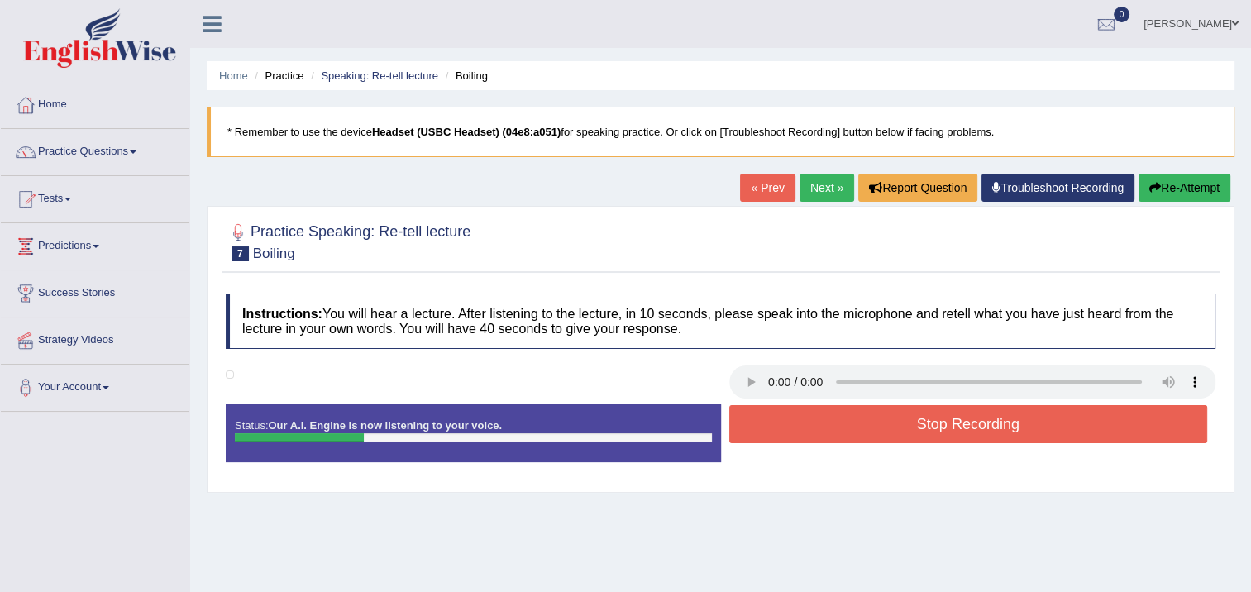
drag, startPoint x: 1142, startPoint y: 178, endPoint x: 1131, endPoint y: 174, distance: 11.2
click at [1144, 180] on button "Re-Attempt" at bounding box center [1185, 188] width 92 height 28
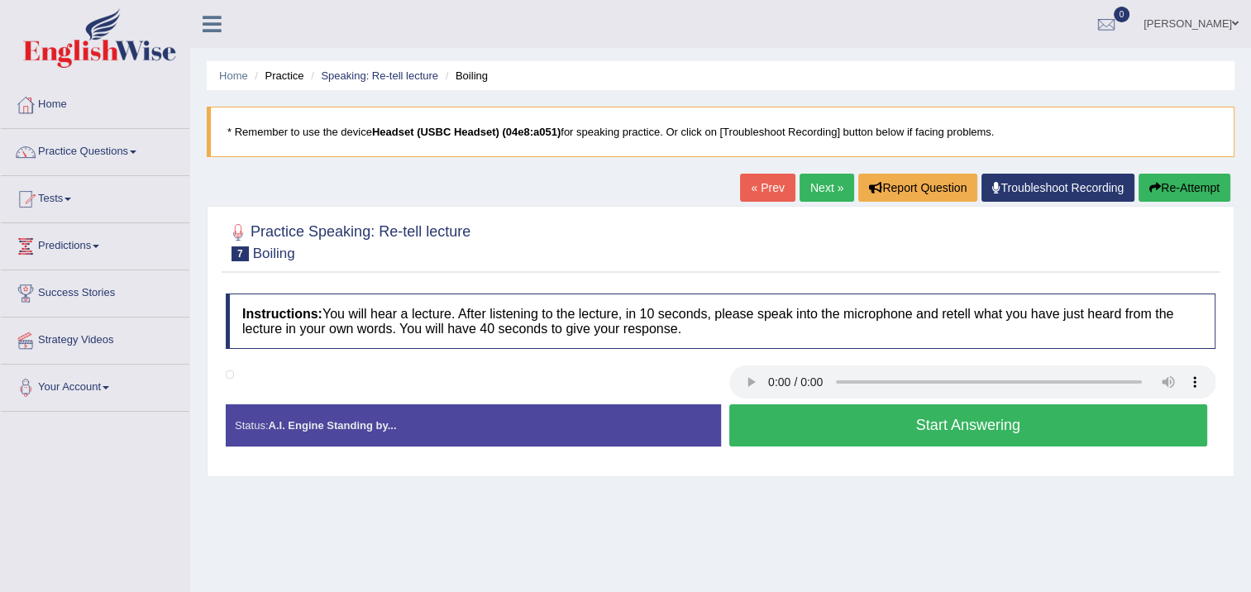
click at [951, 418] on button "Start Answering" at bounding box center [968, 425] width 479 height 42
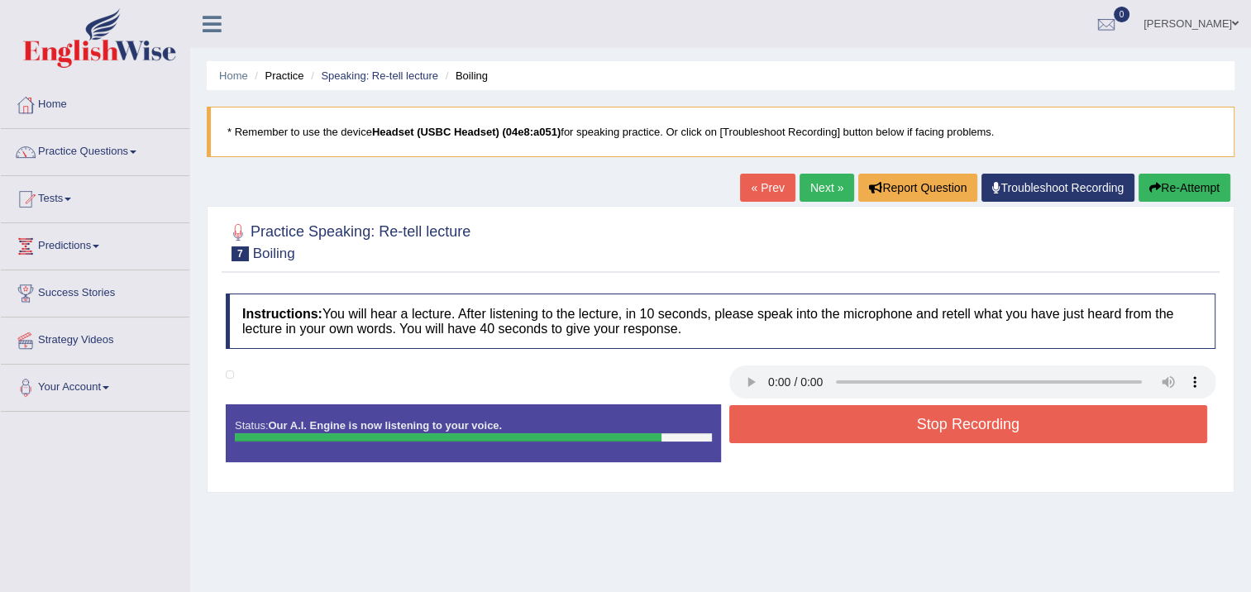
click at [936, 442] on div "Stop Recording" at bounding box center [968, 426] width 495 height 42
click at [943, 411] on button "Stop Recording" at bounding box center [968, 424] width 479 height 38
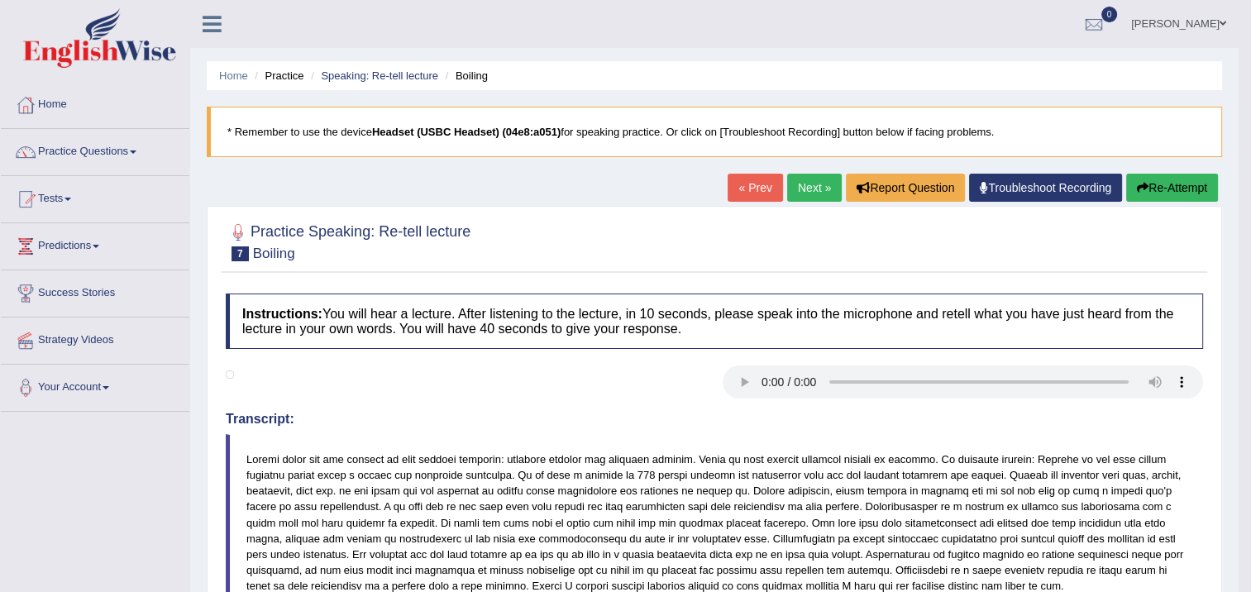
click at [1137, 190] on icon "button" at bounding box center [1143, 188] width 12 height 12
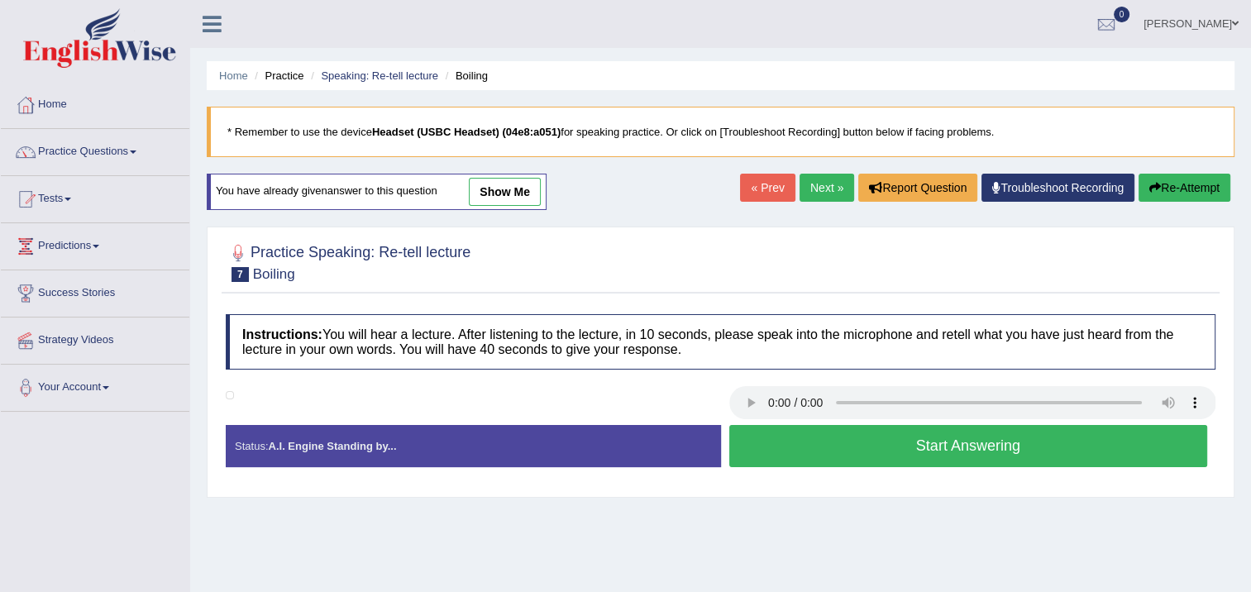
click at [760, 444] on button "Start Answering" at bounding box center [968, 446] width 479 height 42
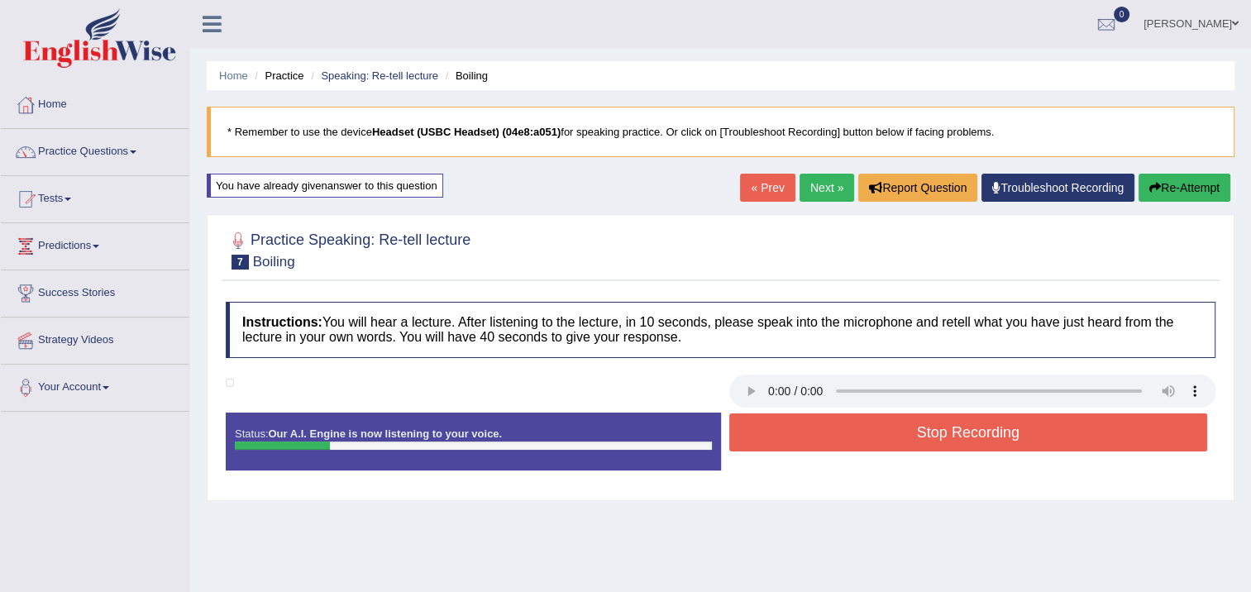
click at [1153, 179] on button "Re-Attempt" at bounding box center [1185, 188] width 92 height 28
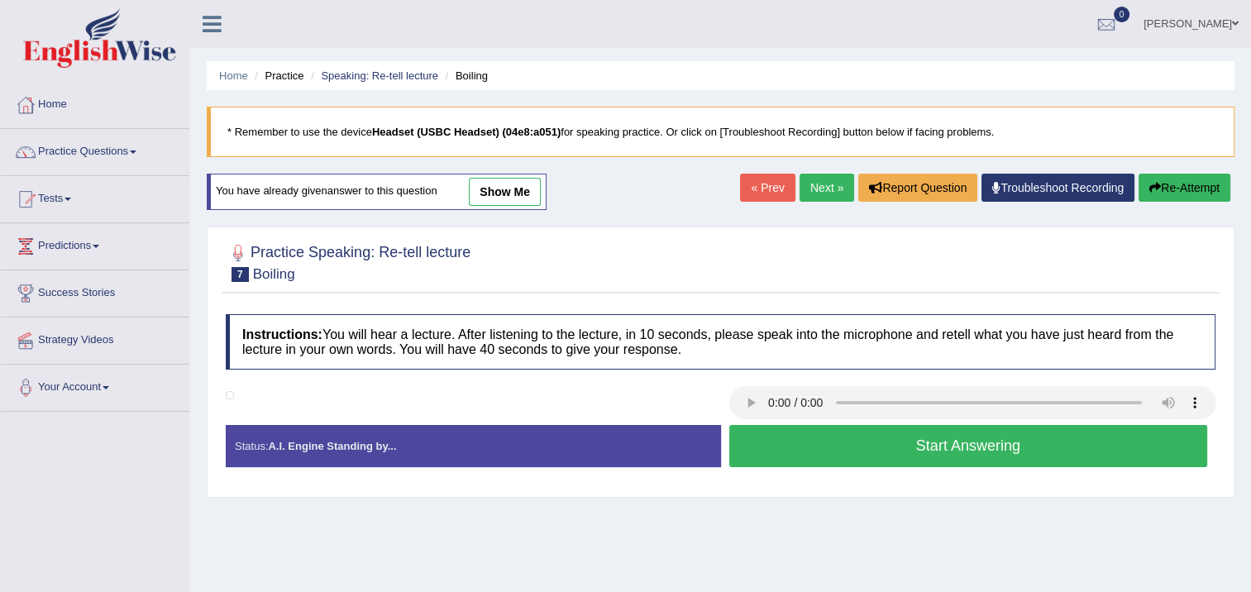
click at [898, 433] on button "Start Answering" at bounding box center [968, 446] width 479 height 42
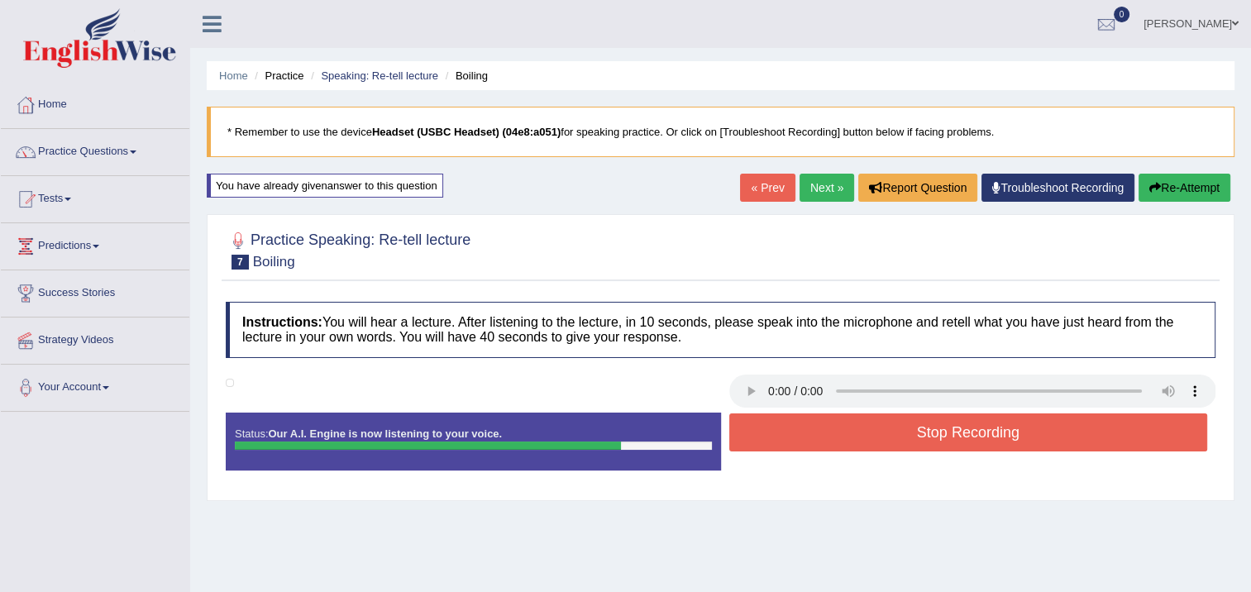
click at [846, 413] on div "Status: Our A.I. Engine is now listening to your voice. Start Answering Stop Re…" at bounding box center [721, 450] width 990 height 74
click at [847, 417] on button "Stop Recording" at bounding box center [968, 432] width 479 height 38
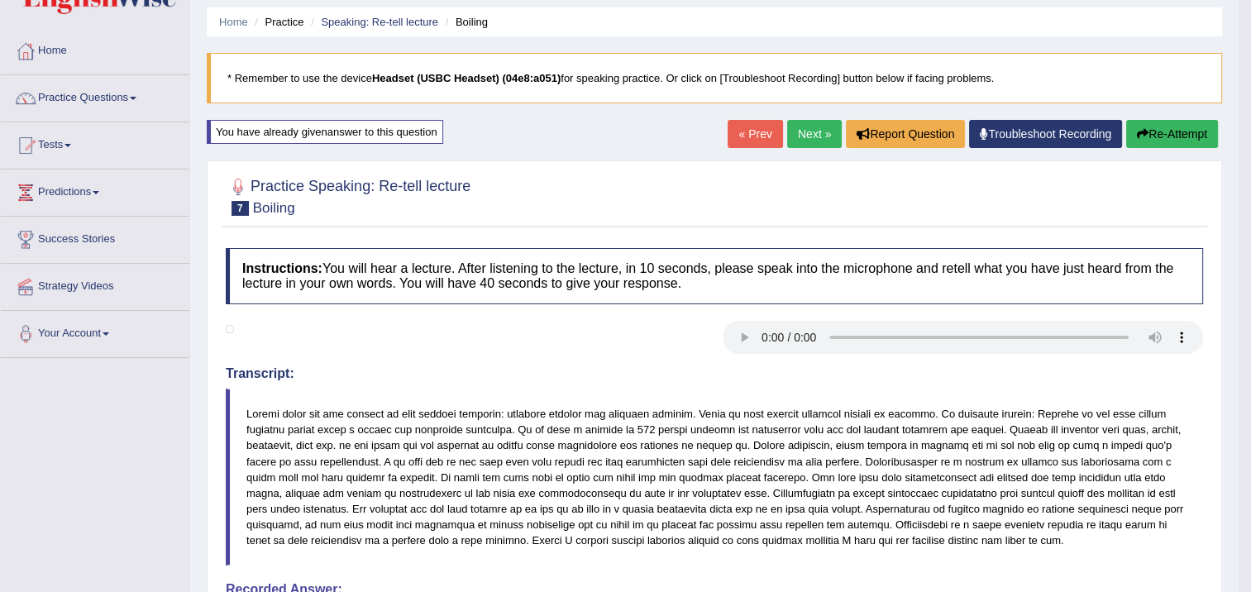
scroll to position [7, 0]
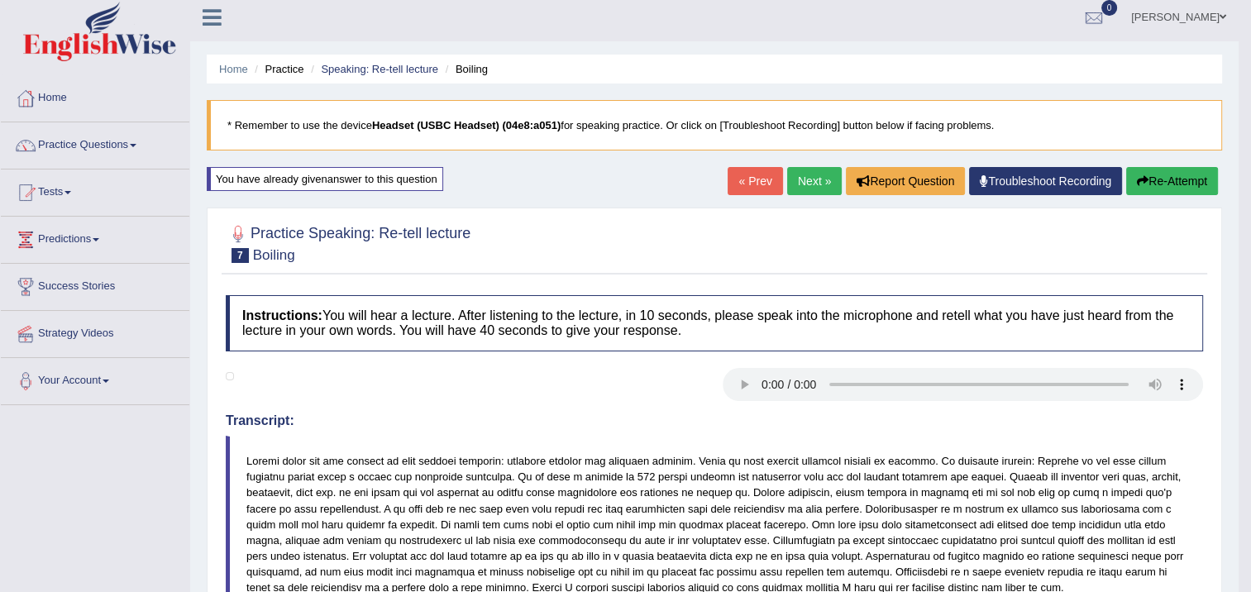
click at [1137, 169] on button "Re-Attempt" at bounding box center [1172, 181] width 92 height 28
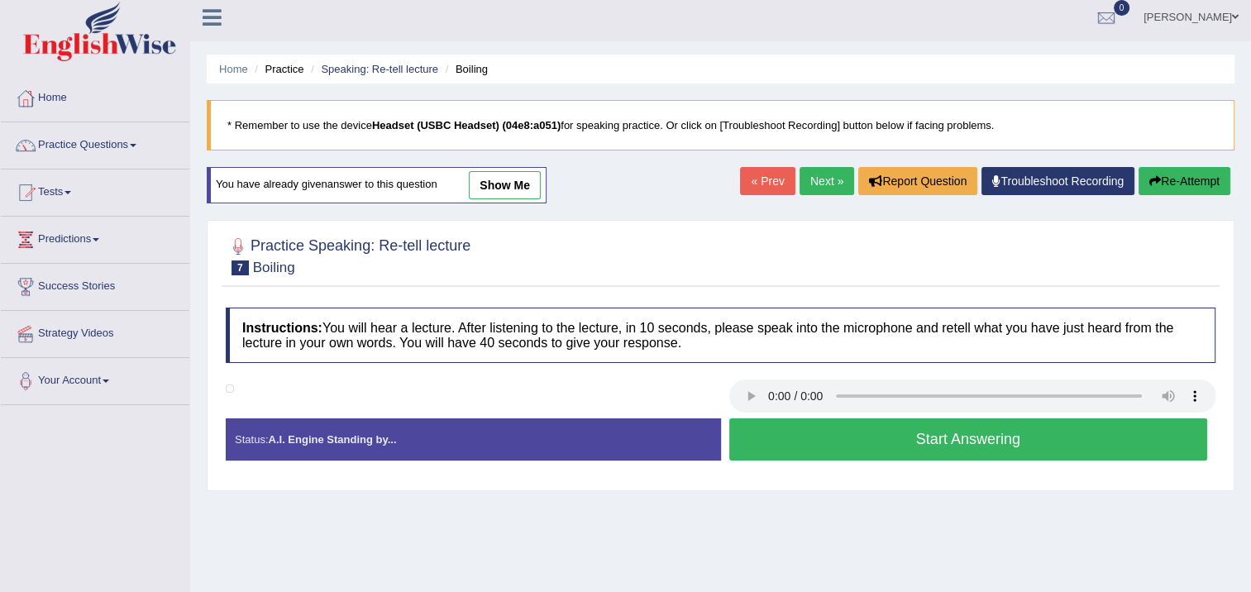
click at [763, 430] on button "Start Answering" at bounding box center [968, 439] width 479 height 42
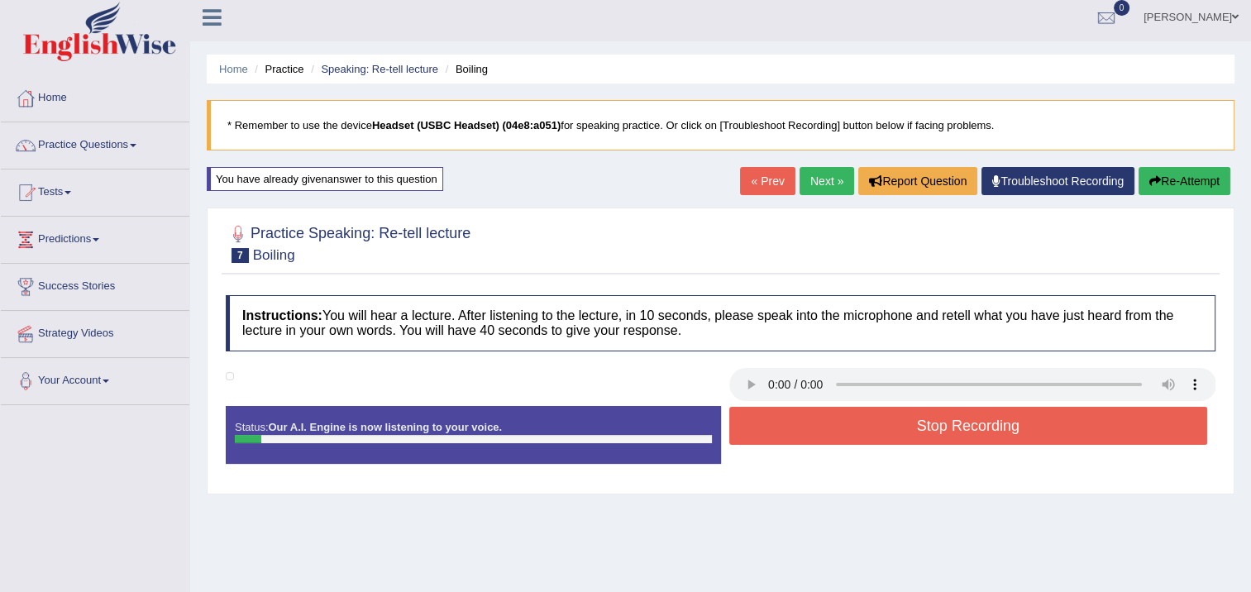
click at [1139, 179] on button "Re-Attempt" at bounding box center [1185, 181] width 92 height 28
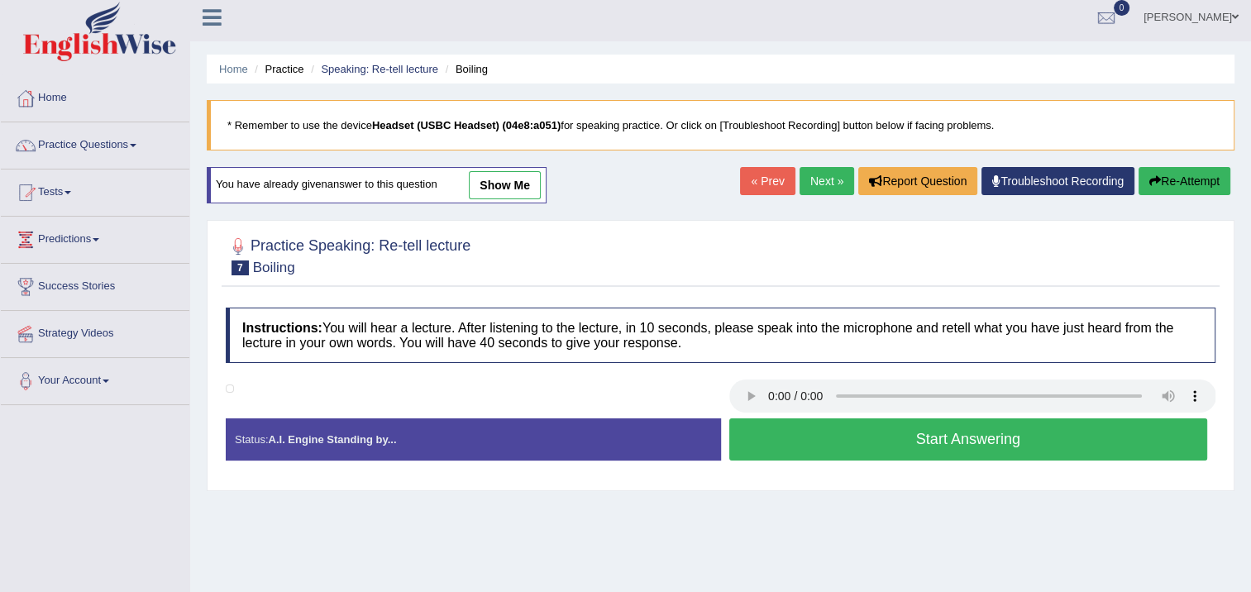
click at [838, 426] on button "Start Answering" at bounding box center [968, 439] width 479 height 42
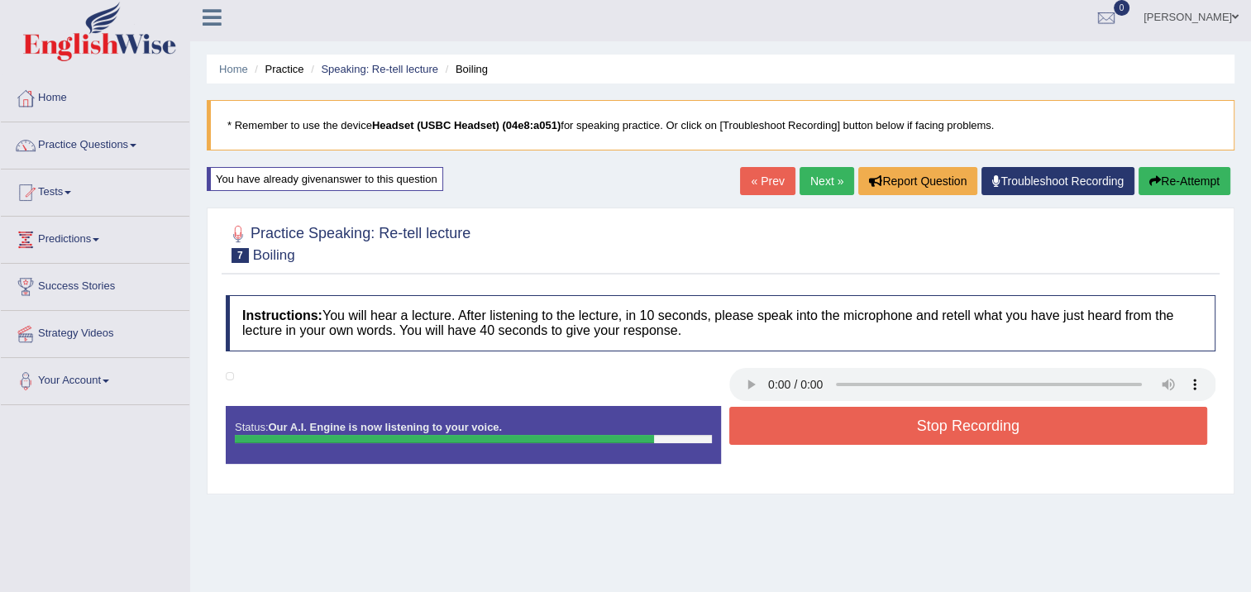
click at [810, 413] on button "Stop Recording" at bounding box center [968, 426] width 479 height 38
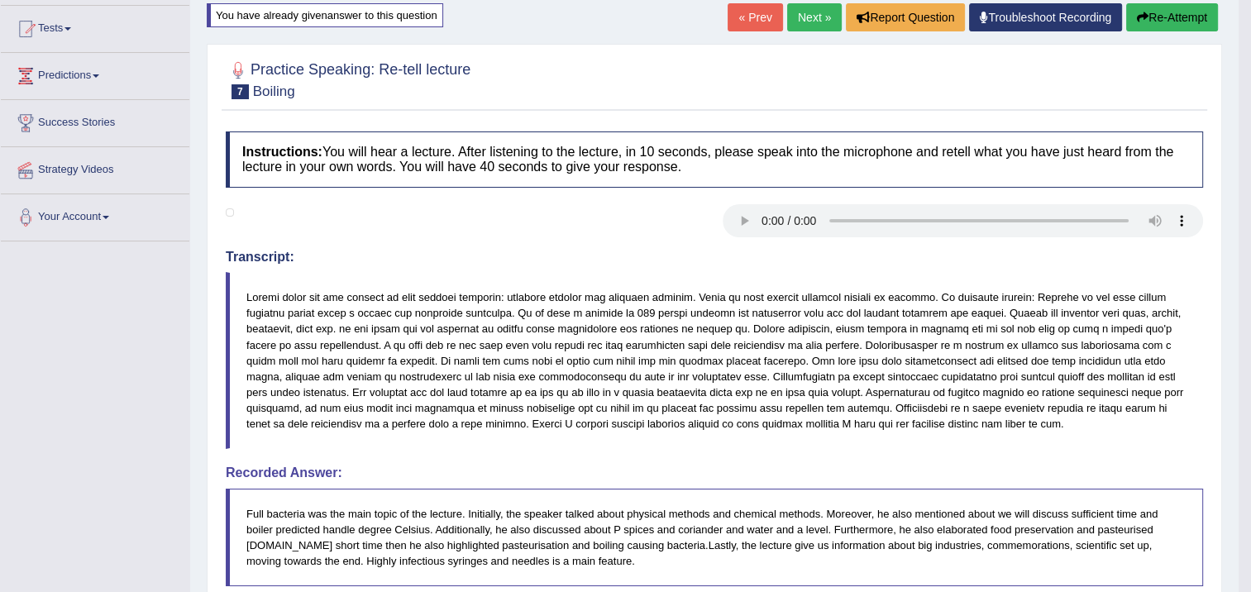
scroll to position [7, 0]
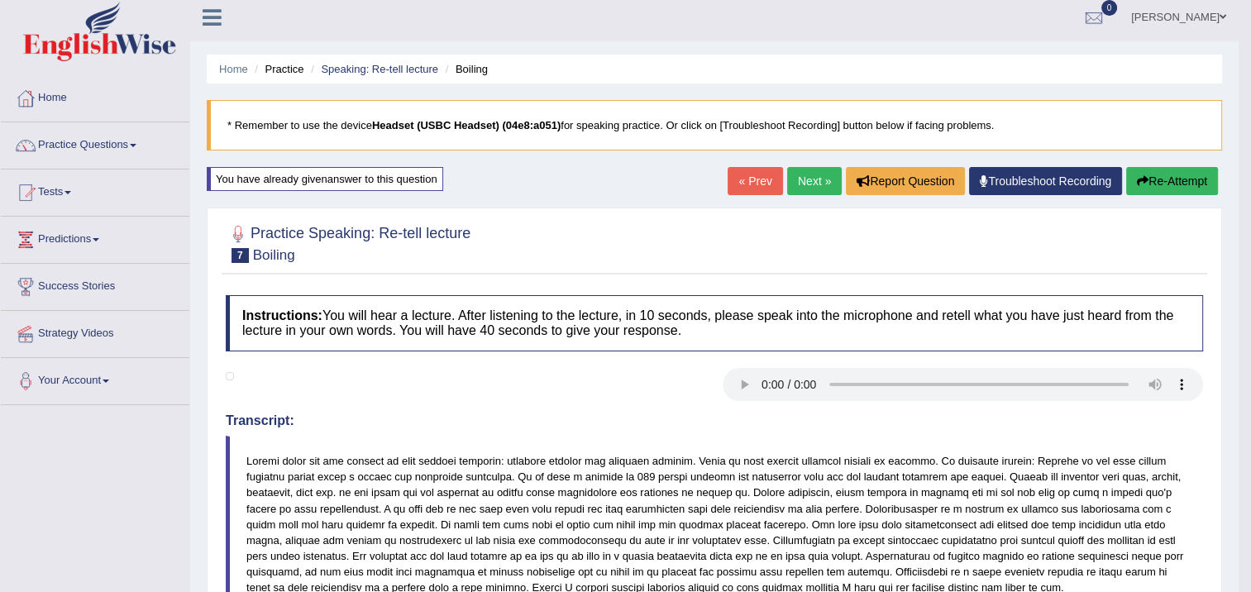
click at [823, 184] on link "Next »" at bounding box center [814, 181] width 55 height 28
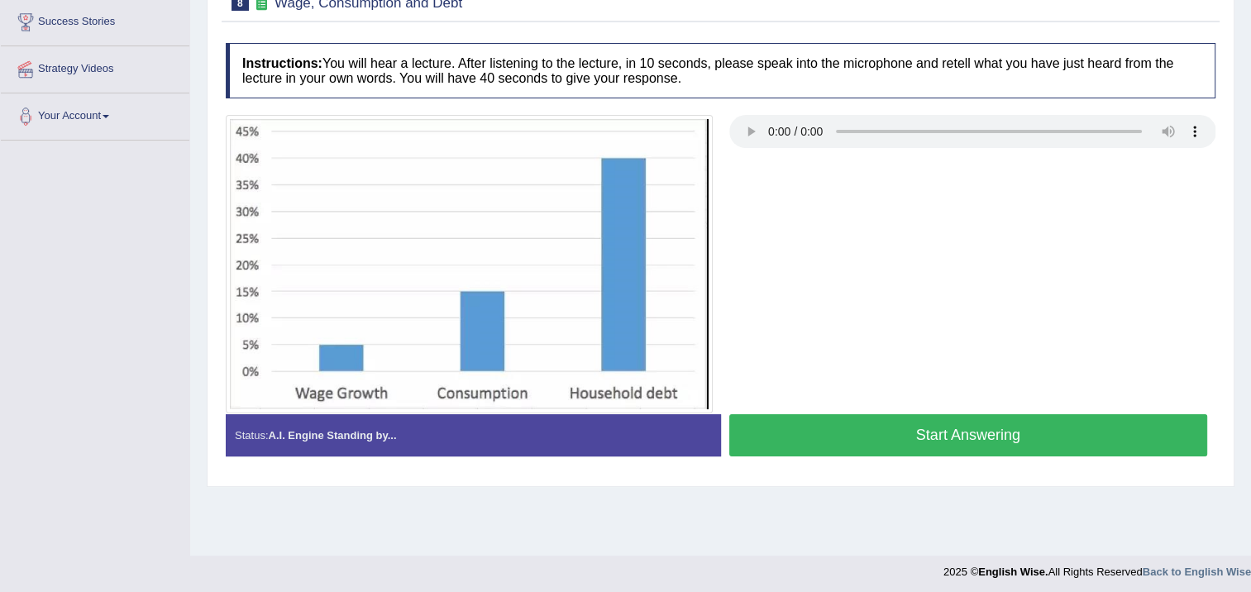
scroll to position [276, 0]
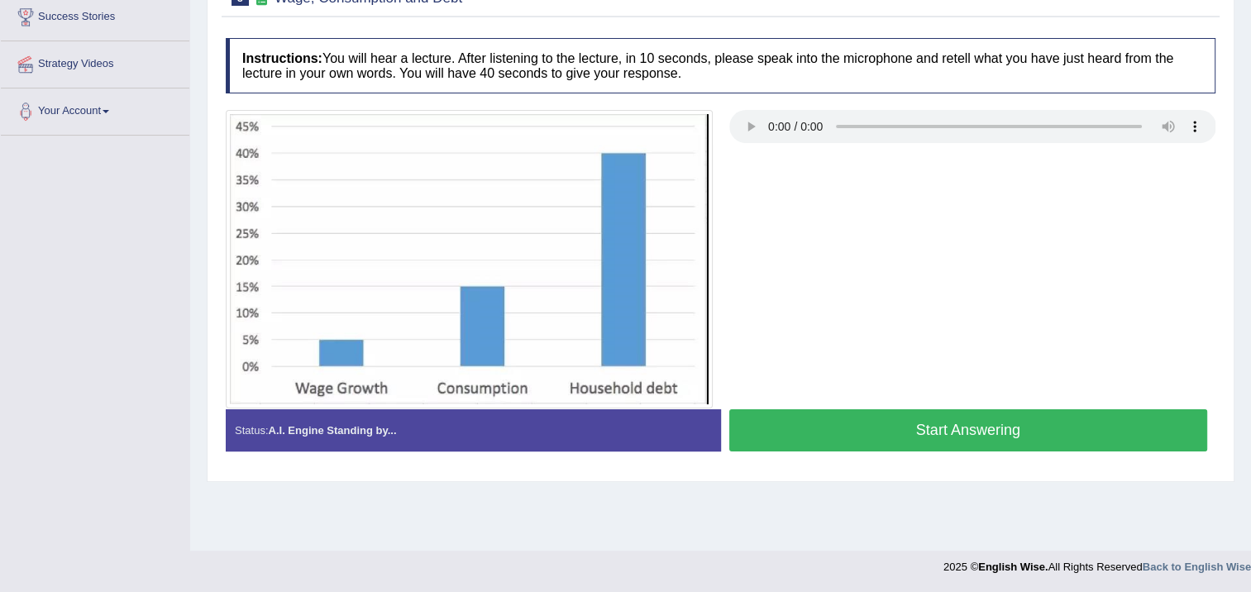
click at [802, 430] on button "Start Answering" at bounding box center [968, 430] width 479 height 42
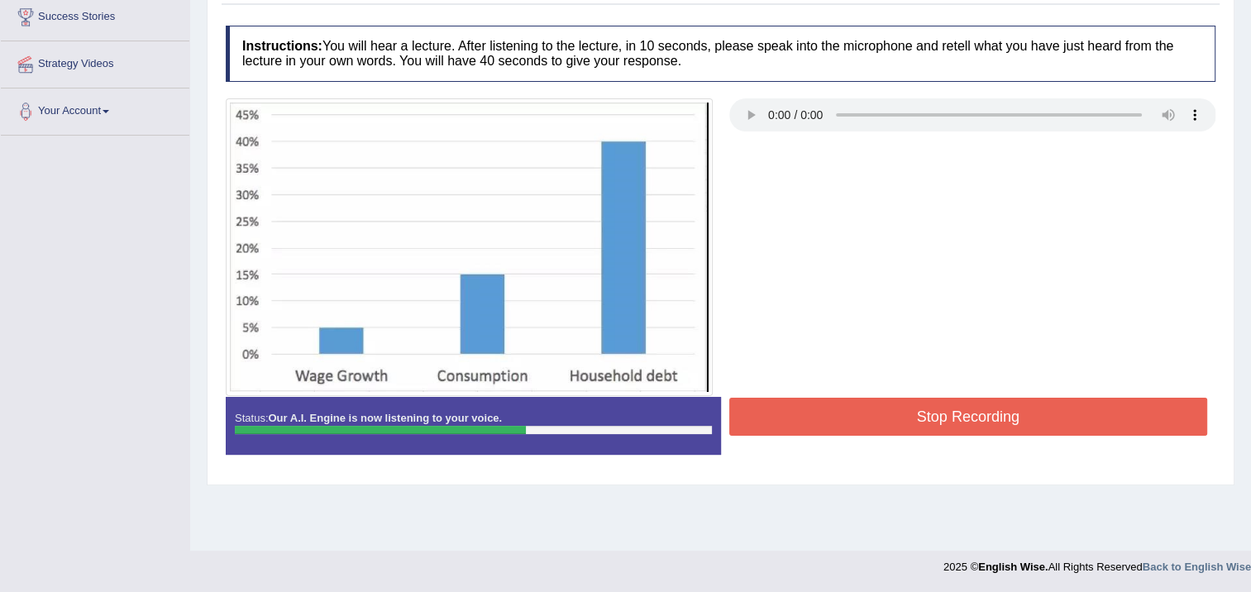
click at [744, 393] on div at bounding box center [720, 247] width 1006 height 298
click at [755, 401] on button "Stop Recording" at bounding box center [968, 417] width 479 height 38
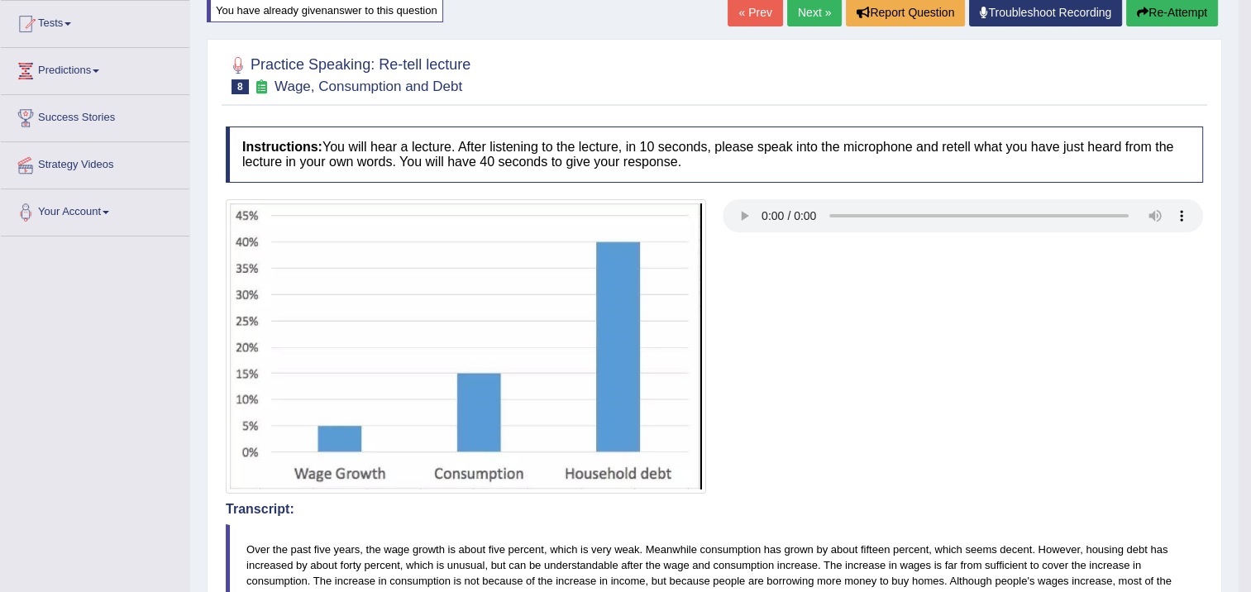
scroll to position [169, 0]
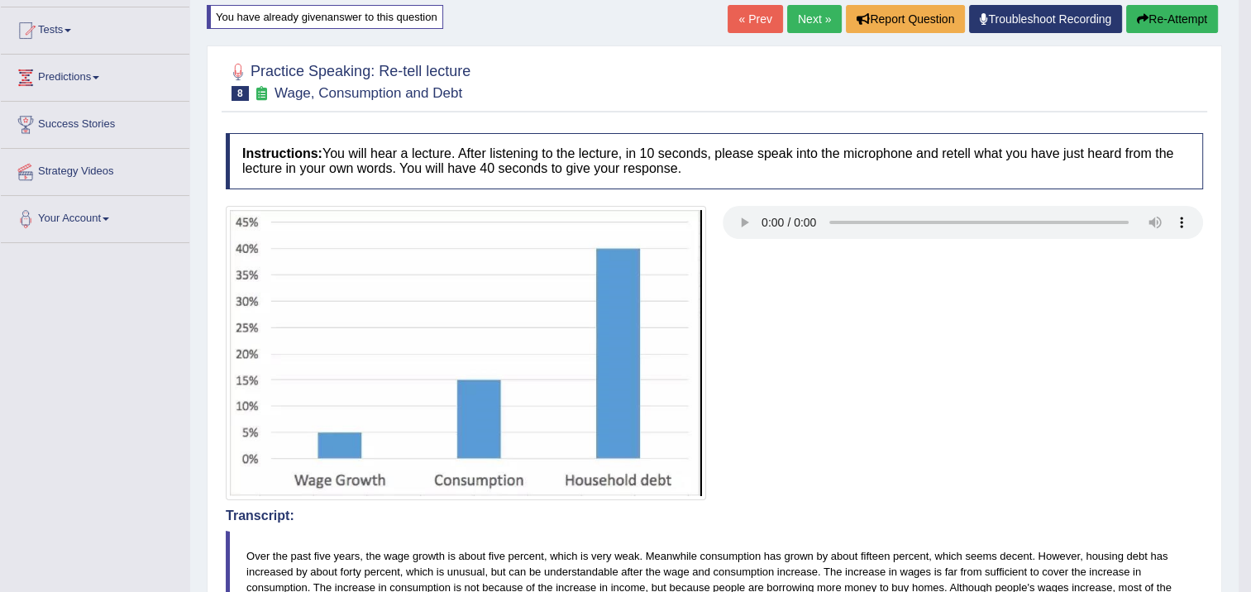
click at [1164, 11] on button "Re-Attempt" at bounding box center [1172, 19] width 92 height 28
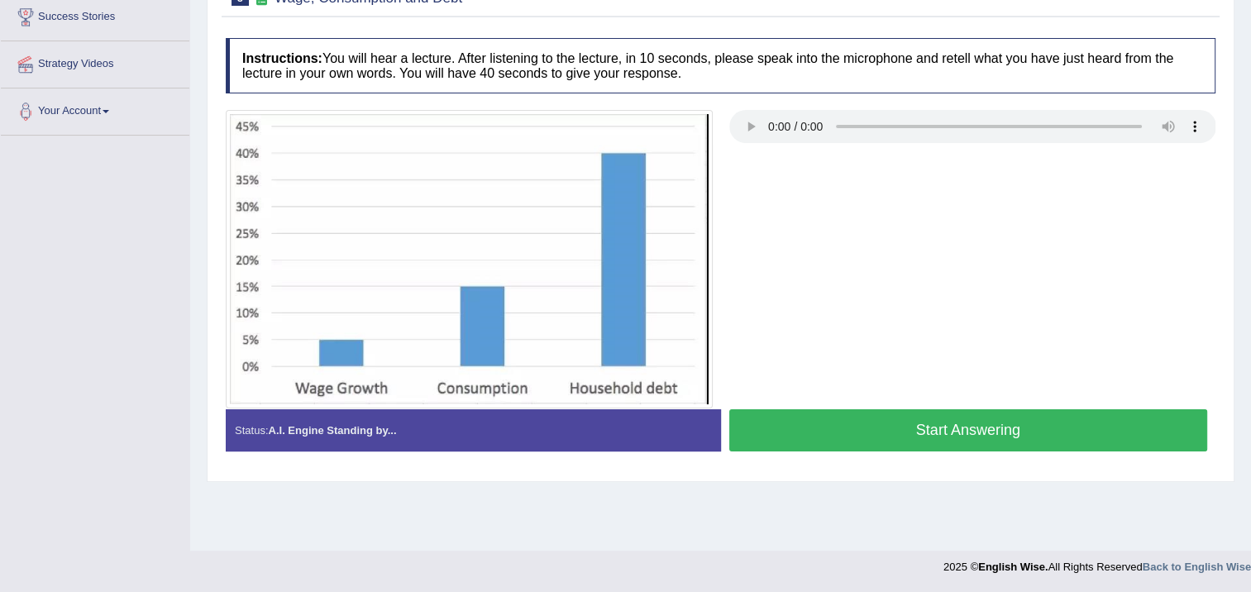
click at [862, 434] on button "Start Answering" at bounding box center [968, 430] width 479 height 42
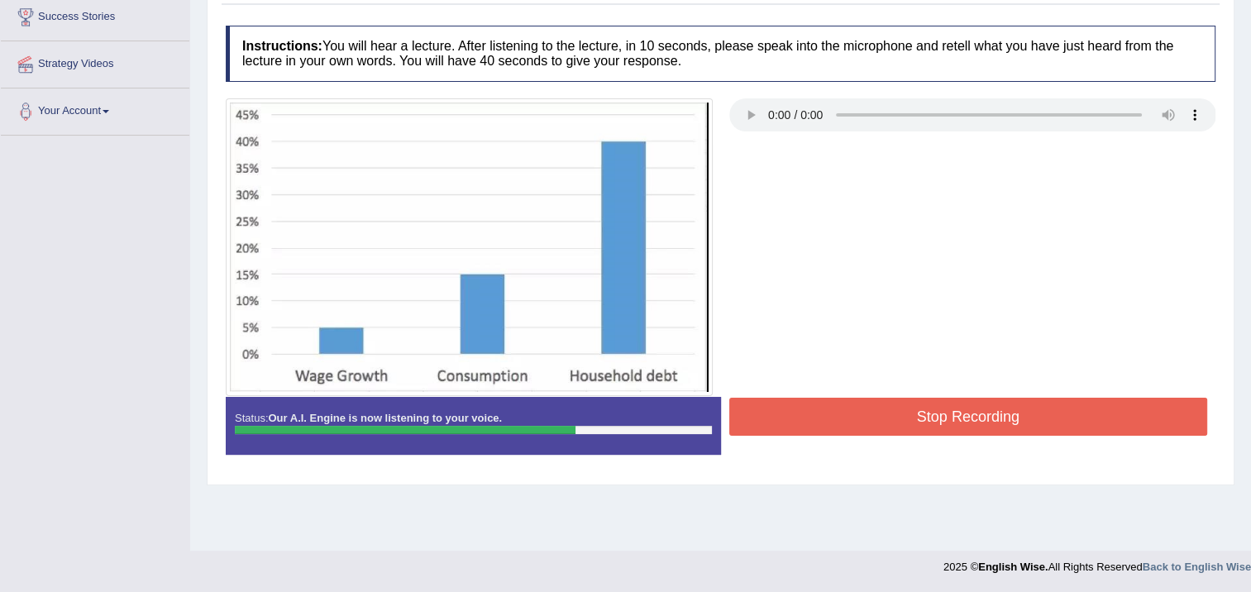
click at [828, 402] on button "Stop Recording" at bounding box center [968, 417] width 479 height 38
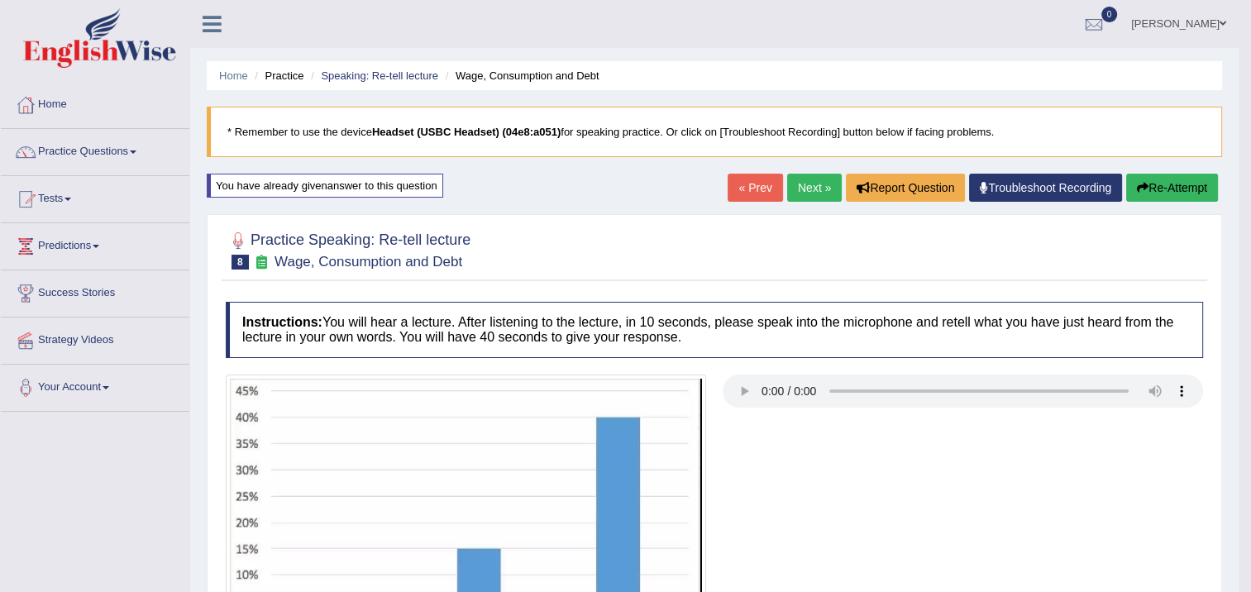
click at [804, 193] on link "Next »" at bounding box center [814, 188] width 55 height 28
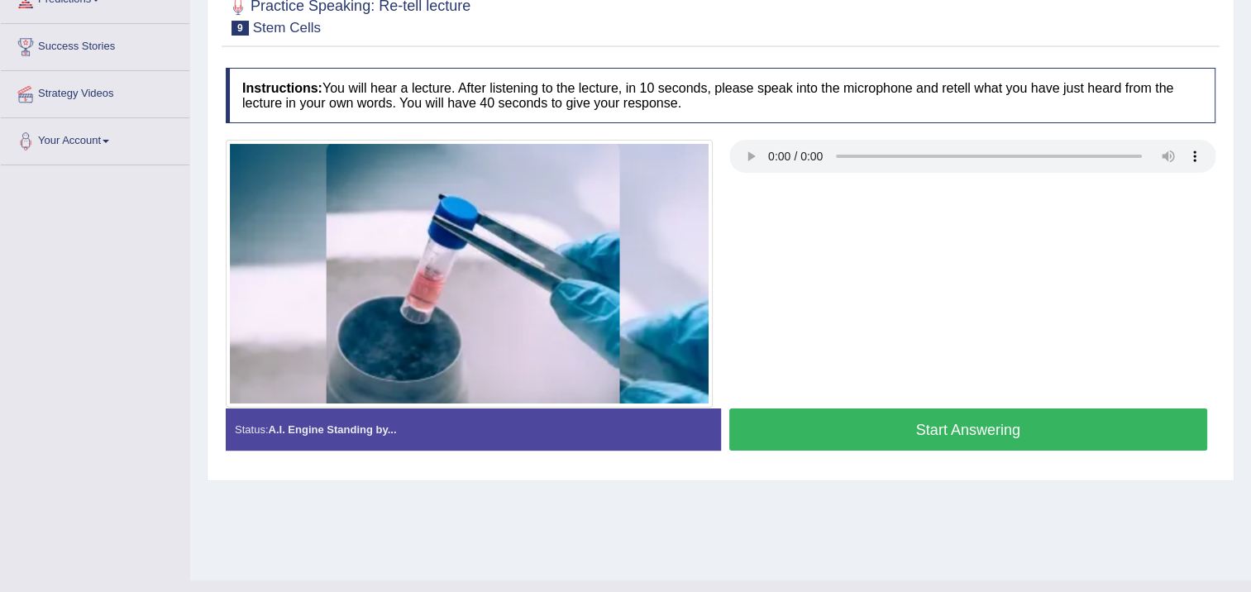
scroll to position [248, 0]
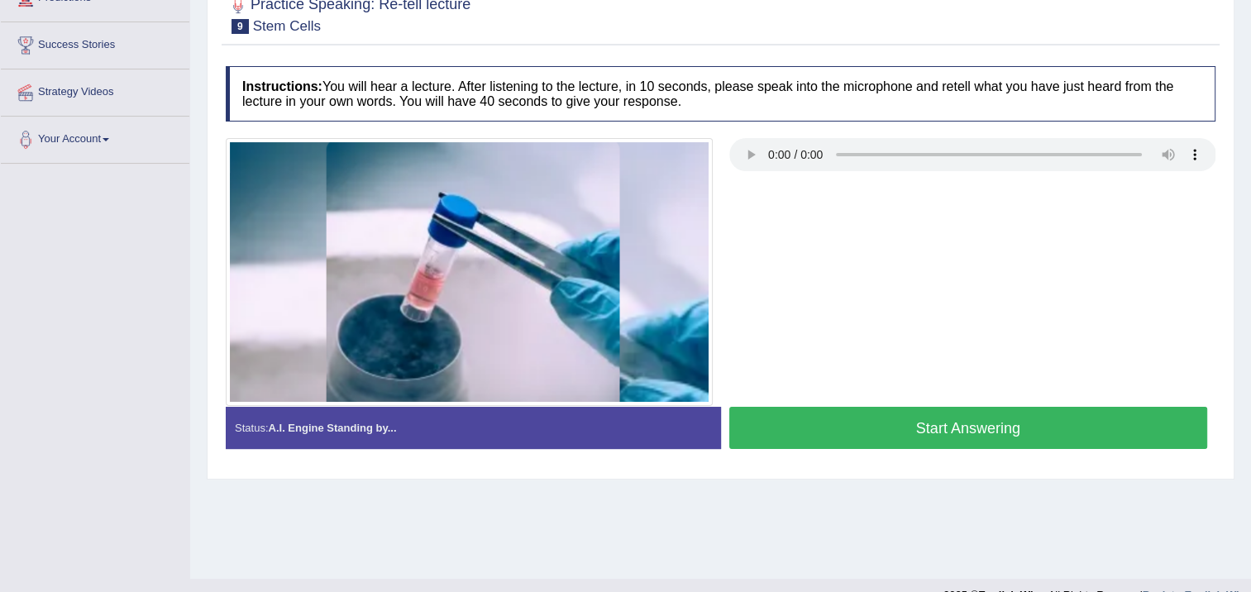
click at [756, 423] on button "Start Answering" at bounding box center [968, 428] width 479 height 42
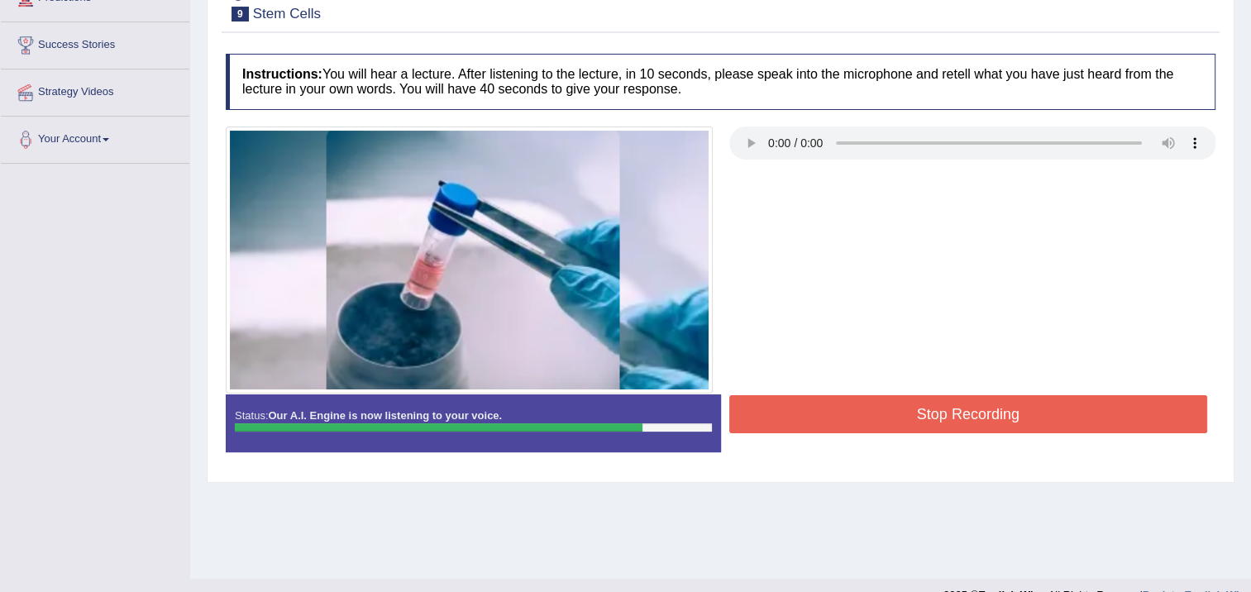
click at [821, 417] on button "Stop Recording" at bounding box center [968, 414] width 479 height 38
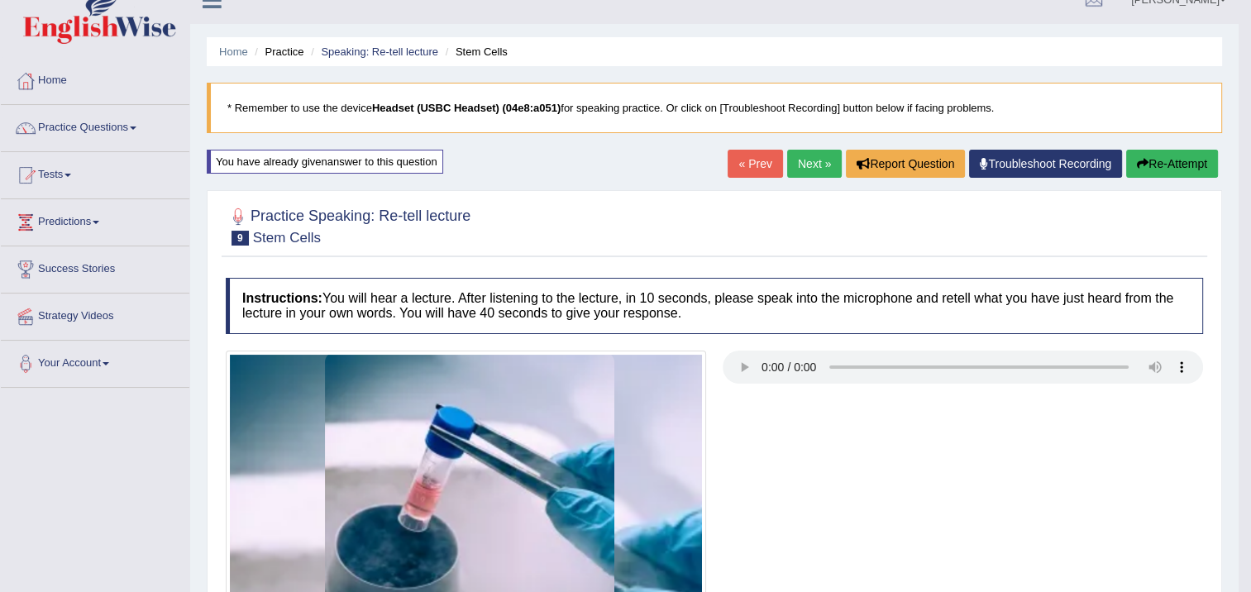
scroll to position [0, 0]
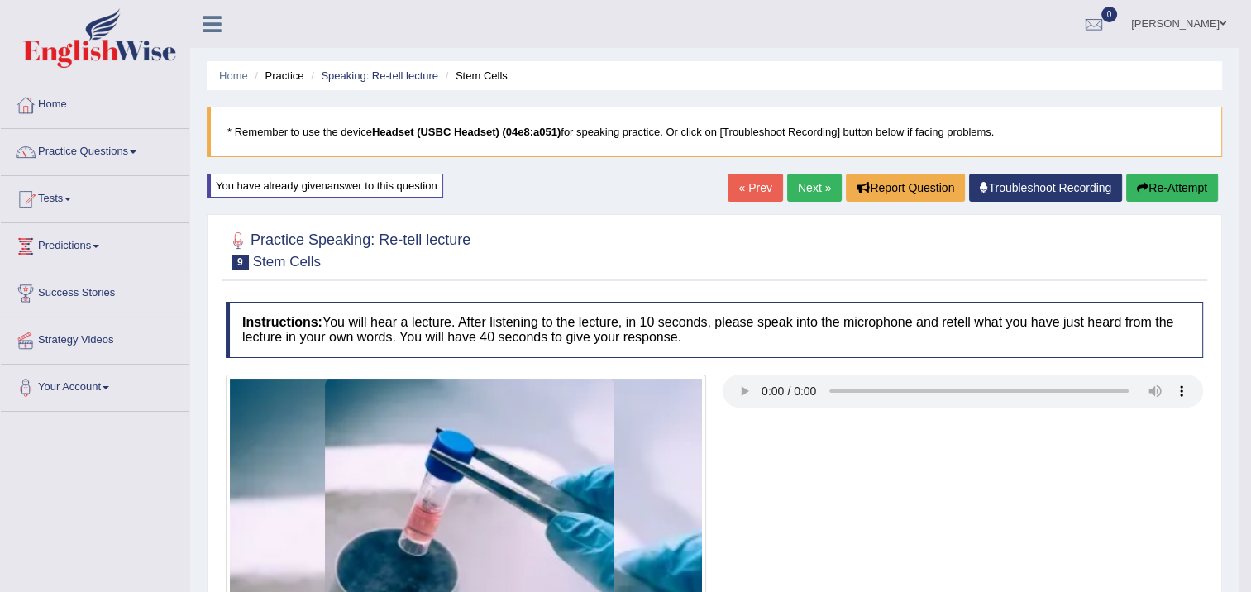
click at [819, 181] on link "Next »" at bounding box center [814, 188] width 55 height 28
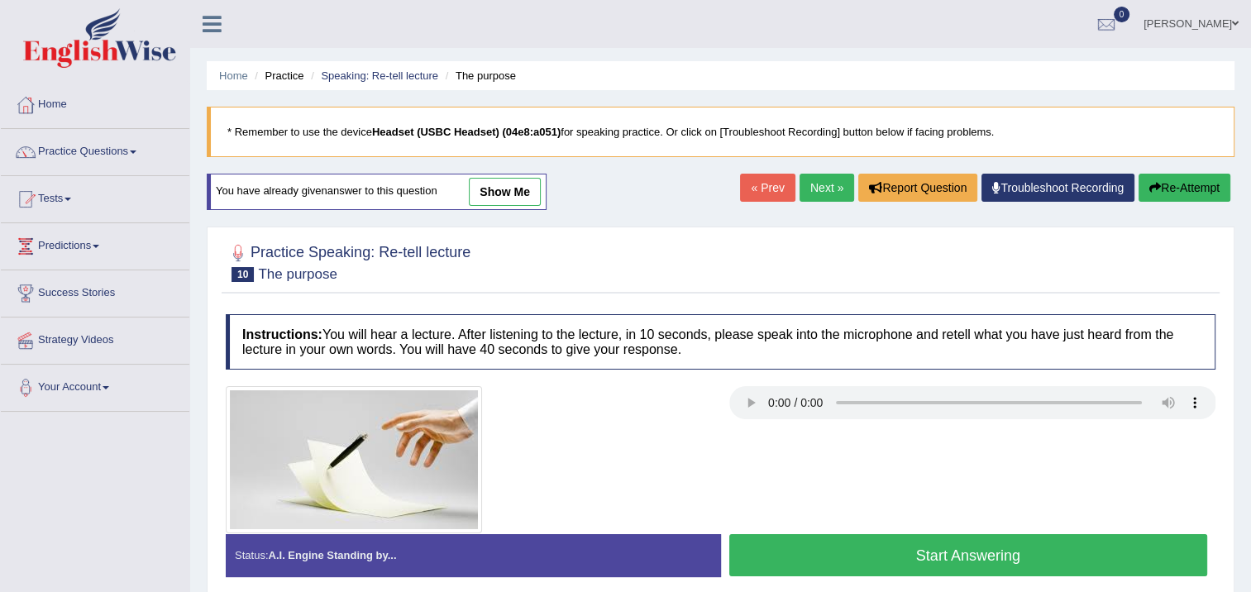
click at [822, 546] on button "Start Answering" at bounding box center [968, 555] width 479 height 42
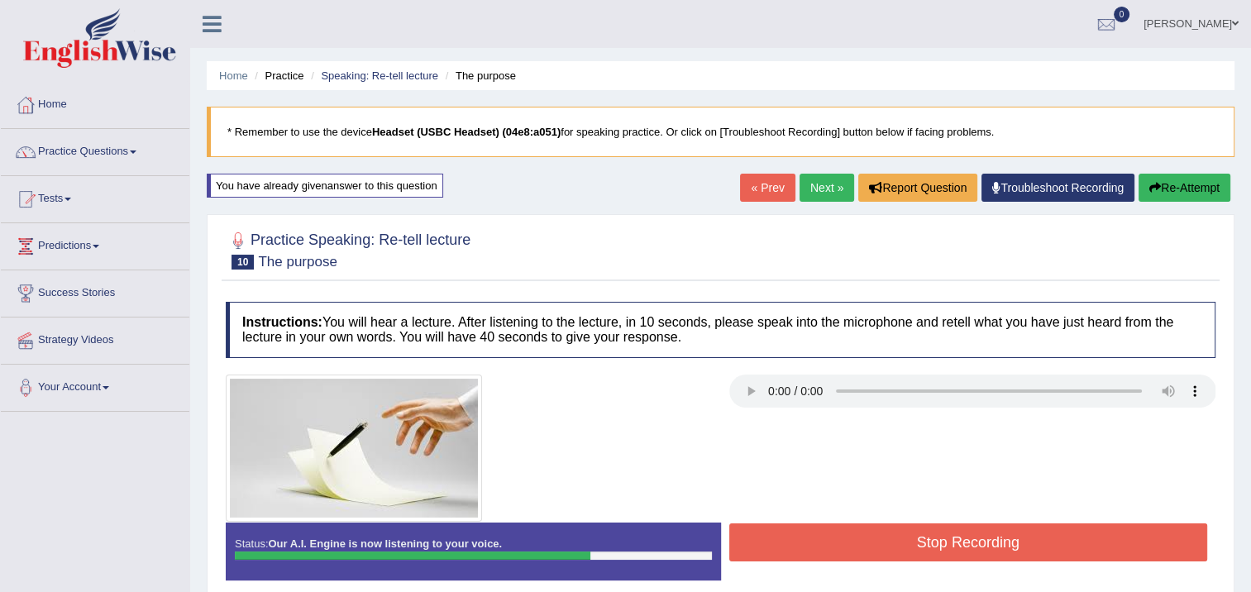
click at [852, 520] on div "Instructions: You will hear a lecture. After listening to the lecture, in 10 se…" at bounding box center [721, 448] width 998 height 308
click at [851, 523] on button "Stop Recording" at bounding box center [968, 542] width 479 height 38
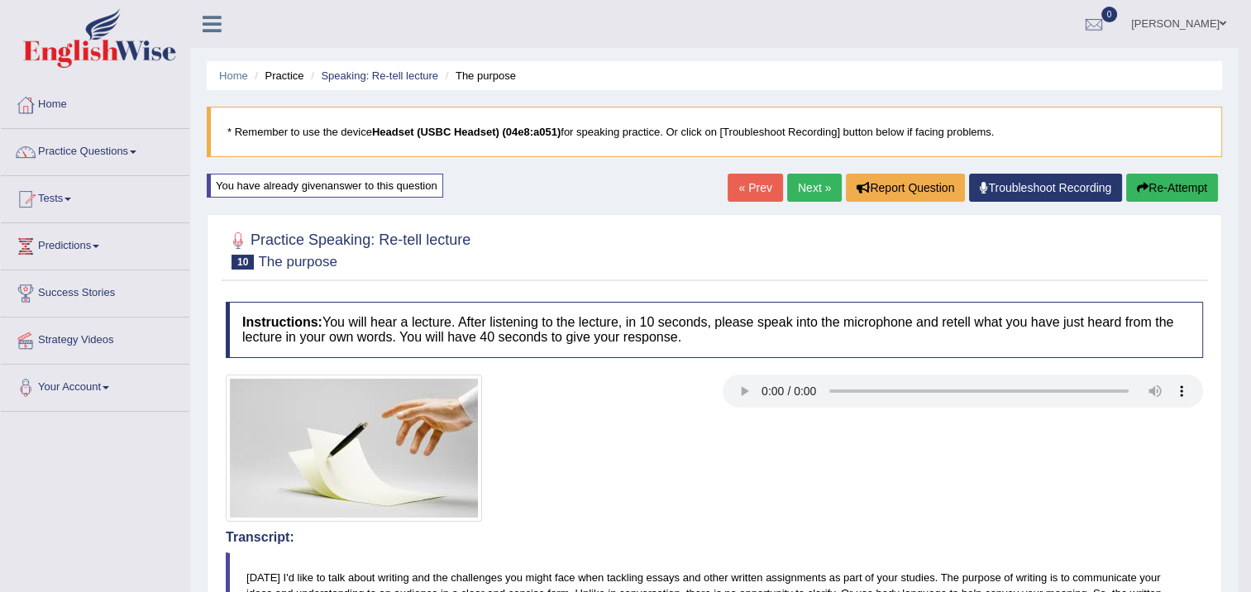
click at [819, 182] on link "Next »" at bounding box center [814, 188] width 55 height 28
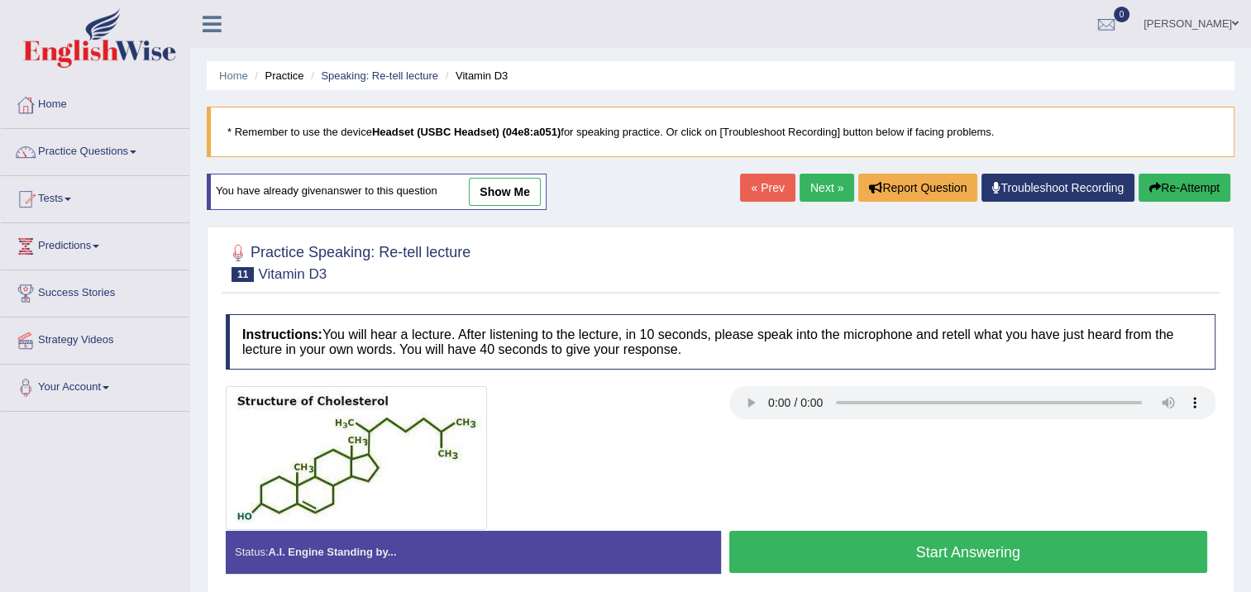
click at [911, 551] on button "Start Answering" at bounding box center [968, 552] width 479 height 42
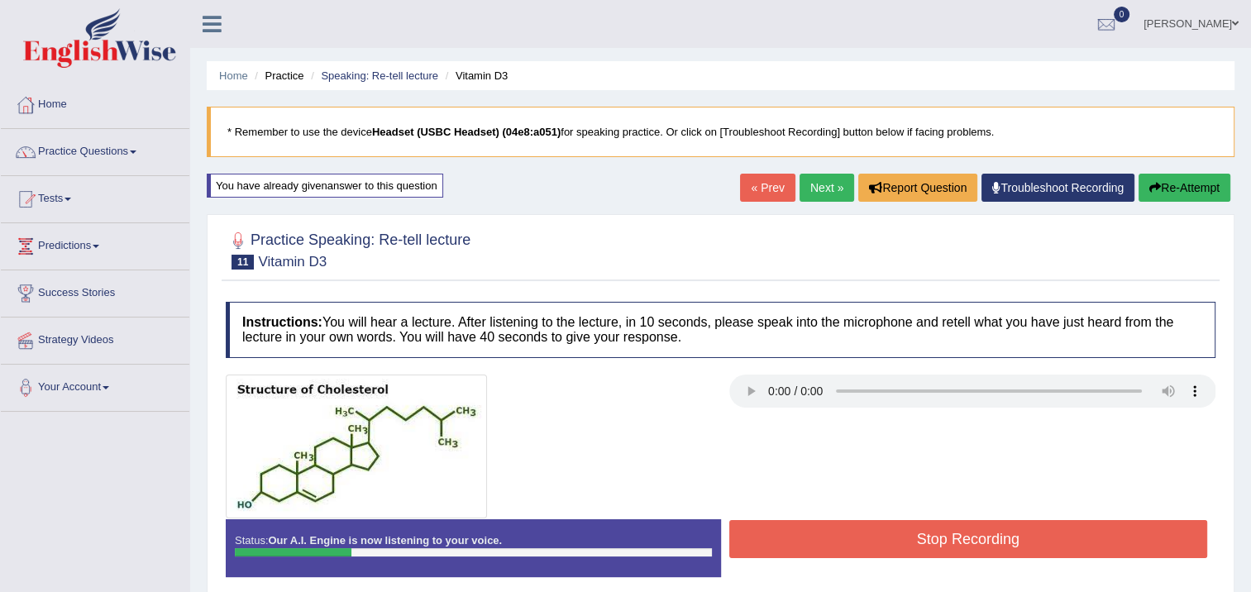
drag, startPoint x: 787, startPoint y: 509, endPoint x: 804, endPoint y: 520, distance: 19.7
click at [807, 517] on div "Instructions: You will hear a lecture. After listening to the lecture, in 10 se…" at bounding box center [721, 446] width 998 height 304
click at [800, 524] on button "Stop Recording" at bounding box center [968, 539] width 479 height 38
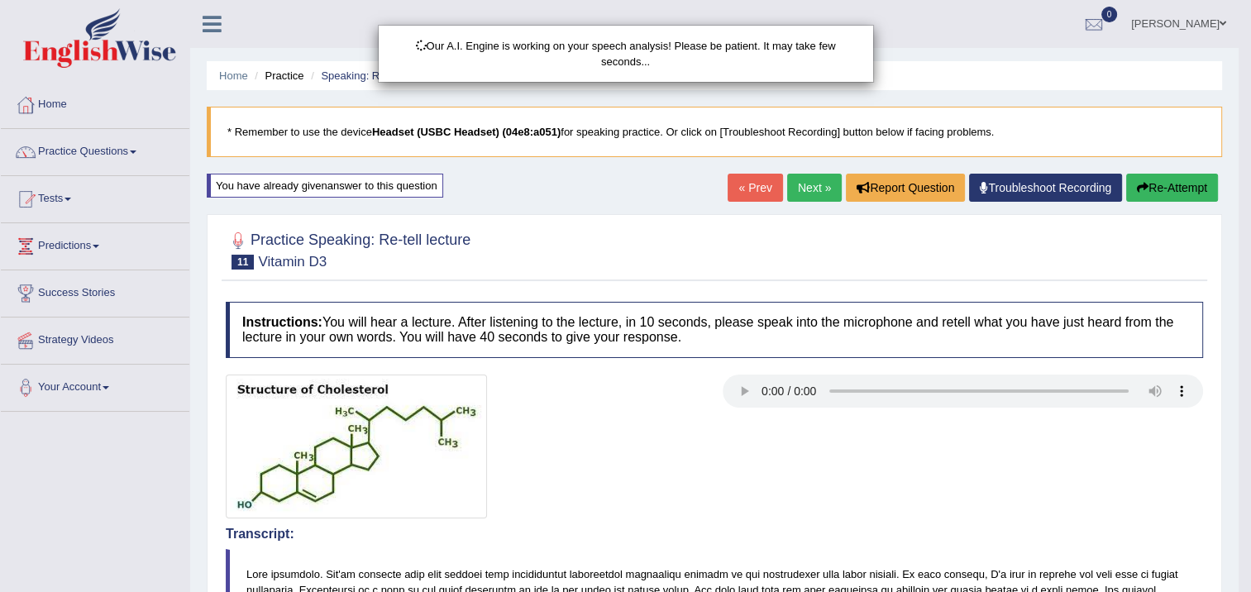
click at [1172, 182] on div "Our A.I. Engine is working on your speech analysis! Please be patient. It may t…" at bounding box center [625, 296] width 1251 height 592
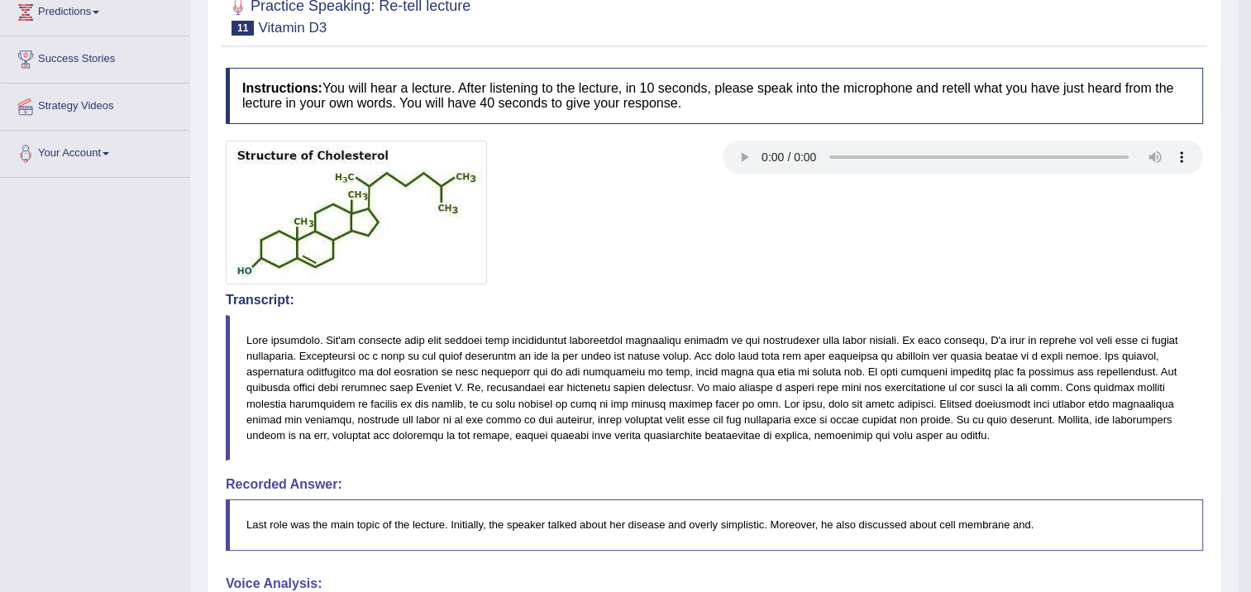
scroll to position [83, 0]
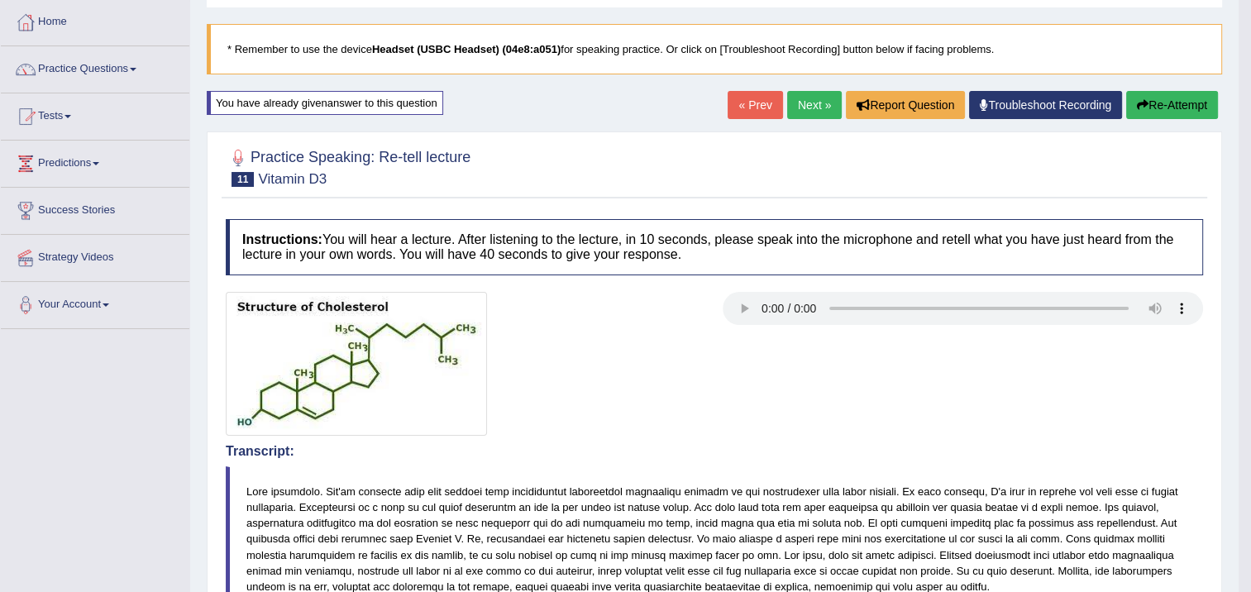
click at [1172, 103] on button "Re-Attempt" at bounding box center [1172, 105] width 92 height 28
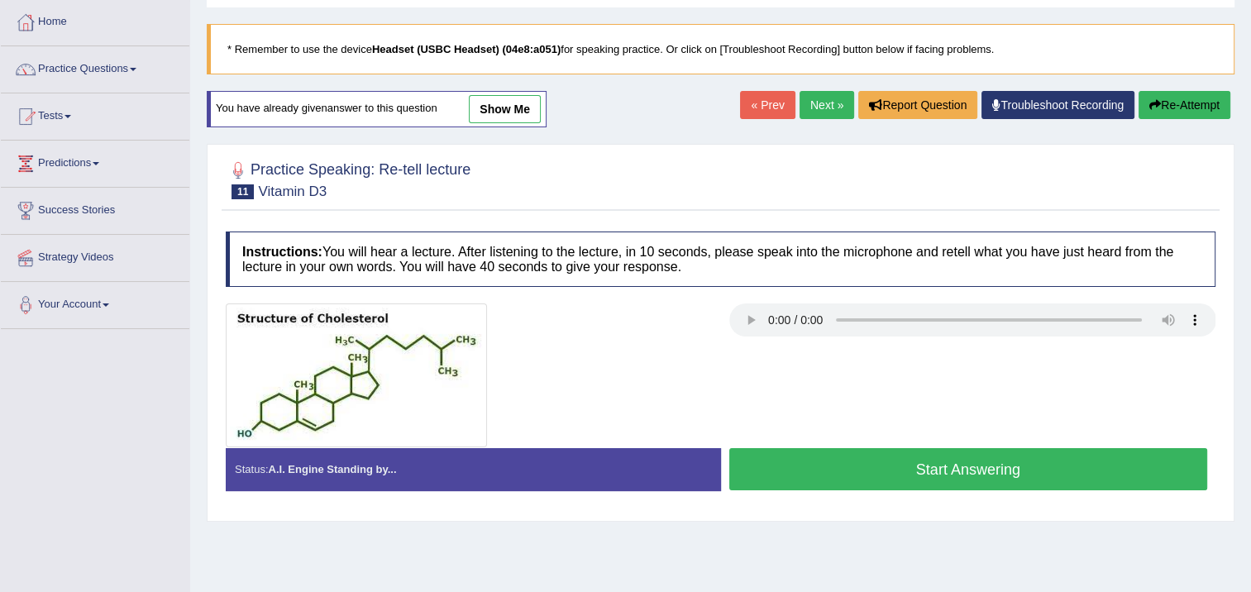
click at [879, 465] on button "Start Answering" at bounding box center [968, 469] width 479 height 42
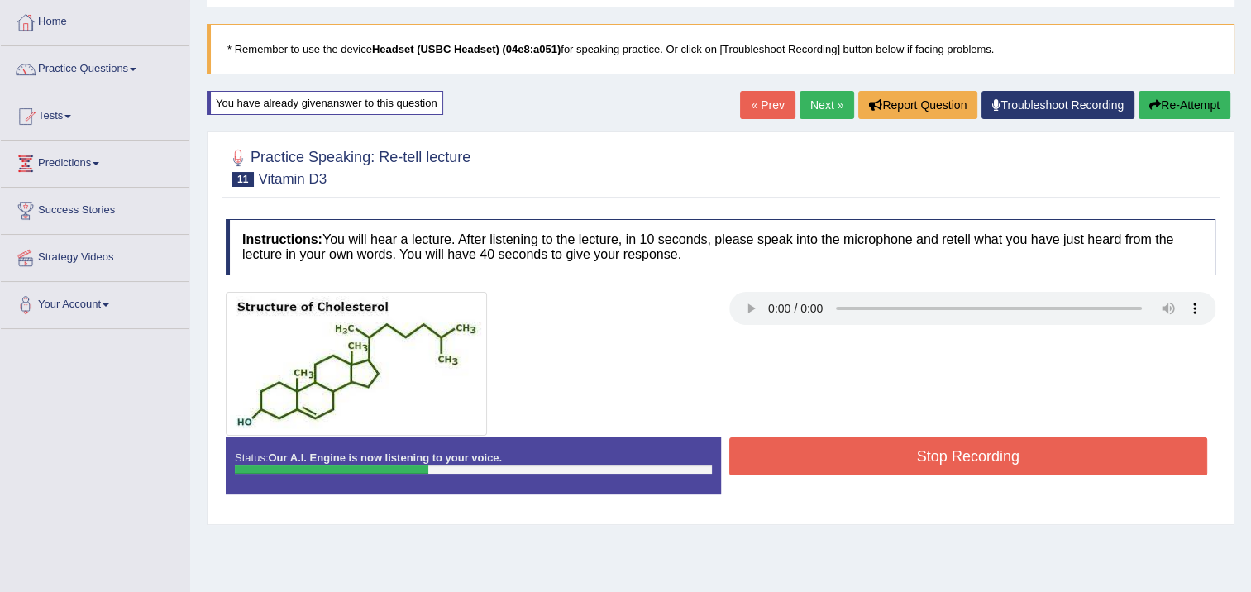
click at [930, 447] on button "Stop Recording" at bounding box center [968, 456] width 479 height 38
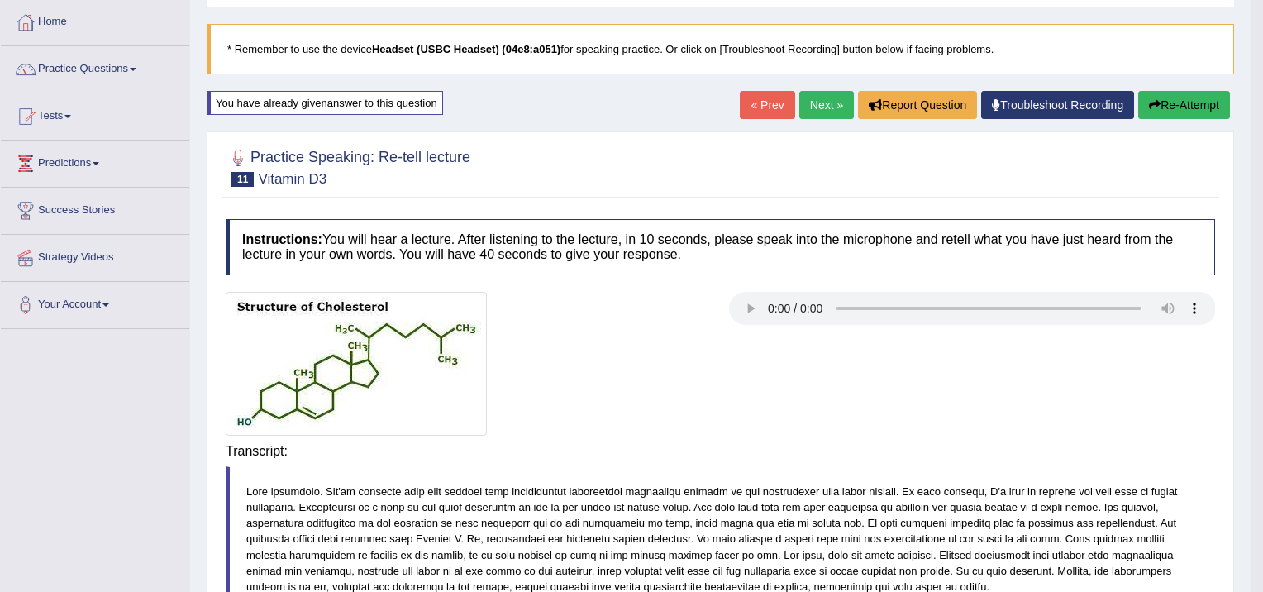
click at [0, 0] on div "Saving your answer..." at bounding box center [0, 0] width 0 height 0
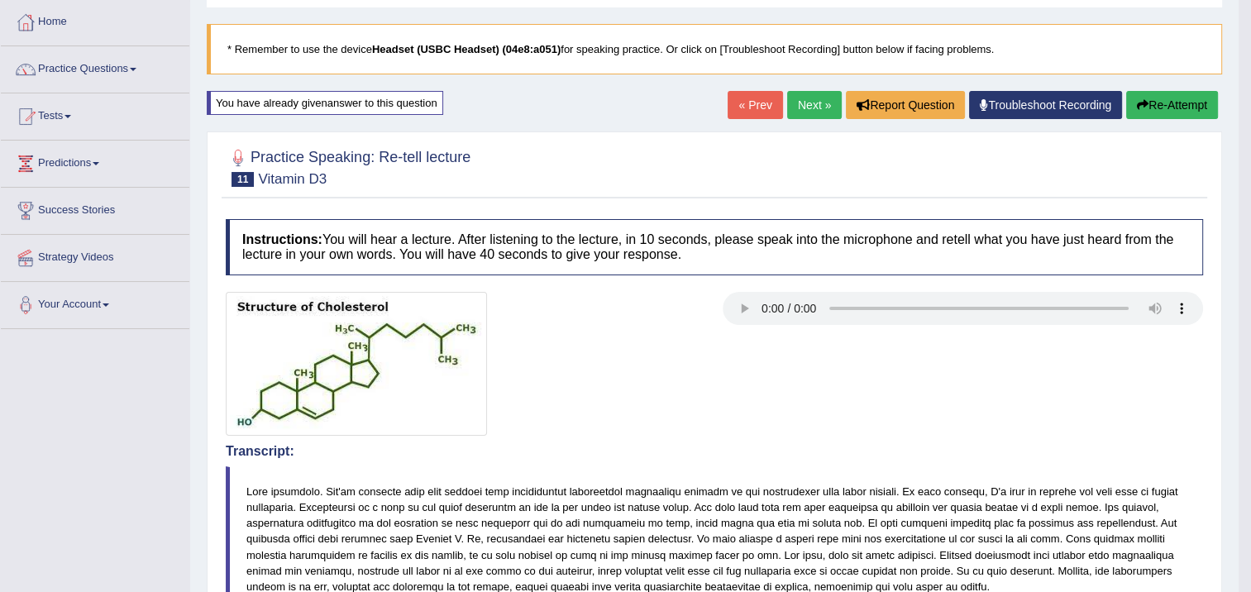
click at [1187, 108] on button "Re-Attempt" at bounding box center [1172, 105] width 92 height 28
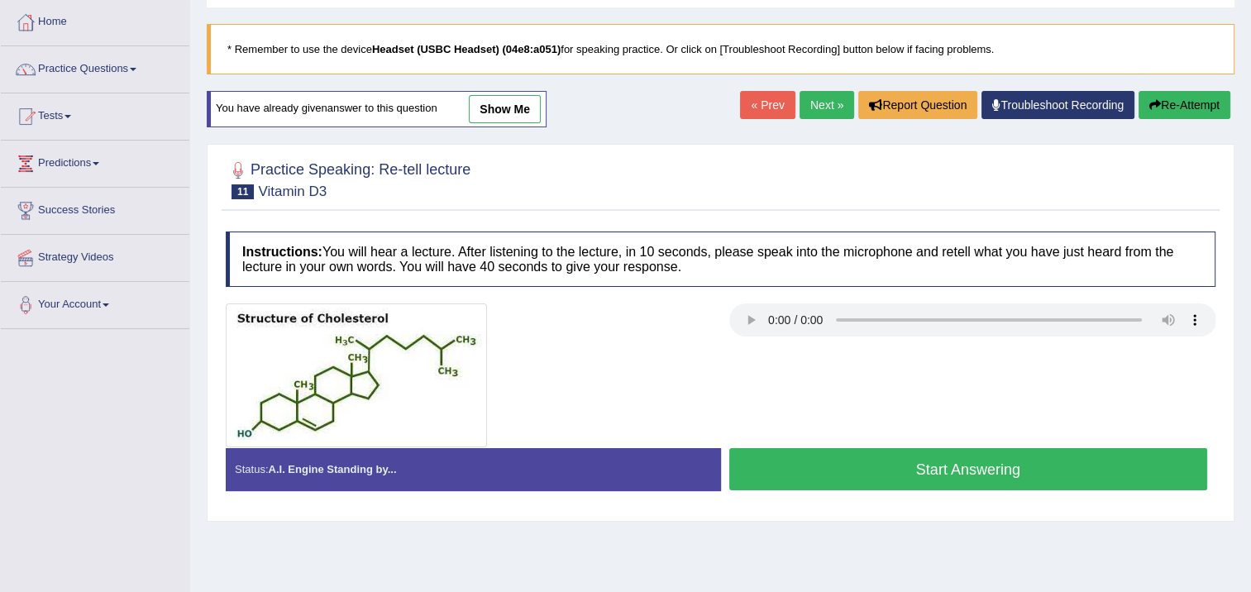
click at [984, 466] on button "Start Answering" at bounding box center [968, 469] width 479 height 42
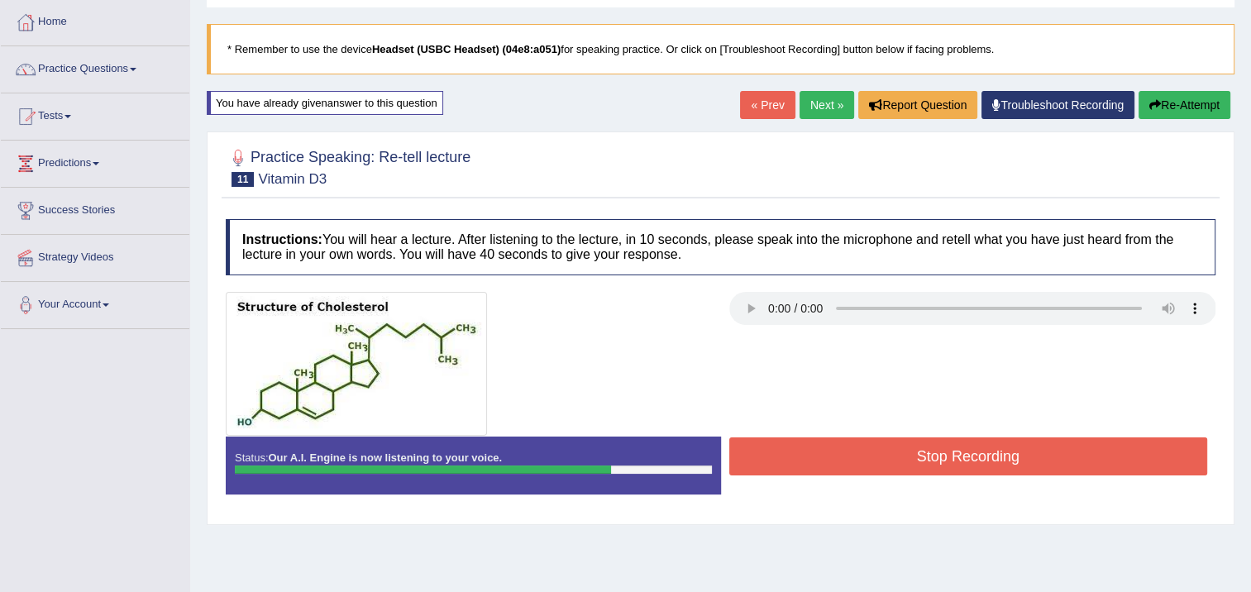
click at [1007, 454] on button "Stop Recording" at bounding box center [968, 456] width 479 height 38
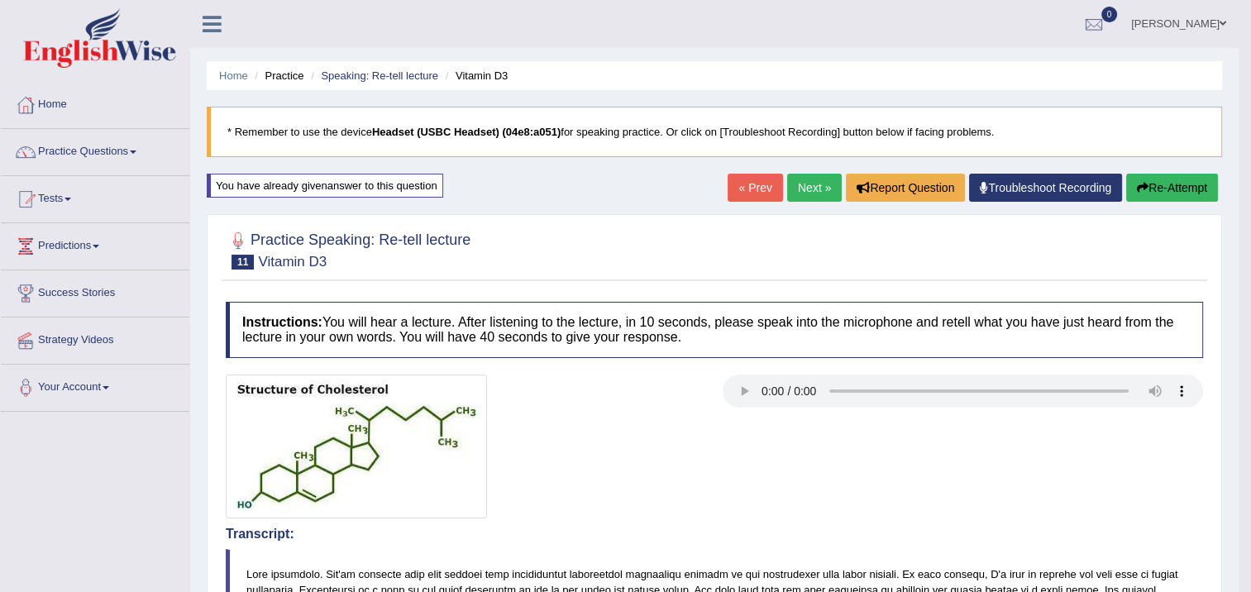
click at [822, 191] on link "Next »" at bounding box center [814, 188] width 55 height 28
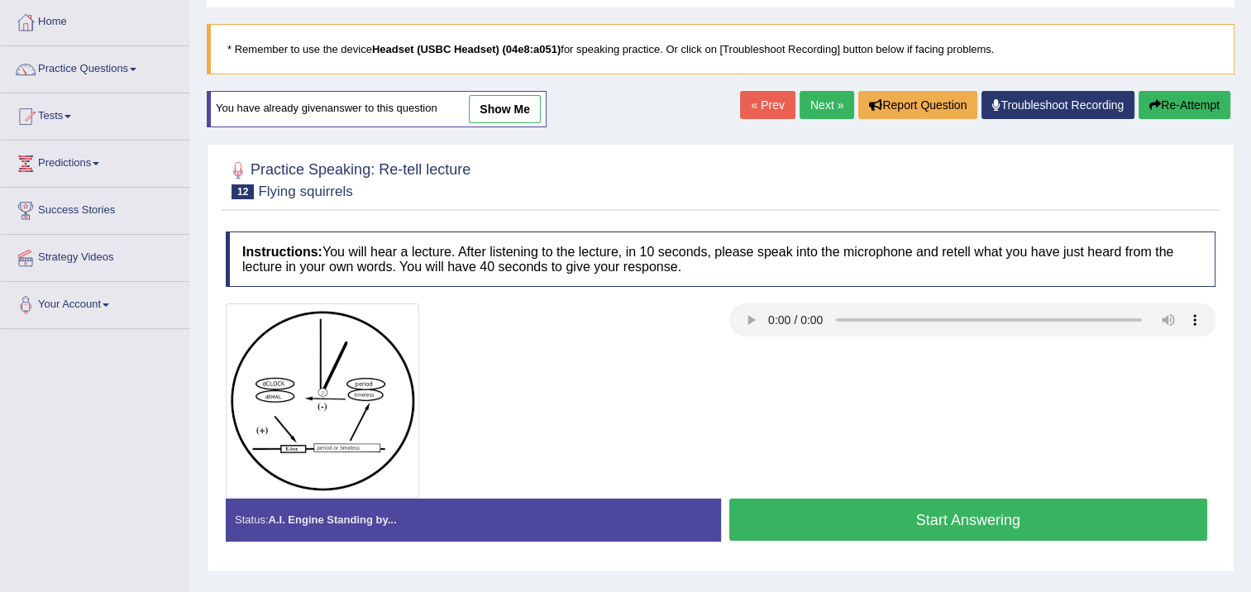
scroll to position [165, 0]
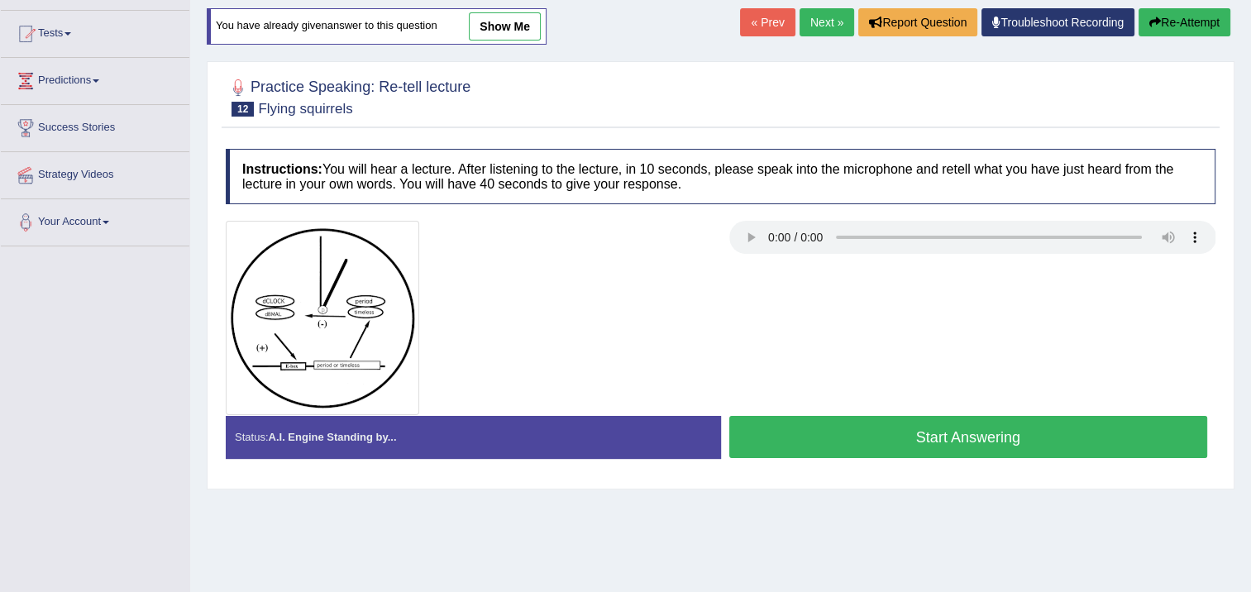
click at [886, 428] on button "Start Answering" at bounding box center [968, 437] width 479 height 42
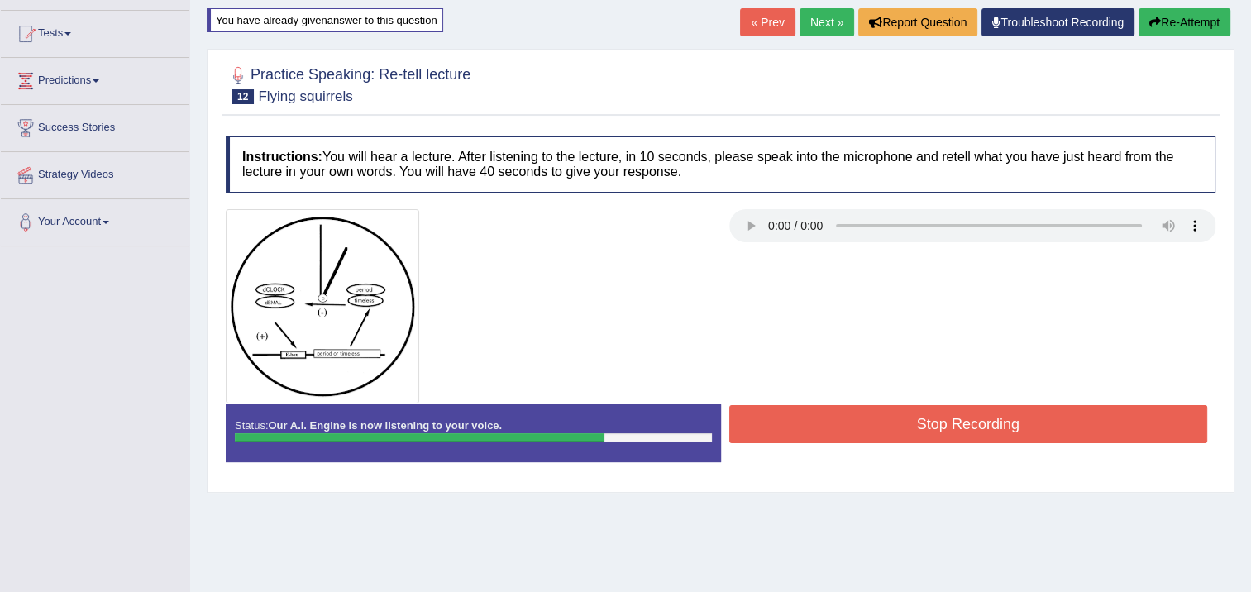
click at [875, 423] on button "Stop Recording" at bounding box center [968, 424] width 479 height 38
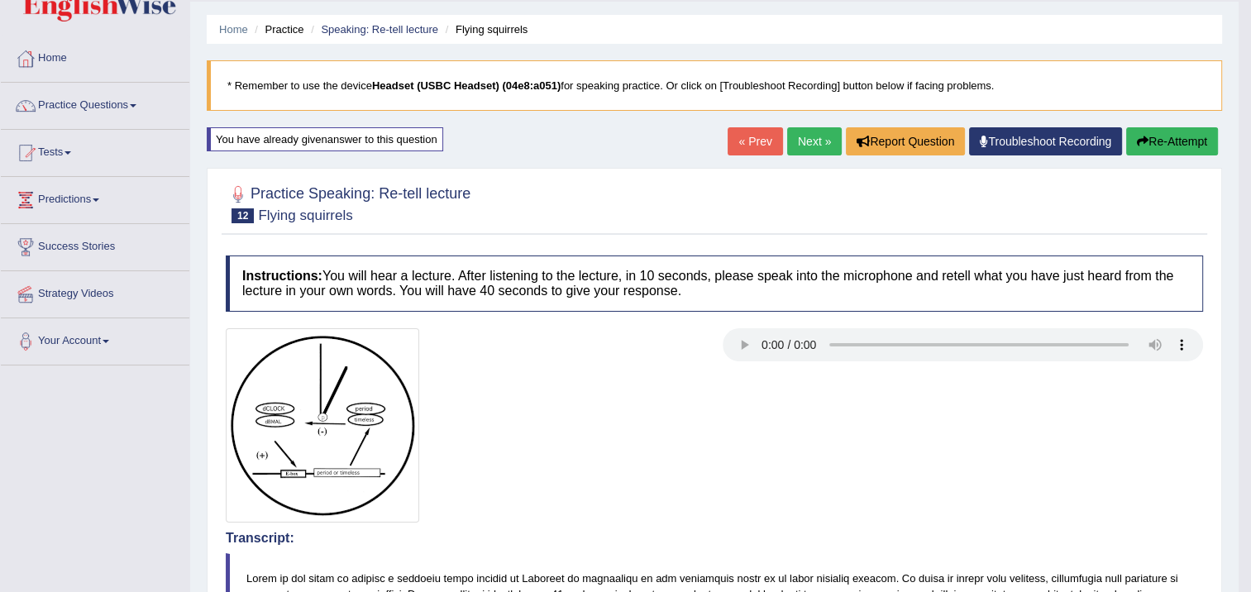
scroll to position [17, 0]
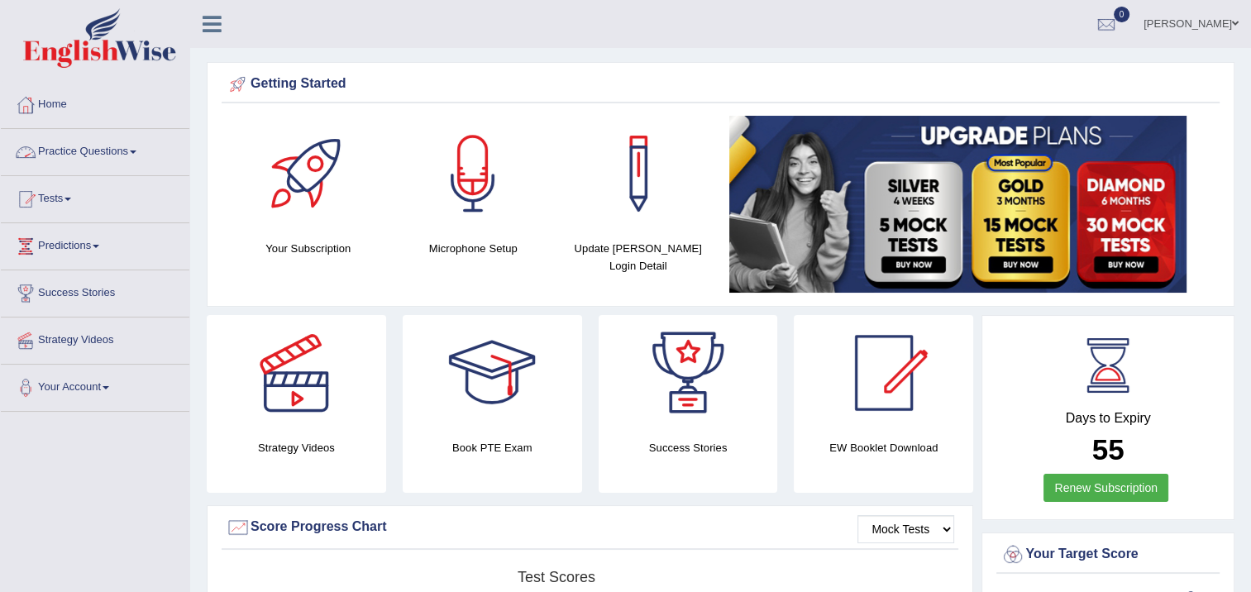
click at [111, 159] on link "Practice Questions" at bounding box center [95, 149] width 189 height 41
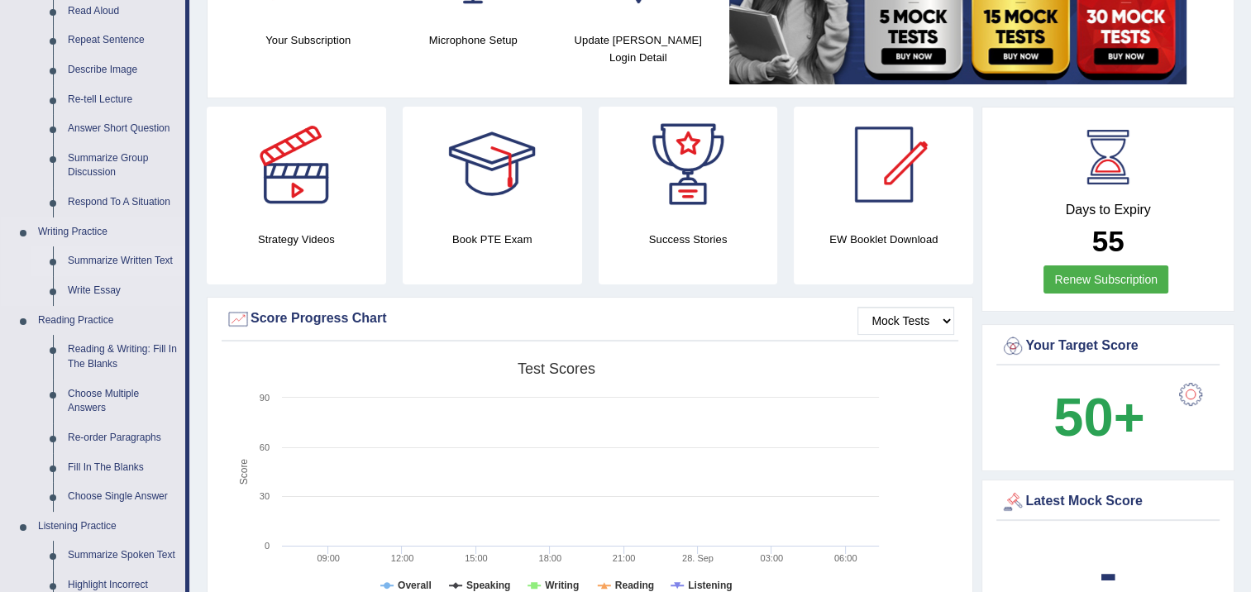
scroll to position [248, 0]
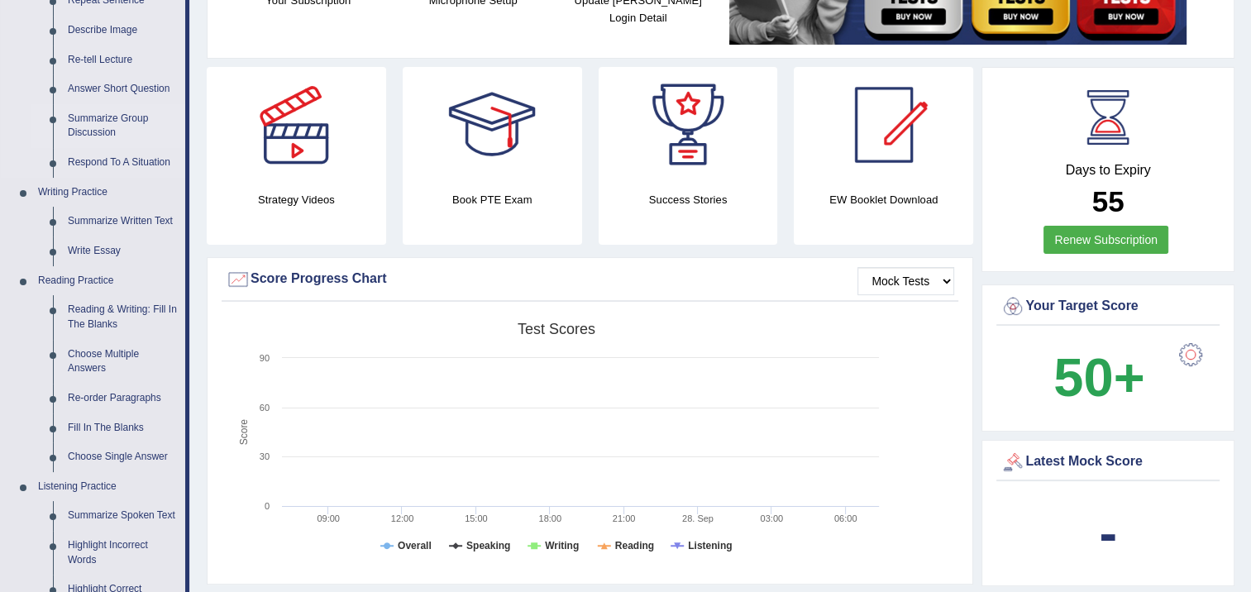
click at [119, 117] on link "Summarize Group Discussion" at bounding box center [122, 126] width 125 height 44
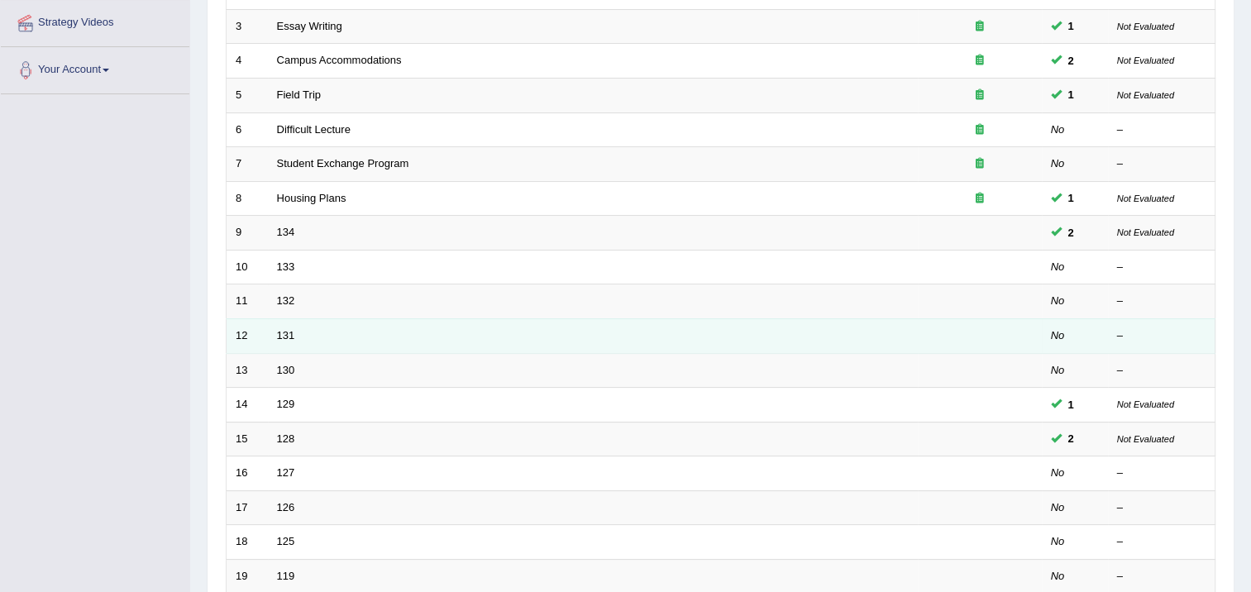
scroll to position [332, 0]
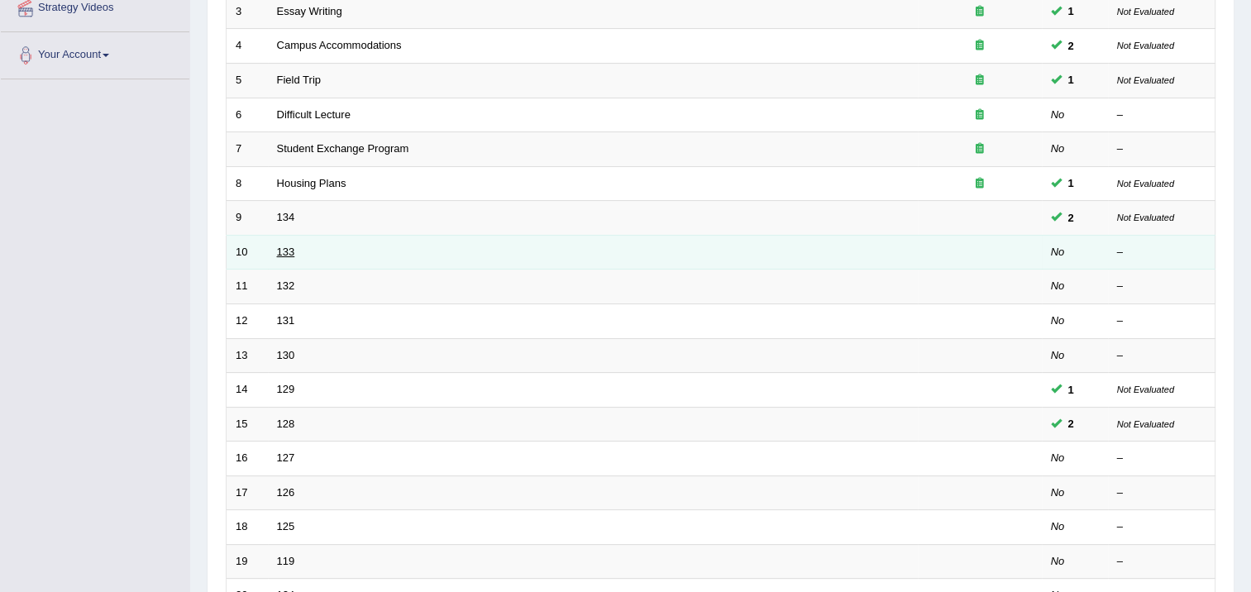
click at [282, 249] on link "133" at bounding box center [286, 252] width 18 height 12
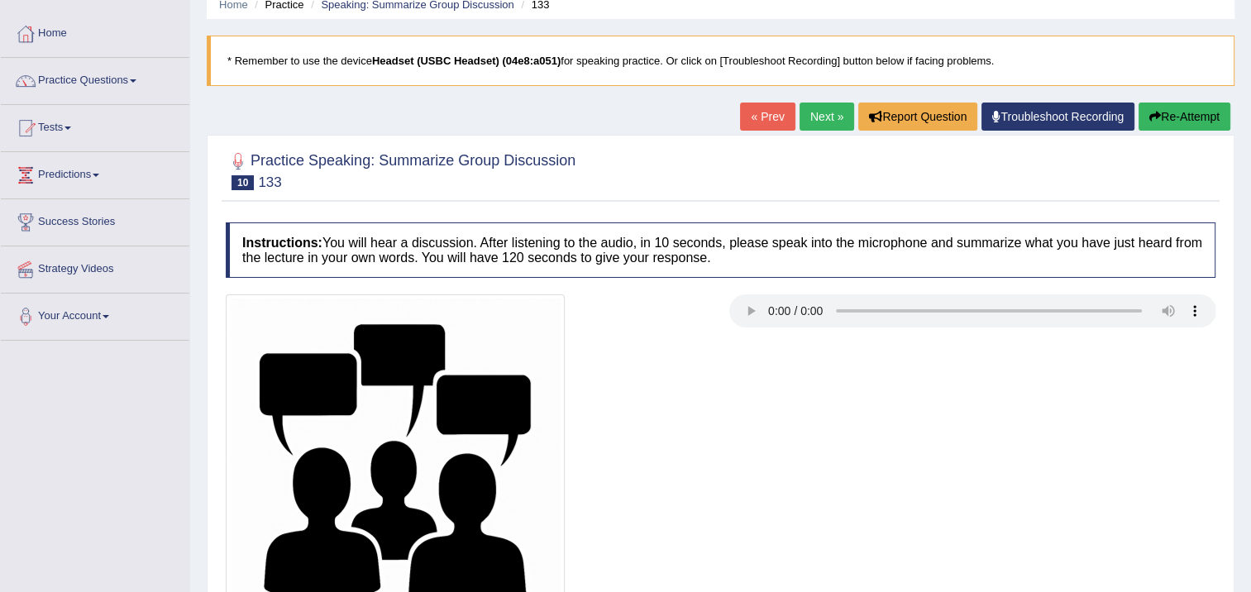
scroll to position [248, 0]
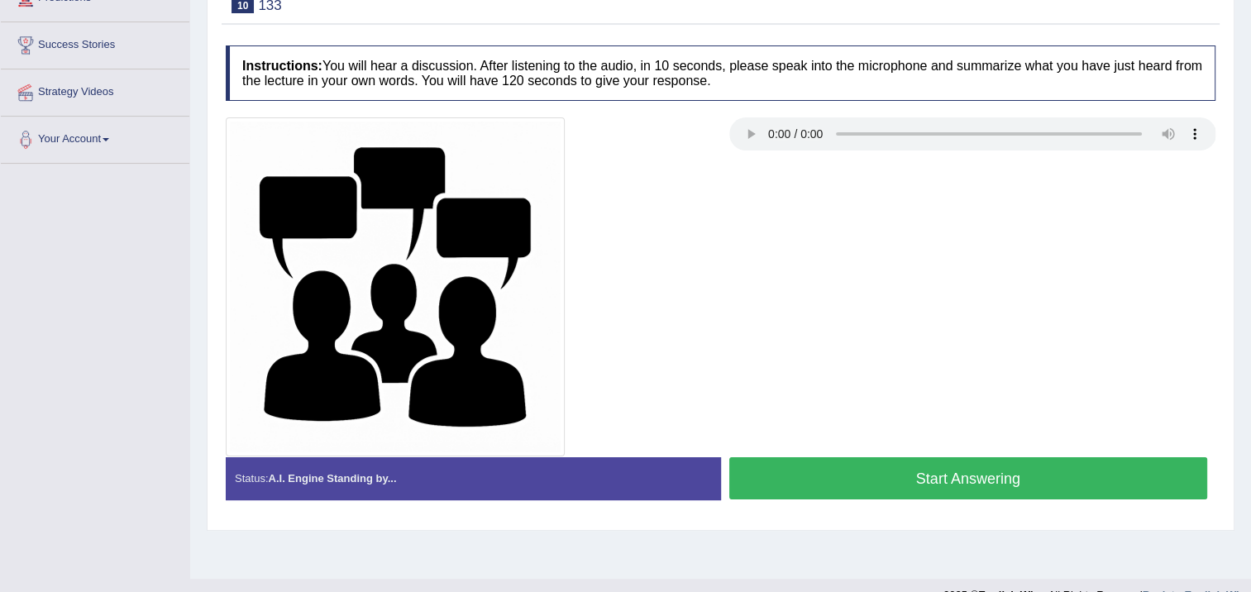
click at [817, 479] on button "Start Answering" at bounding box center [968, 478] width 479 height 42
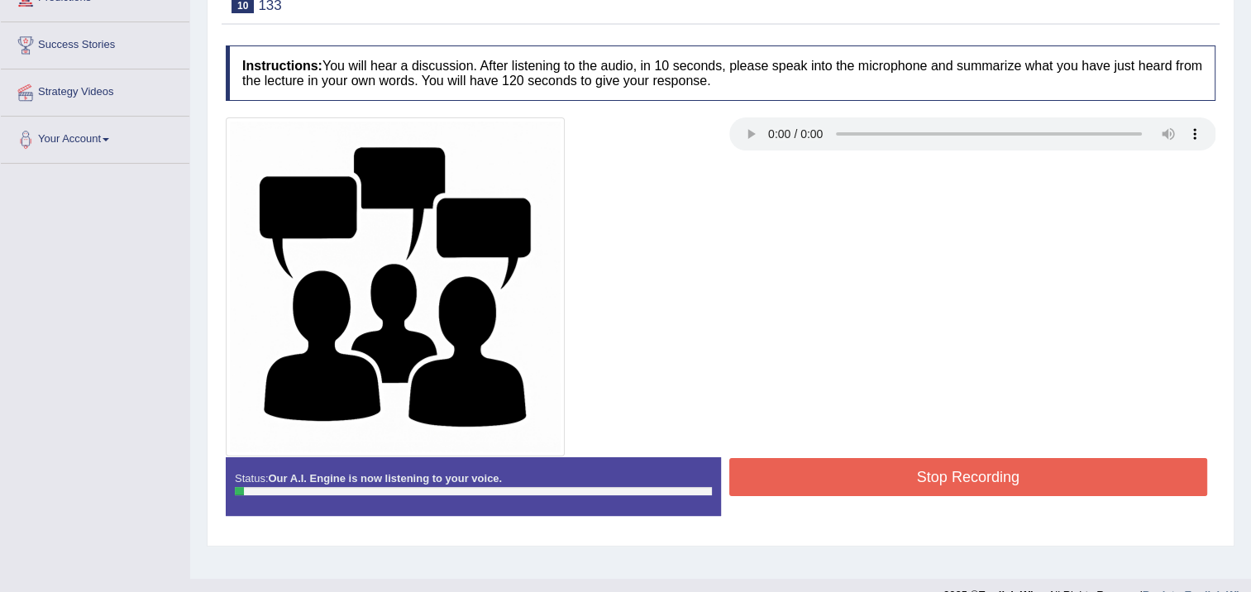
click at [817, 479] on button "Stop Recording" at bounding box center [968, 477] width 479 height 38
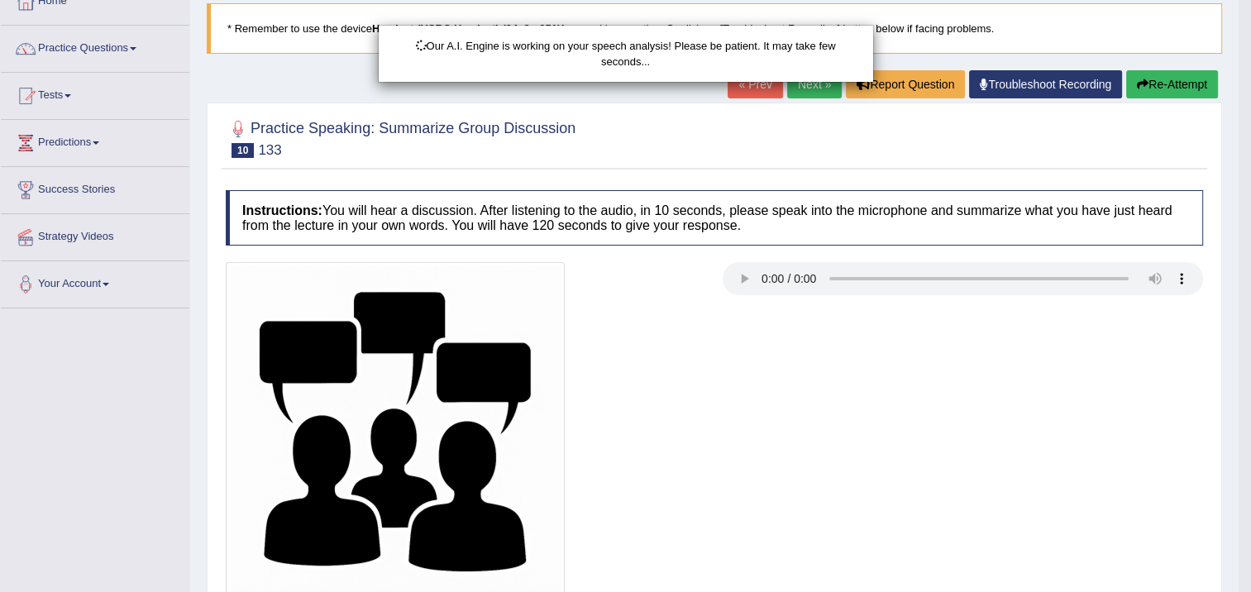
scroll to position [0, 0]
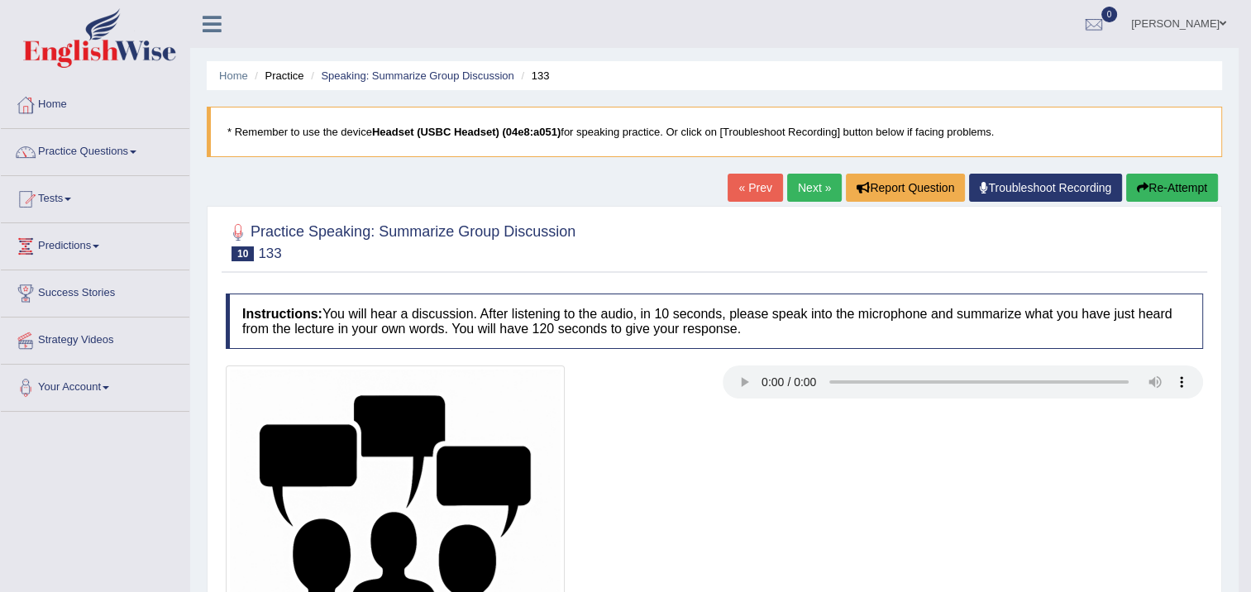
click at [1159, 185] on button "Re-Attempt" at bounding box center [1172, 188] width 92 height 28
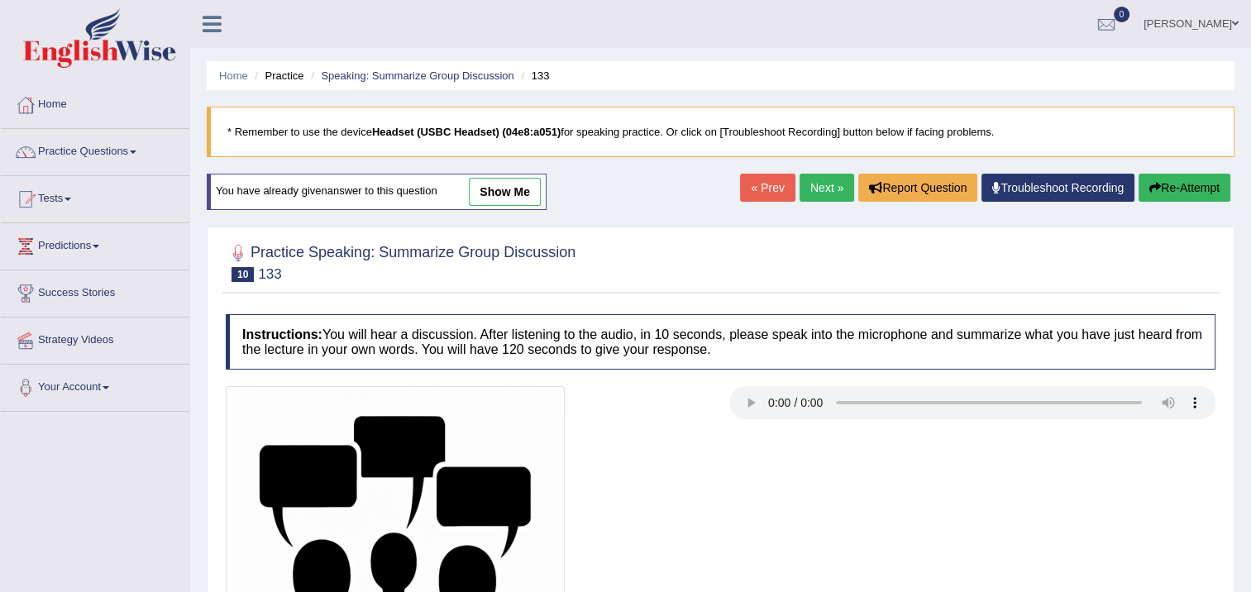
click at [1195, 187] on button "Re-Attempt" at bounding box center [1185, 188] width 92 height 28
click at [1163, 179] on button "Re-Attempt" at bounding box center [1185, 188] width 92 height 28
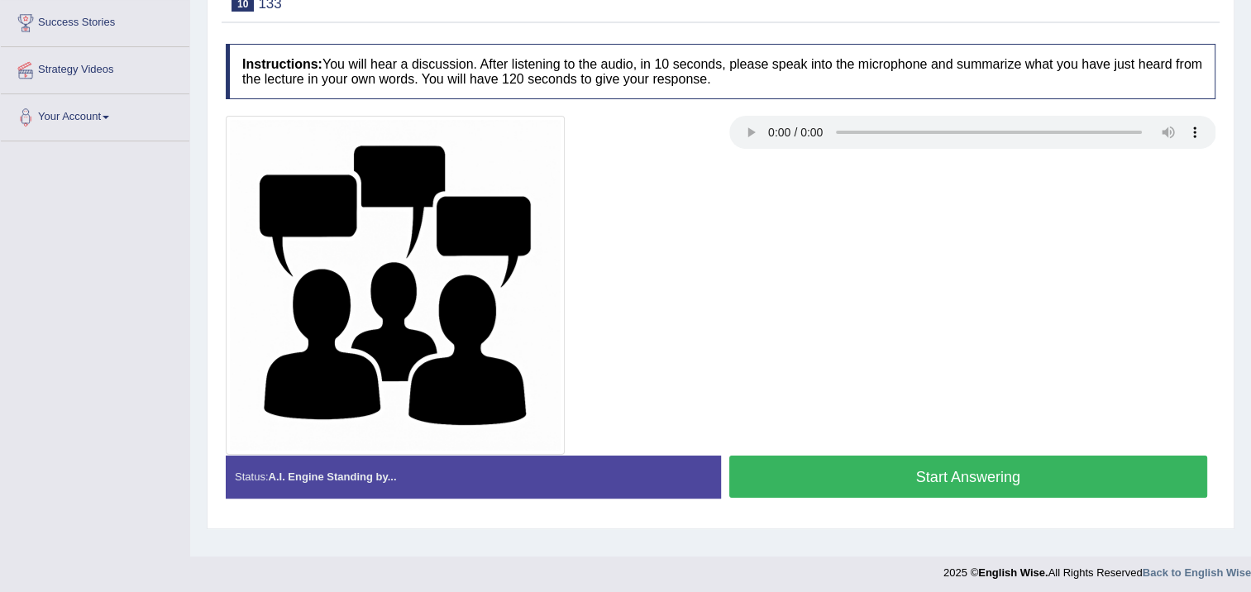
scroll to position [276, 0]
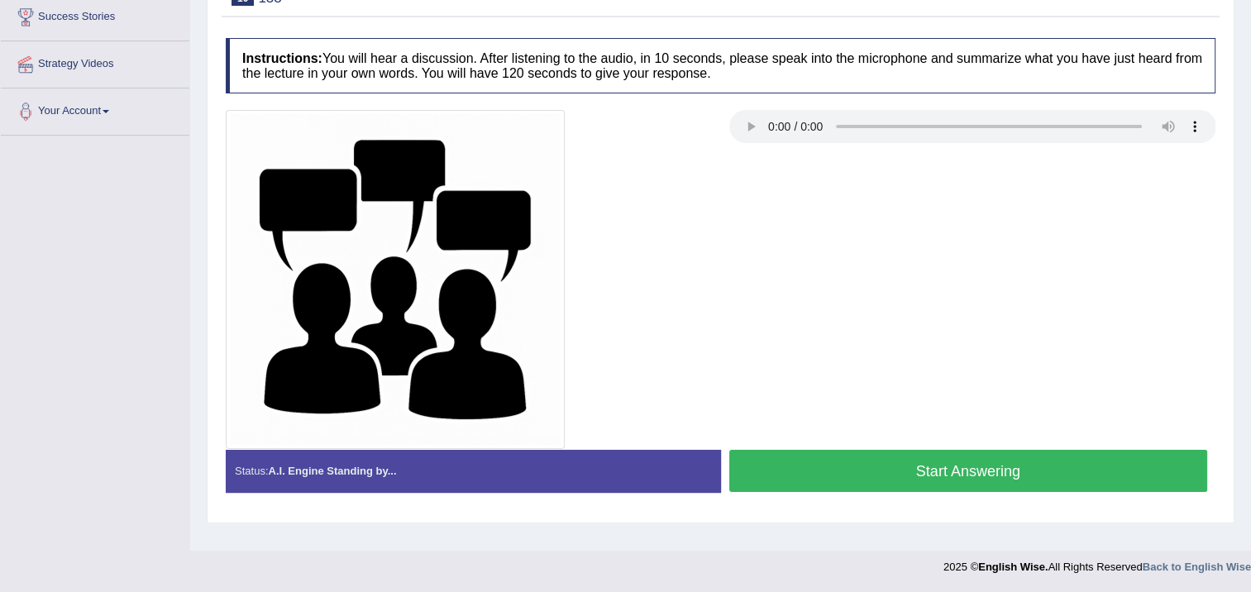
click at [843, 465] on button "Start Answering" at bounding box center [968, 471] width 479 height 42
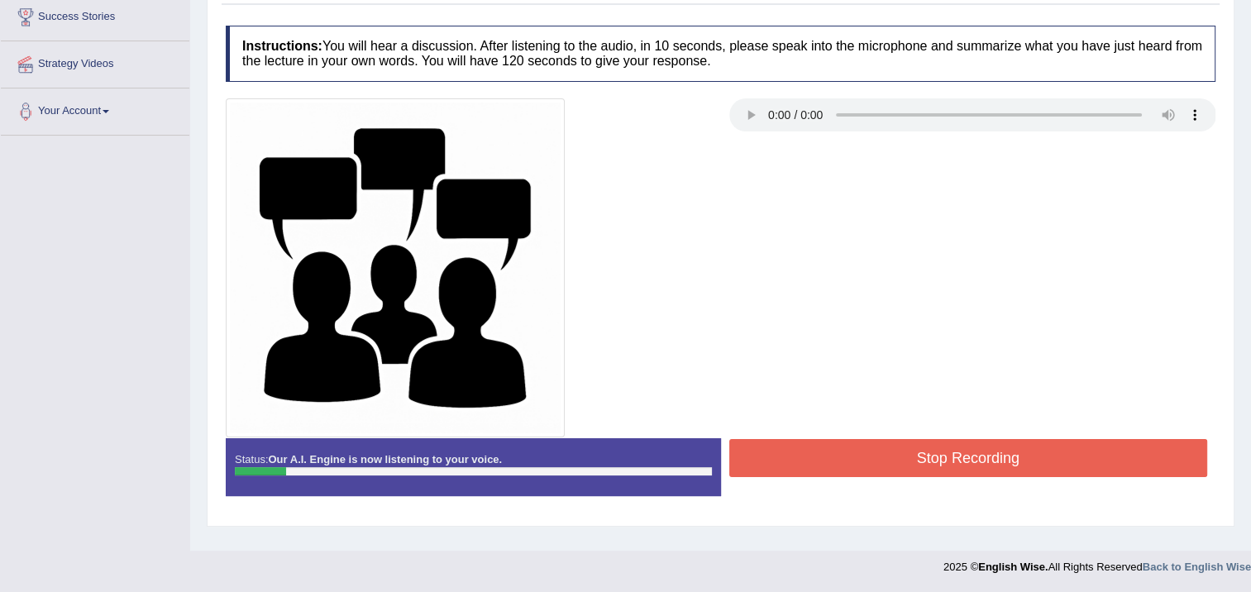
click at [931, 466] on button "Stop Recording" at bounding box center [968, 458] width 479 height 38
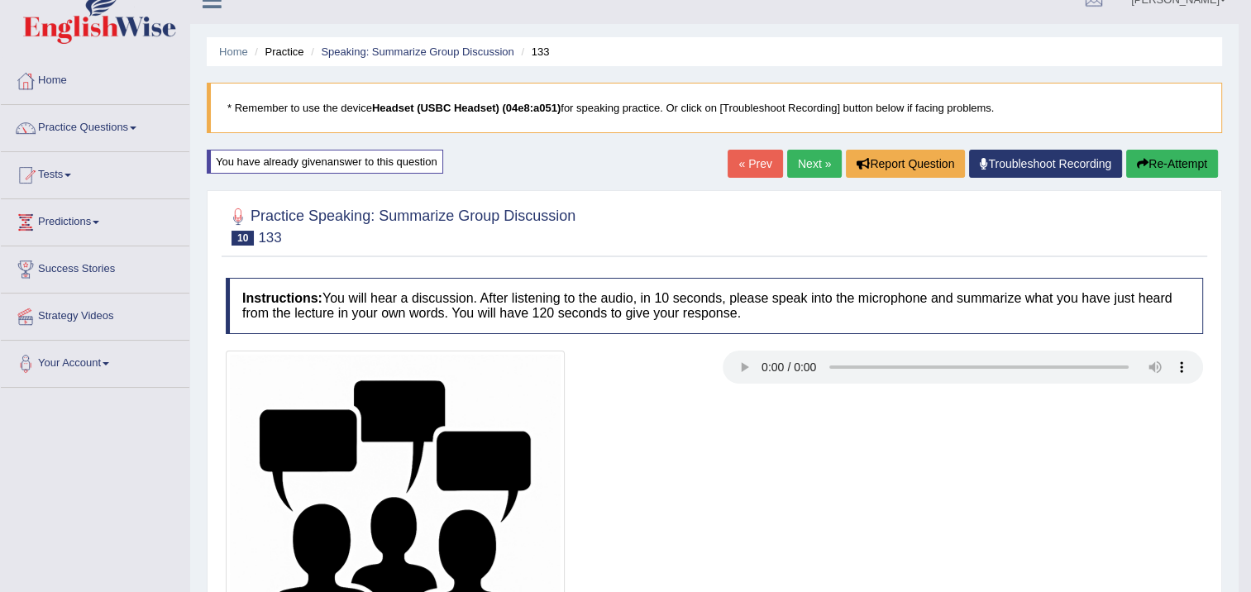
scroll to position [0, 0]
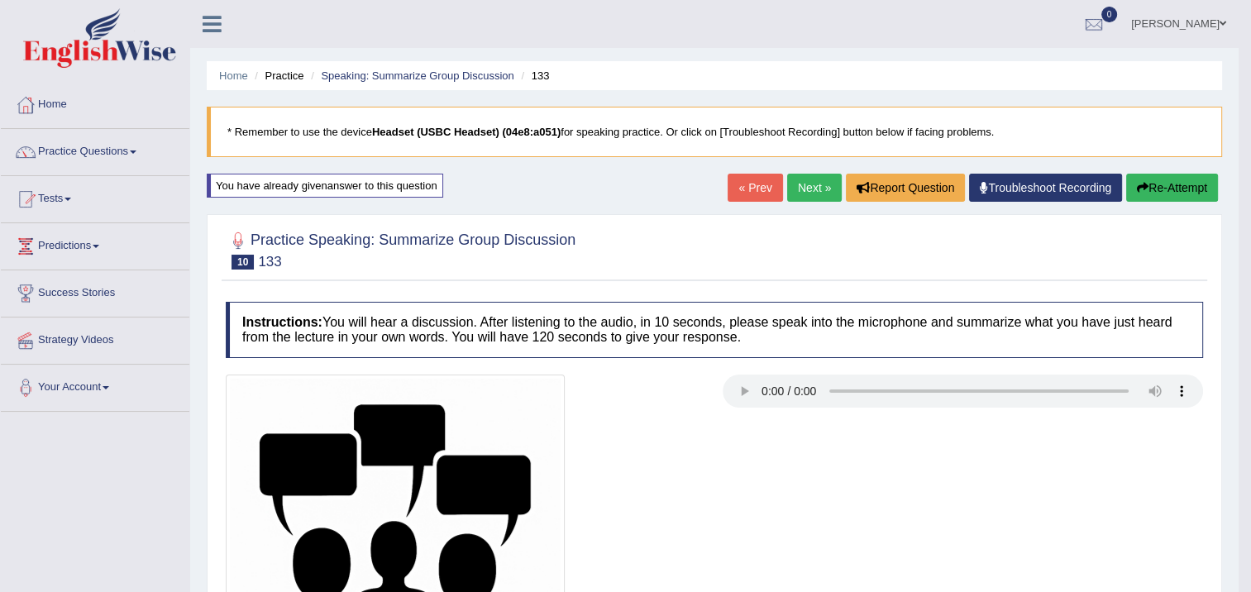
click at [1197, 183] on button "Re-Attempt" at bounding box center [1172, 188] width 92 height 28
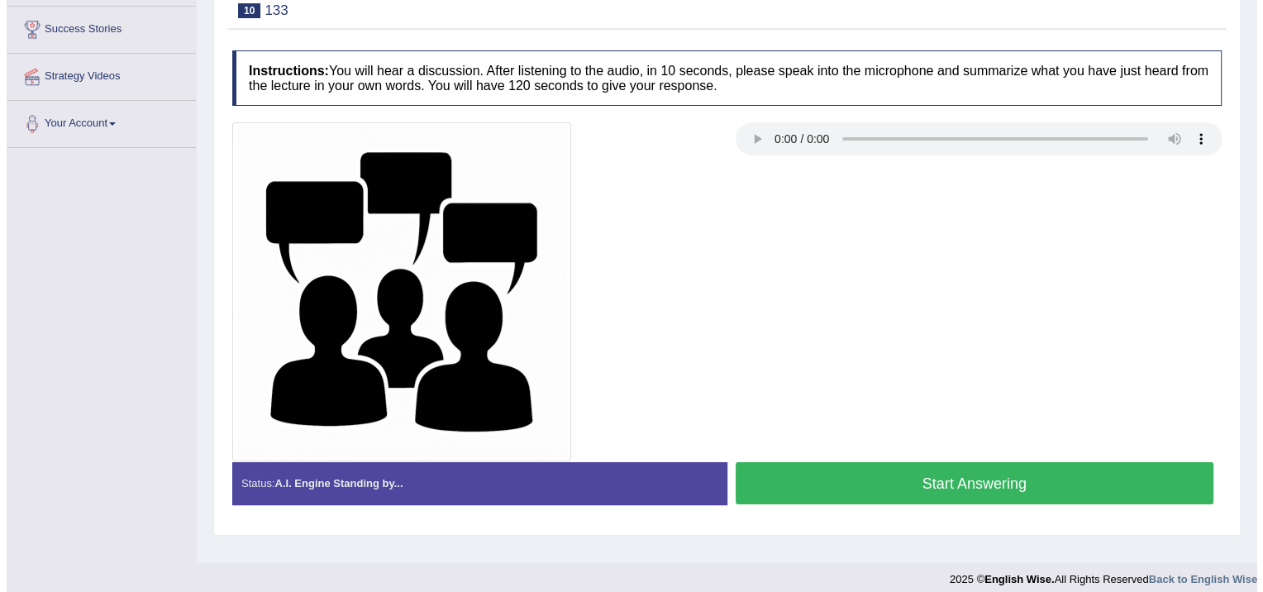
scroll to position [276, 0]
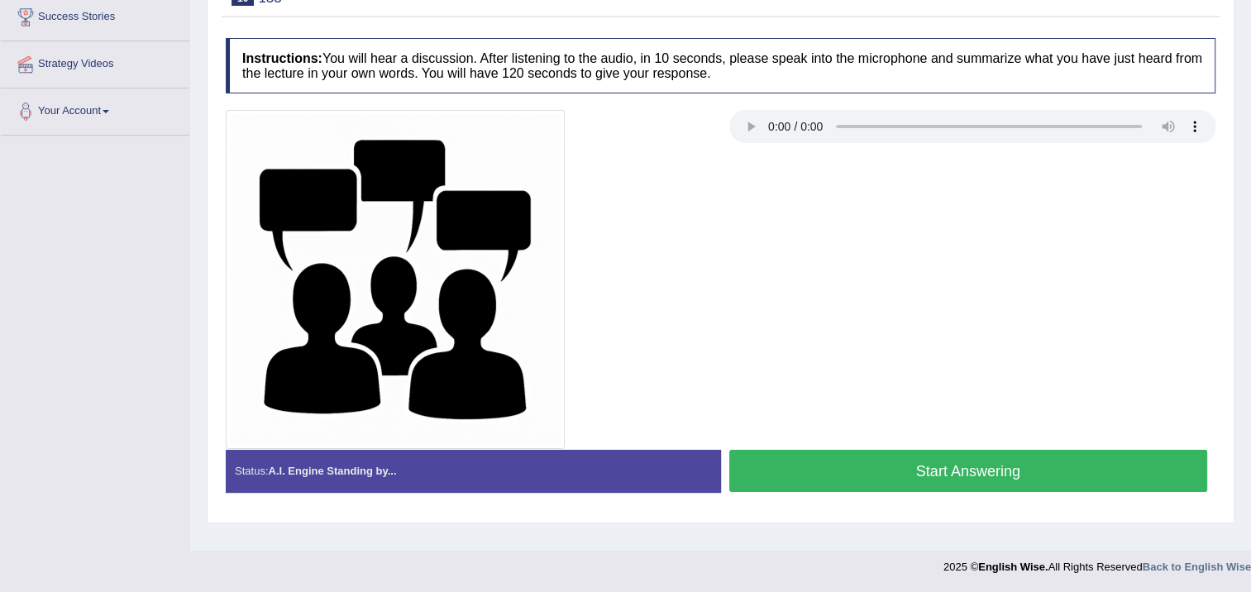
click at [800, 482] on button "Start Answering" at bounding box center [968, 471] width 479 height 42
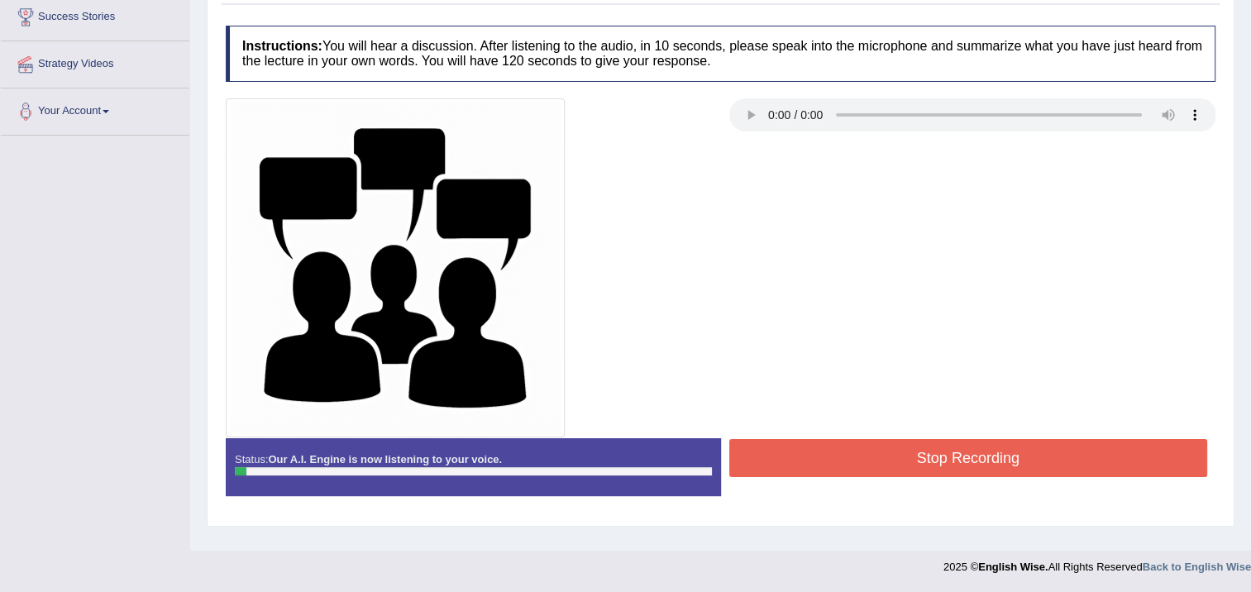
click at [839, 441] on button "Stop Recording" at bounding box center [968, 458] width 479 height 38
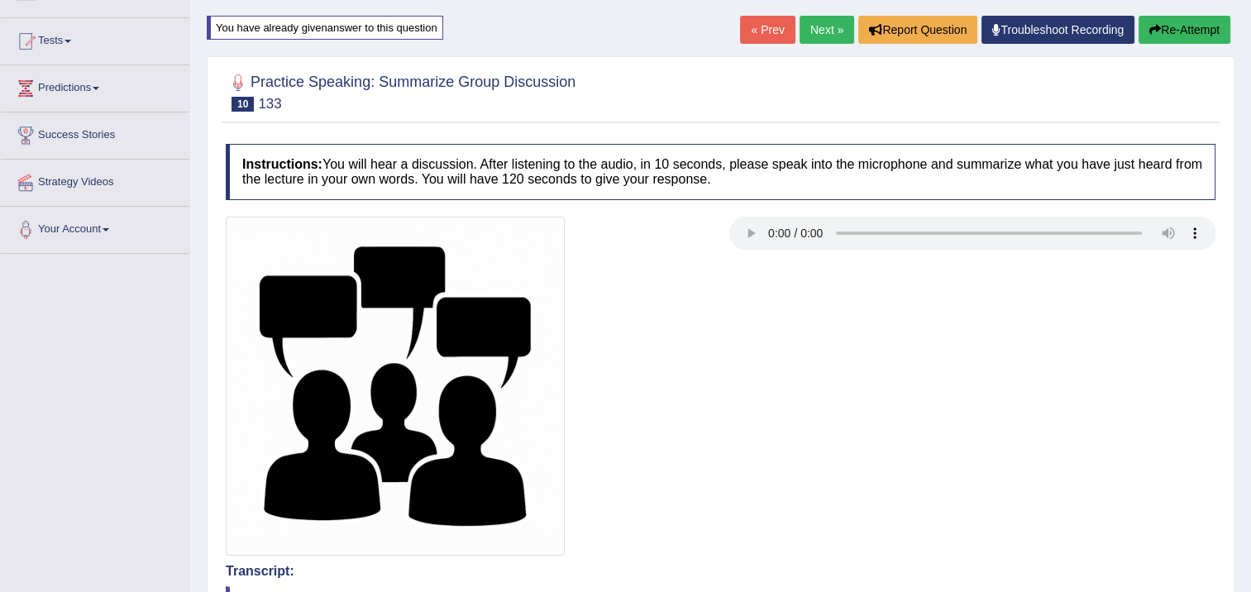
scroll to position [0, 0]
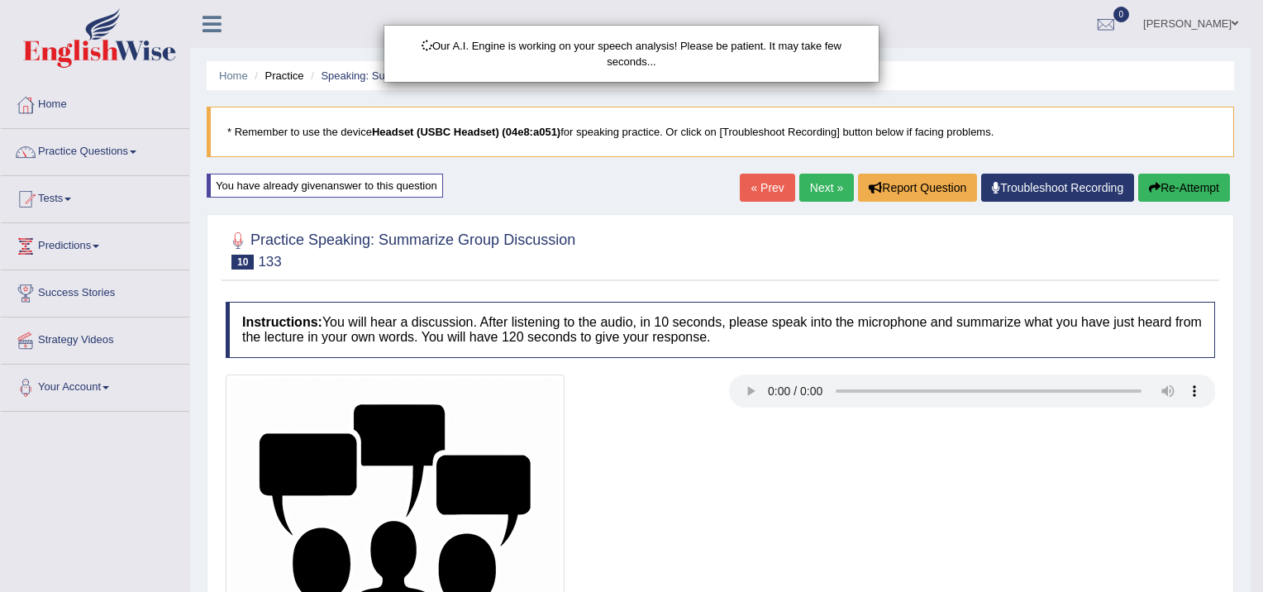
click at [1148, 177] on body "Toggle navigation Home Practice Questions Speaking Practice Read Aloud Repeat S…" at bounding box center [631, 296] width 1263 height 592
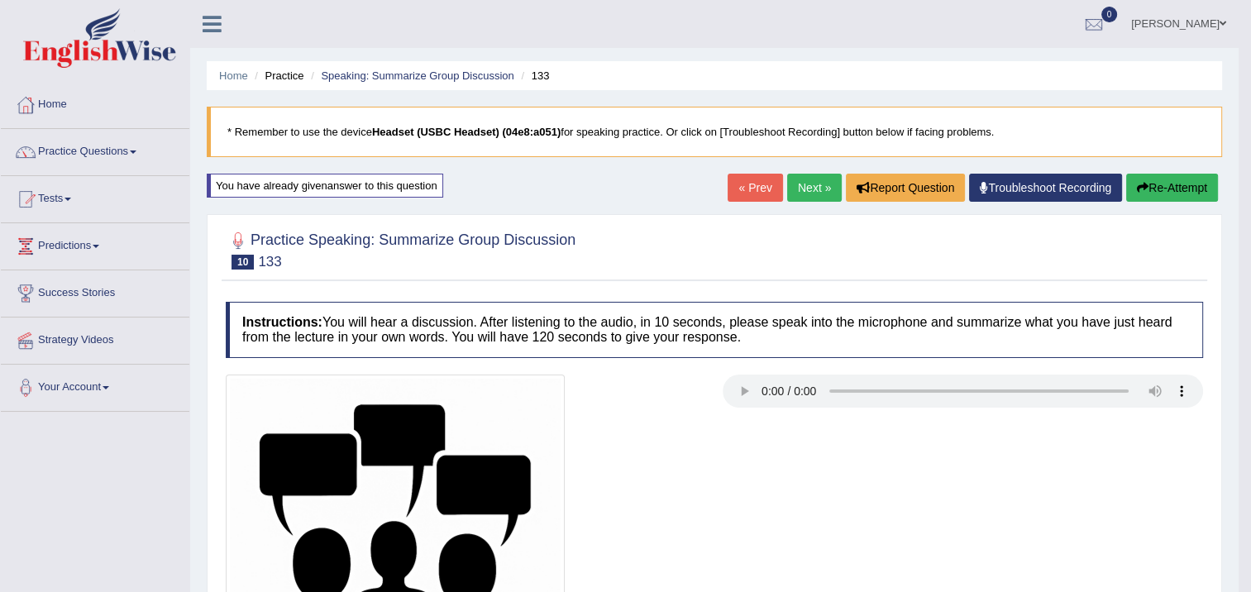
click at [1156, 185] on button "Re-Attempt" at bounding box center [1172, 188] width 92 height 28
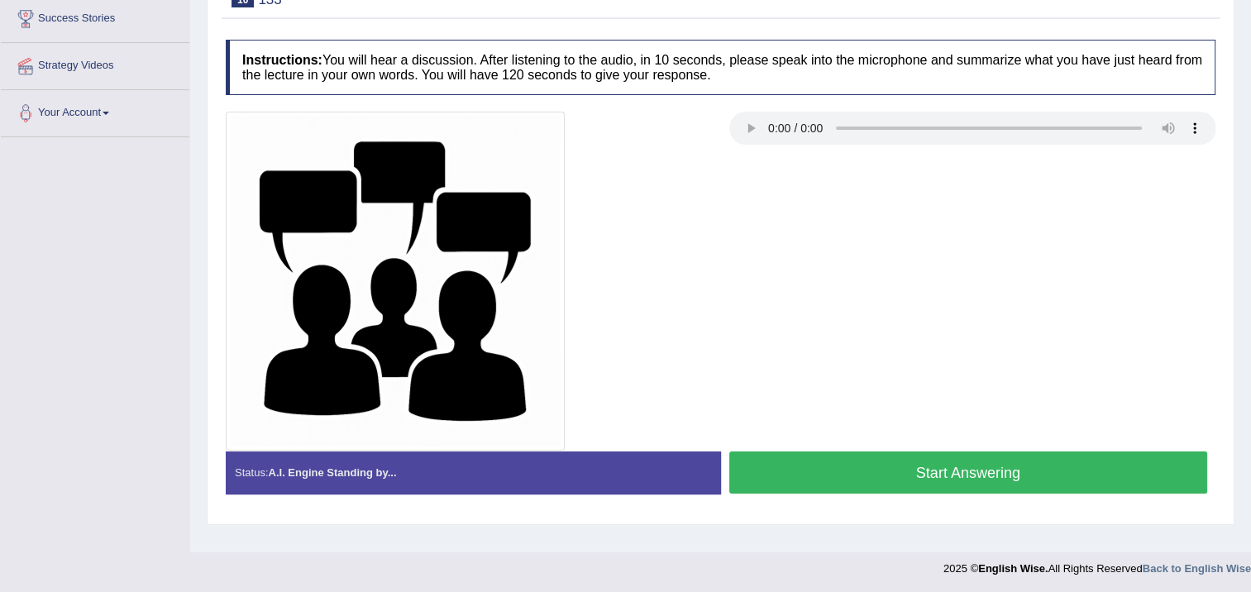
scroll to position [276, 0]
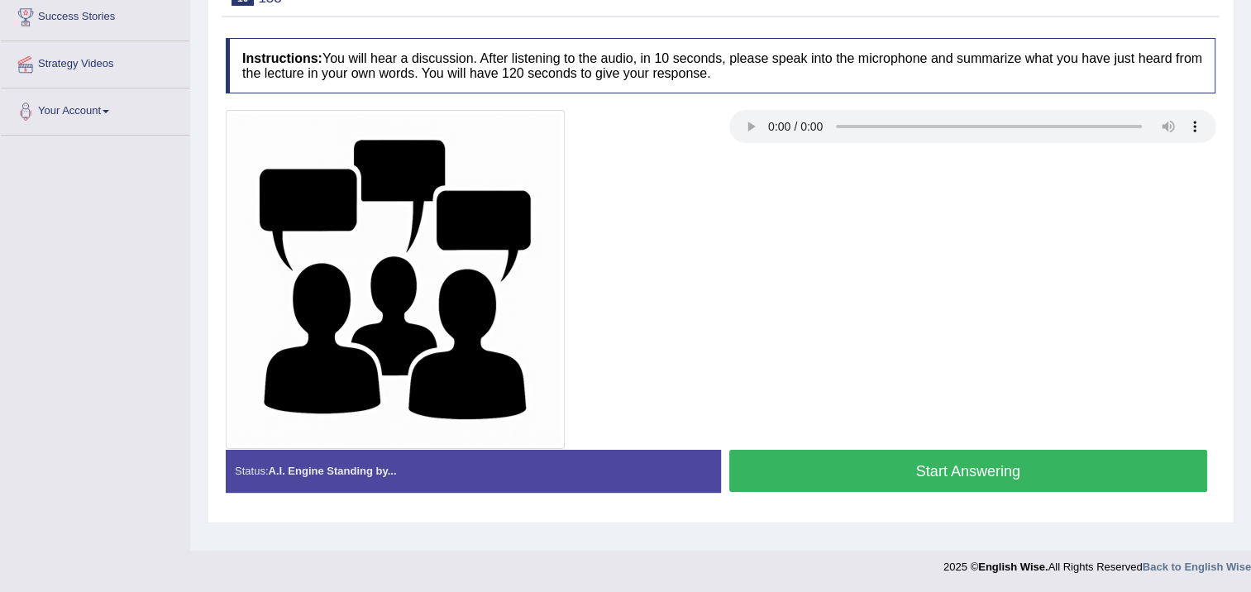
click at [1091, 463] on button "Start Answering" at bounding box center [968, 471] width 479 height 42
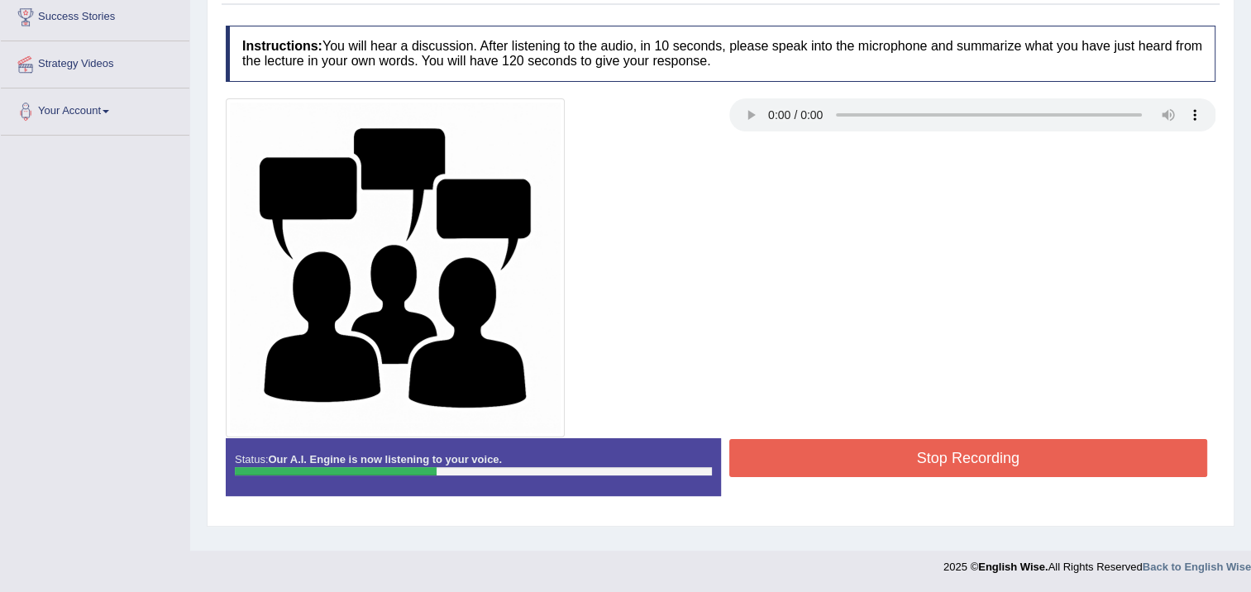
click at [1088, 446] on button "Stop Recording" at bounding box center [968, 458] width 479 height 38
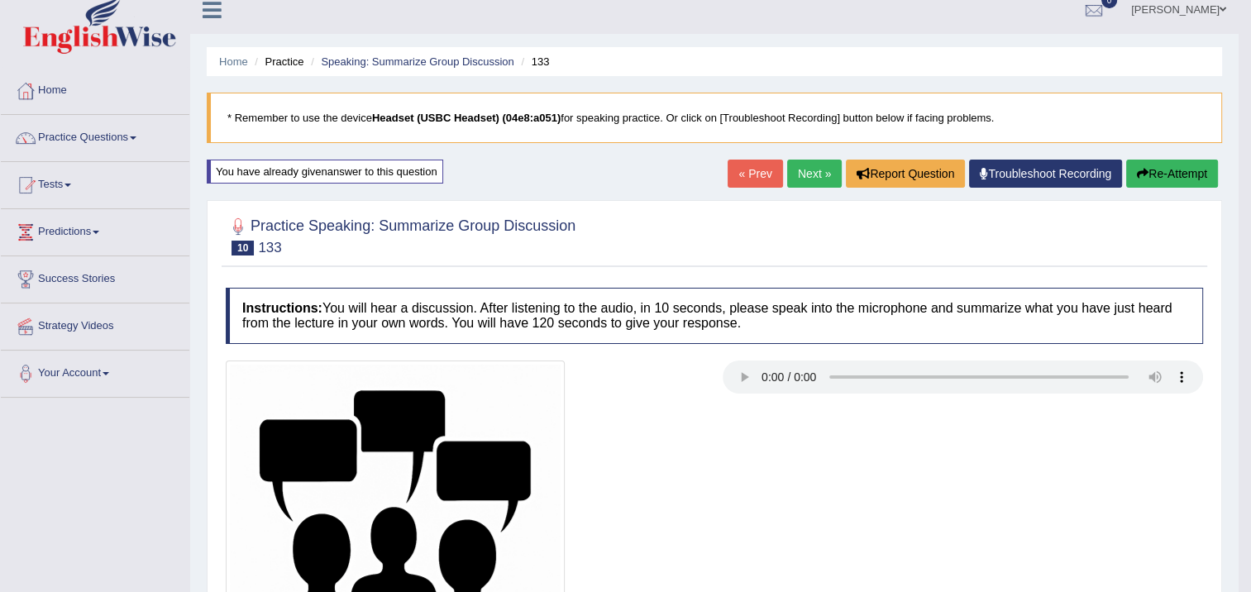
scroll to position [0, 0]
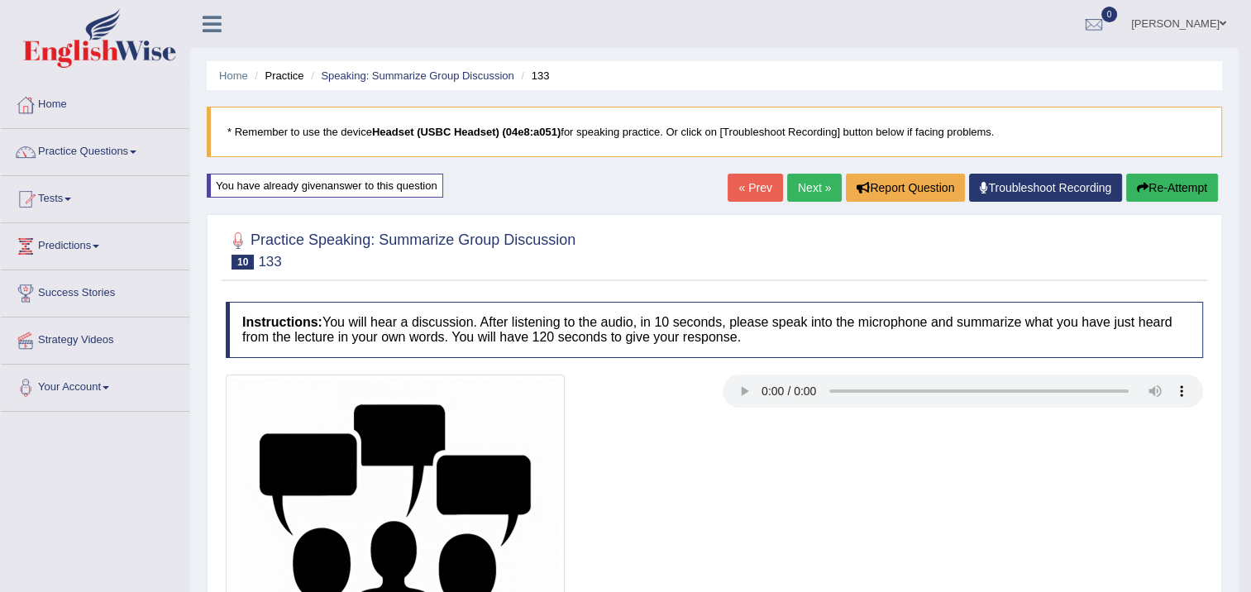
click at [821, 196] on link "Next »" at bounding box center [814, 188] width 55 height 28
